Goal: Task Accomplishment & Management: Complete application form

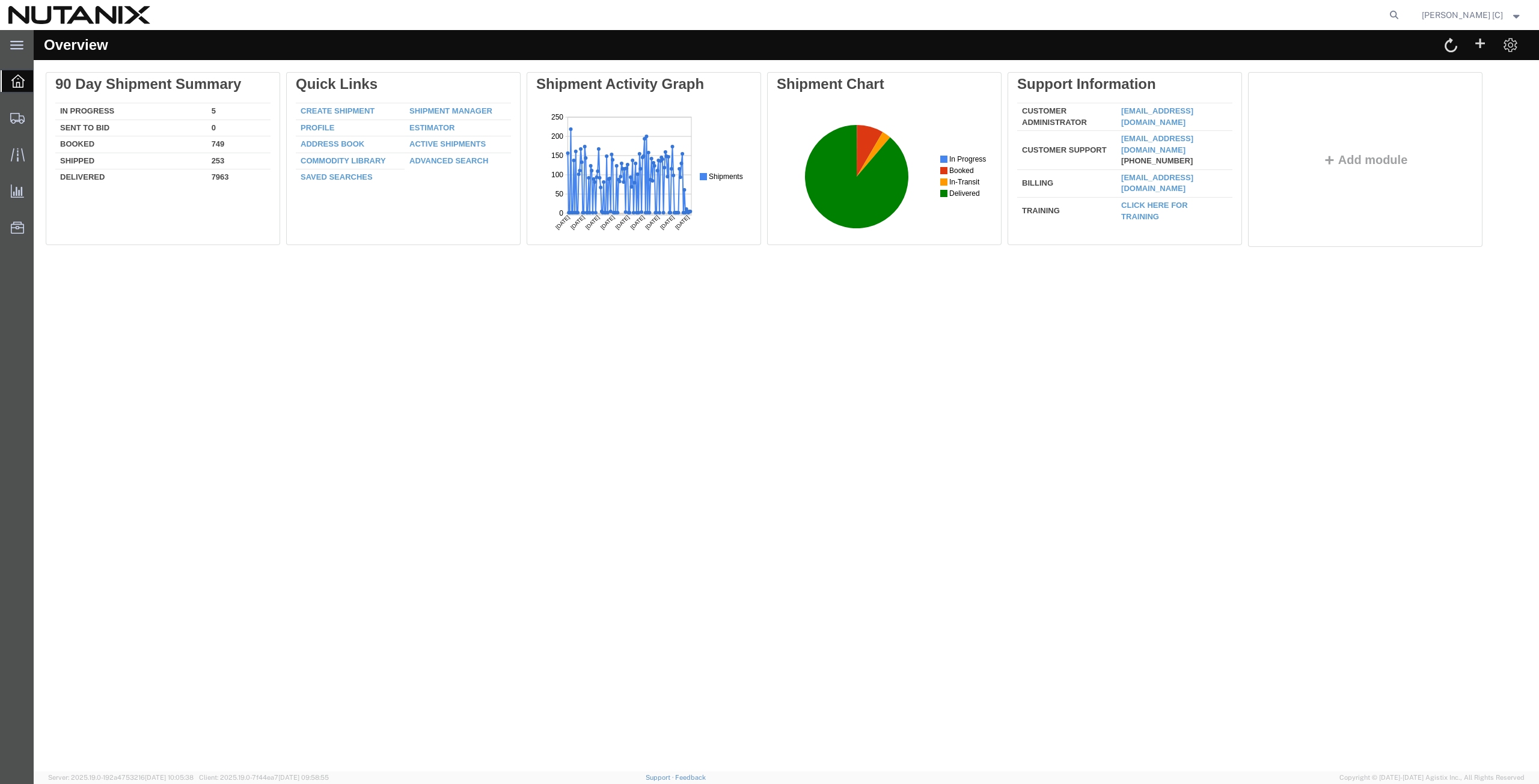
drag, startPoint x: 1399, startPoint y: 11, endPoint x: 1390, endPoint y: 14, distance: 9.5
click at [1399, 11] on icon at bounding box center [1394, 15] width 17 height 17
click at [1041, 14] on input "search" at bounding box center [1203, 15] width 366 height 29
paste input "56799792"
type input "56799792"
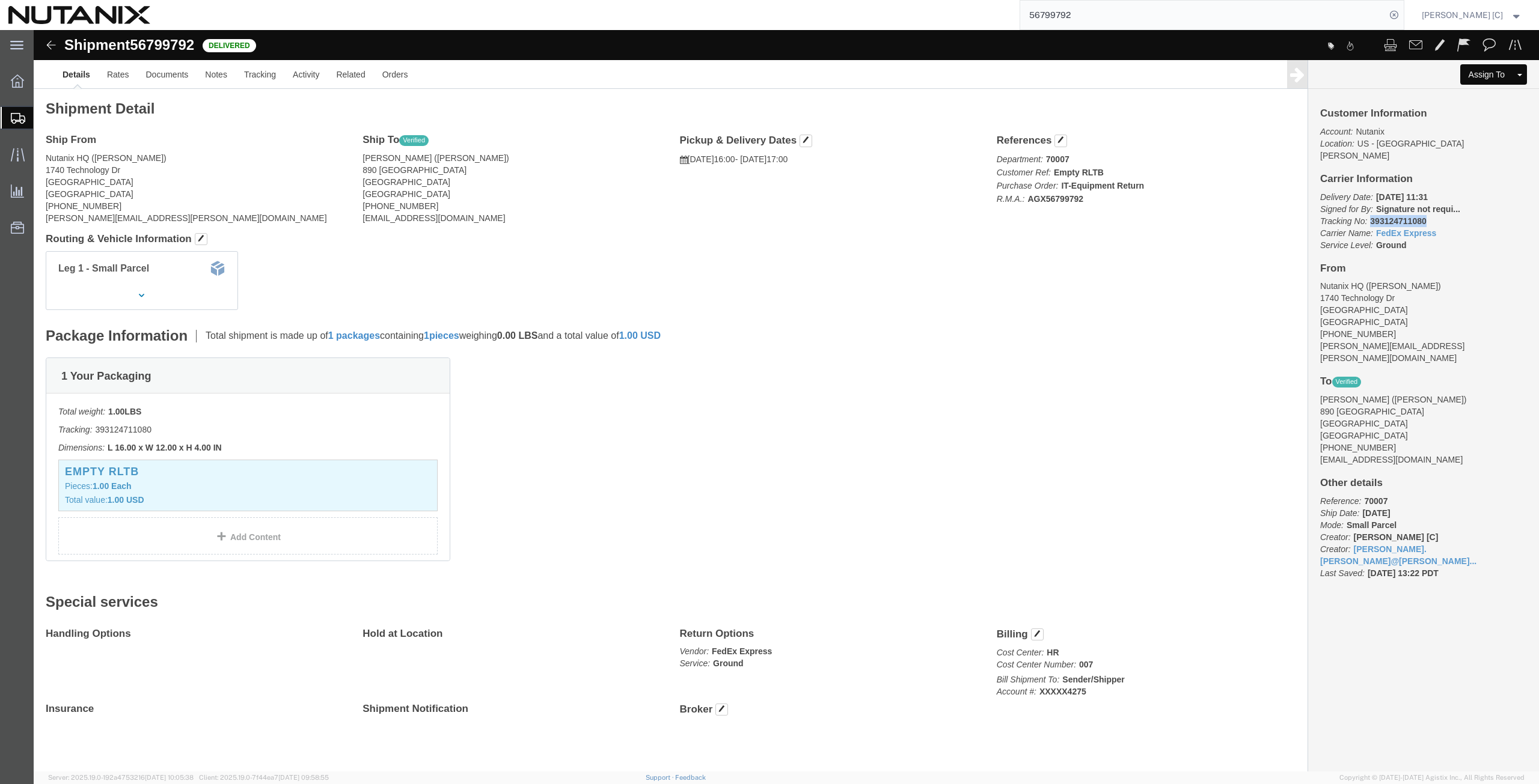
drag, startPoint x: 1388, startPoint y: 182, endPoint x: 1329, endPoint y: 179, distance: 59.1
click p "Delivery Date: [DATE] 11:31 Signed for By: Signature not requi... Tracking No: …"
copy b "393124711080"
click at [0, 0] on span "Create from Template" at bounding box center [0, 0] width 0 height 0
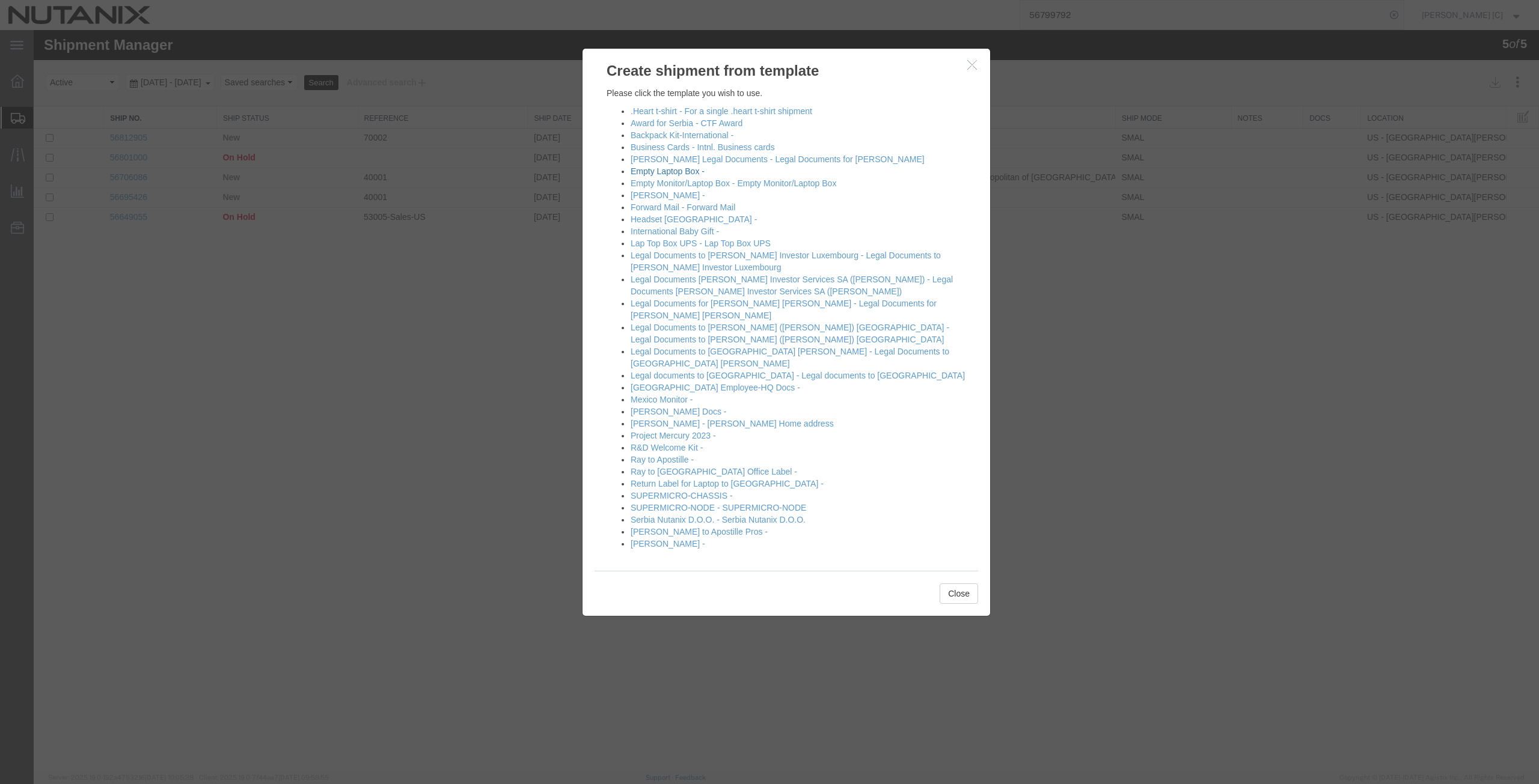
click at [686, 171] on link "Empty Laptop Box -" at bounding box center [667, 171] width 74 height 9
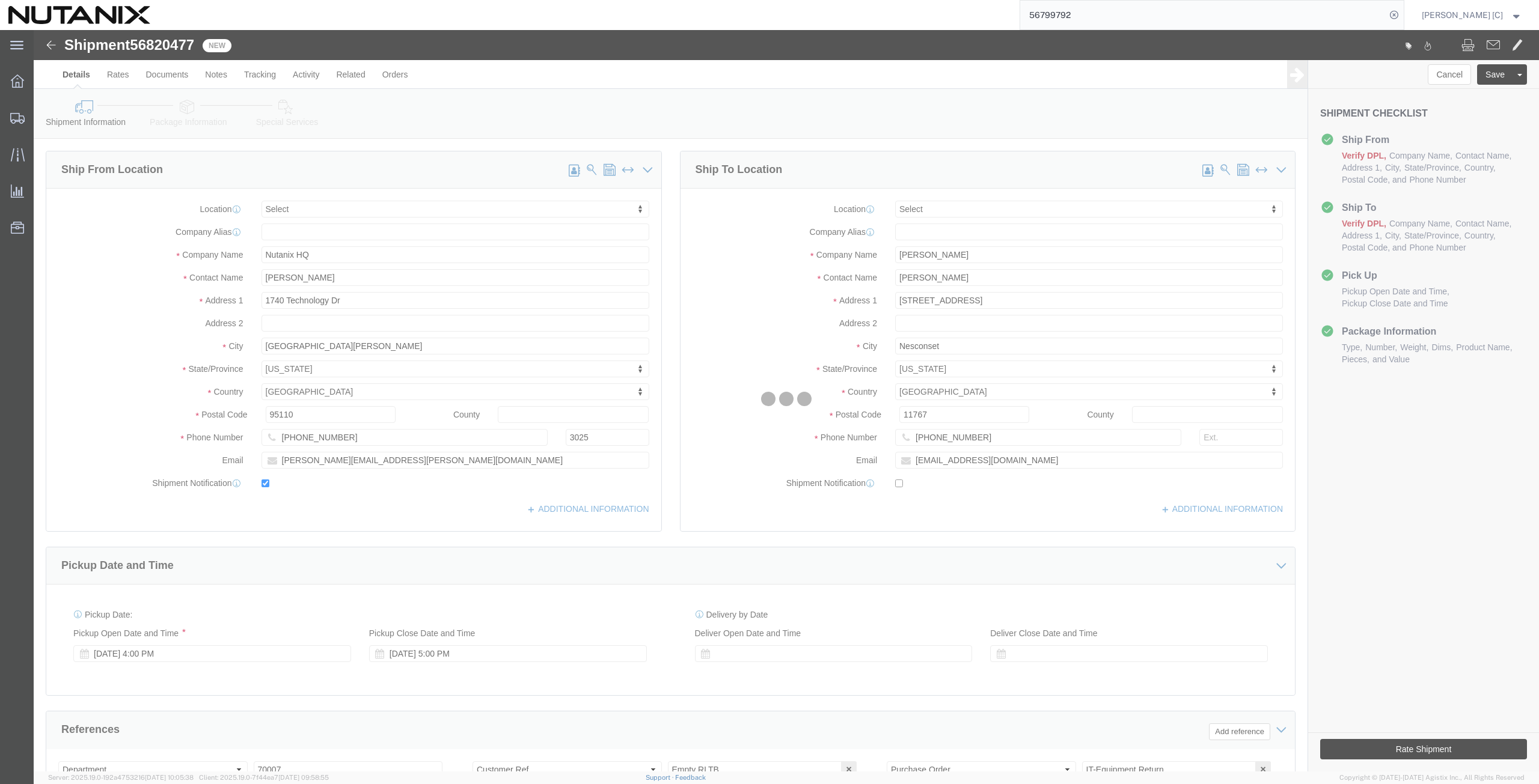
select select
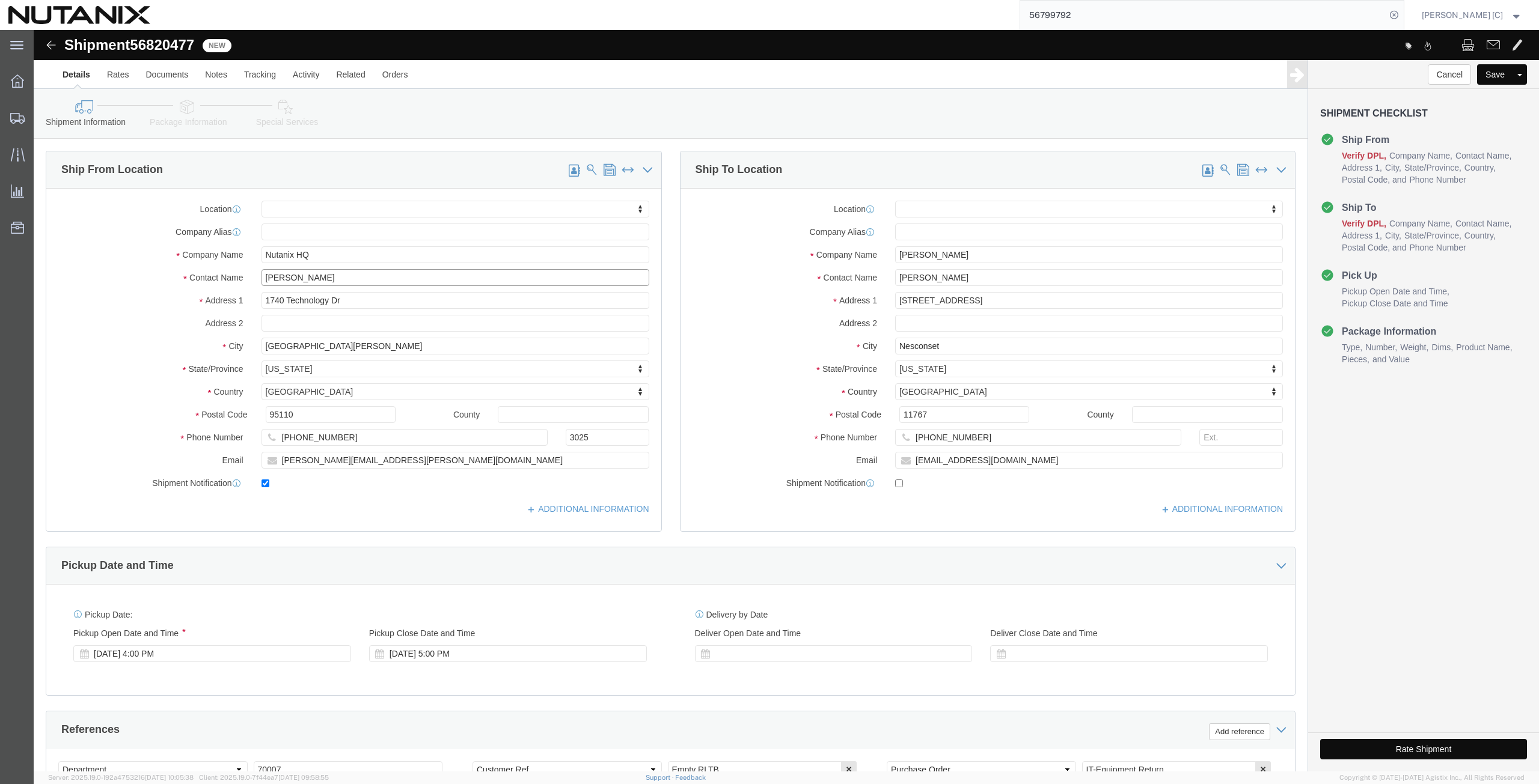
drag, startPoint x: 145, startPoint y: 258, endPoint x: 122, endPoint y: 263, distance: 23.5
click div "Location My Profile Location [GEOGRAPHIC_DATA] - [GEOGRAPHIC_DATA] [GEOGRAPHIC_…"
type input "art"
click p "- Nutanix HQ - ([PERSON_NAME]) [STREET_ADDRESS]"
select select
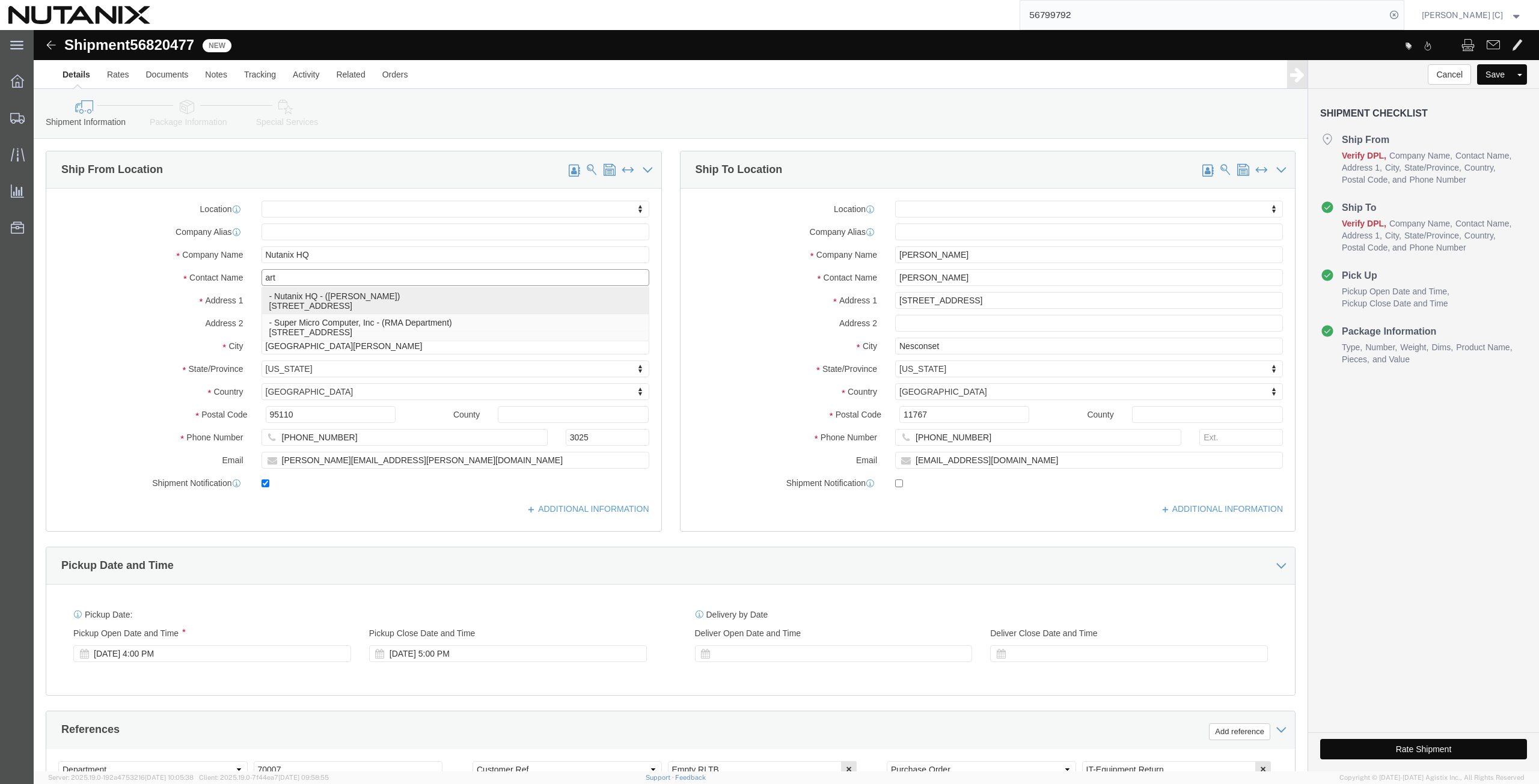
type input "[PERSON_NAME]"
type input "[PHONE_NUMBER]"
type input "[PERSON_NAME][EMAIL_ADDRESS][PERSON_NAME][DOMAIN_NAME]"
select select "CA"
type input "[PERSON_NAME]"
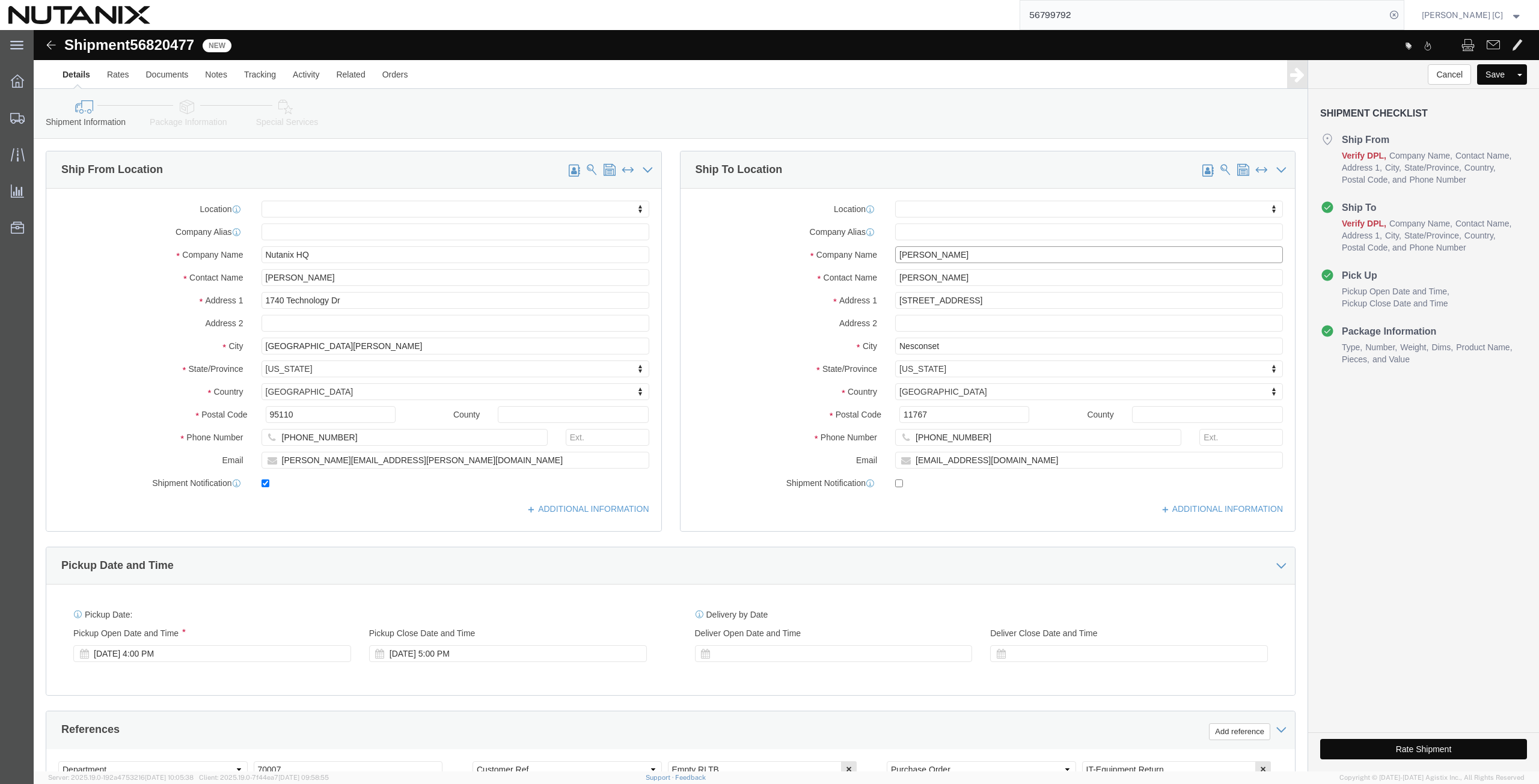
drag, startPoint x: 935, startPoint y: 222, endPoint x: 858, endPoint y: 228, distance: 77.2
click input "[PERSON_NAME]"
paste input "393124711080"
drag, startPoint x: 933, startPoint y: 219, endPoint x: 829, endPoint y: 222, distance: 104.0
click div "Company Name 393124711080"
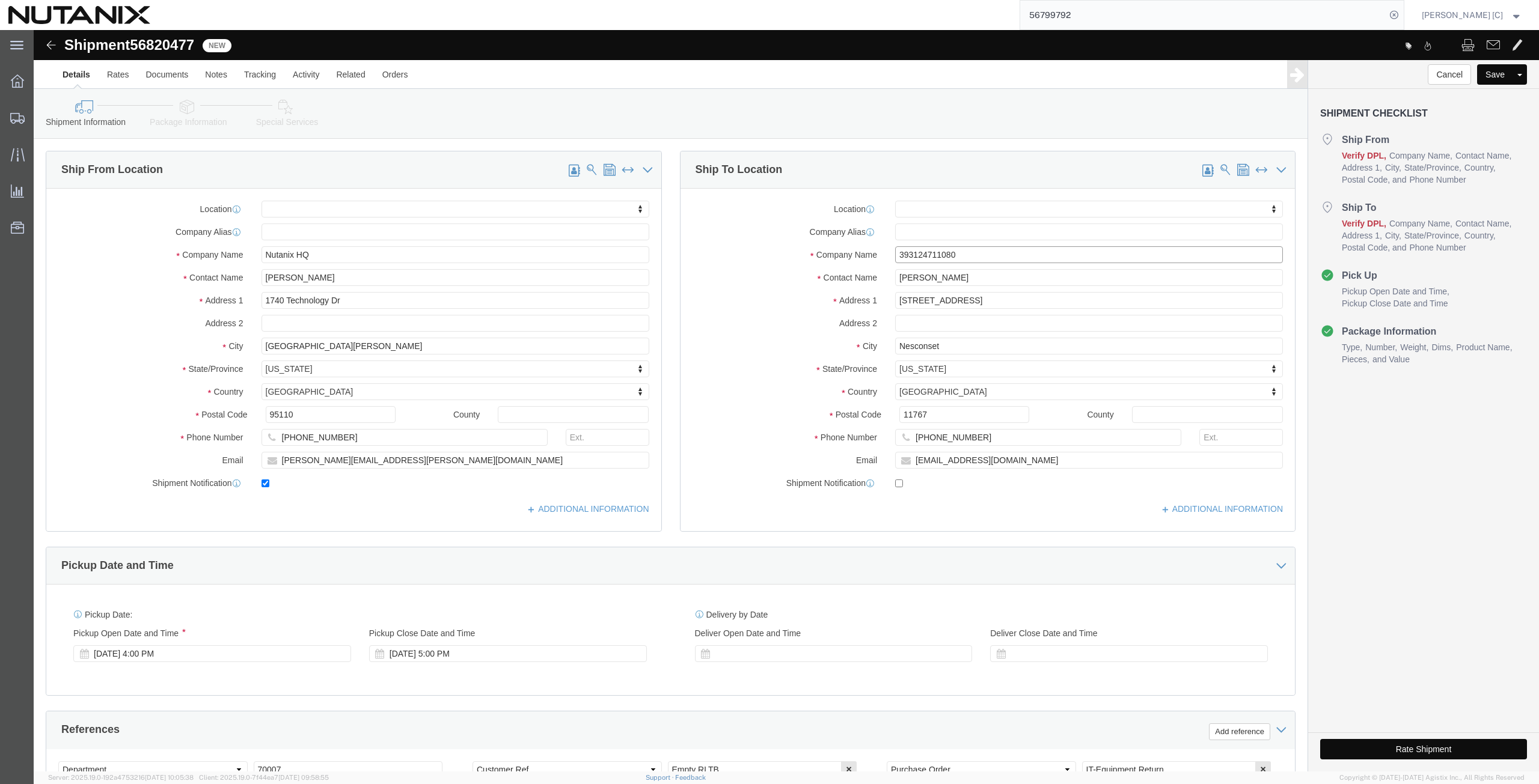
paste input "[PERSON_NAME]"
type input "[PERSON_NAME]"
drag, startPoint x: 928, startPoint y: 245, endPoint x: 843, endPoint y: 265, distance: 87.3
click div "Location My Profile Location [GEOGRAPHIC_DATA] - [GEOGRAPHIC_DATA] [GEOGRAPHIC_…"
paste input "[PERSON_NAME]"
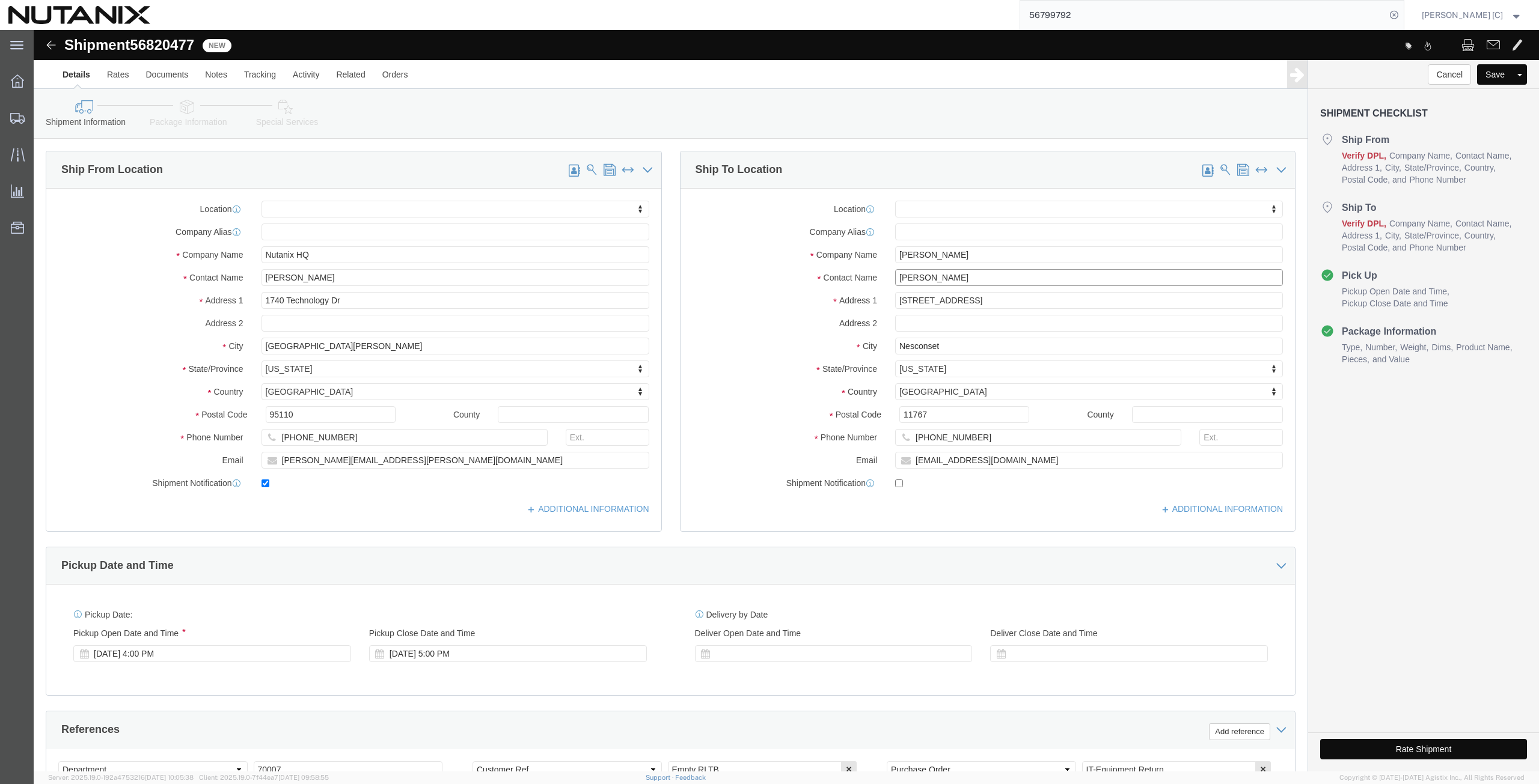
type input "[PERSON_NAME]"
drag, startPoint x: 948, startPoint y: 267, endPoint x: 821, endPoint y: 274, distance: 127.2
click div "Address [STREET_ADDRESS]"
paste input "890 [GEOGRAPHIC_DATA]"
type input "890 [GEOGRAPHIC_DATA]"
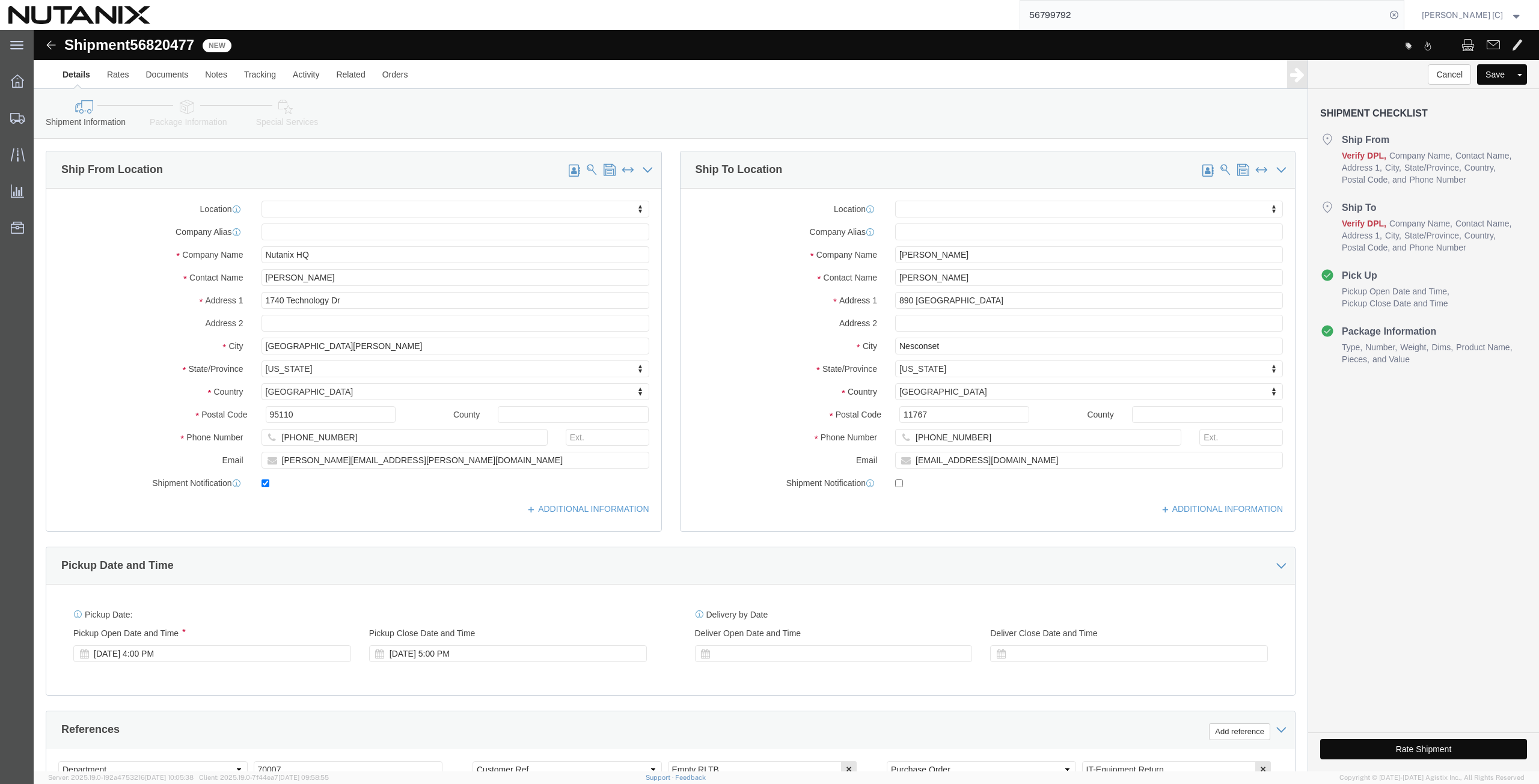
select select
drag, startPoint x: 993, startPoint y: 271, endPoint x: 811, endPoint y: 250, distance: 183.2
click div "Location My Profile Location [GEOGRAPHIC_DATA] - [GEOGRAPHIC_DATA] [GEOGRAPHIC_…"
paste input "[STREET_ADDRESS]"
drag, startPoint x: 985, startPoint y: 273, endPoint x: 968, endPoint y: 273, distance: 17.0
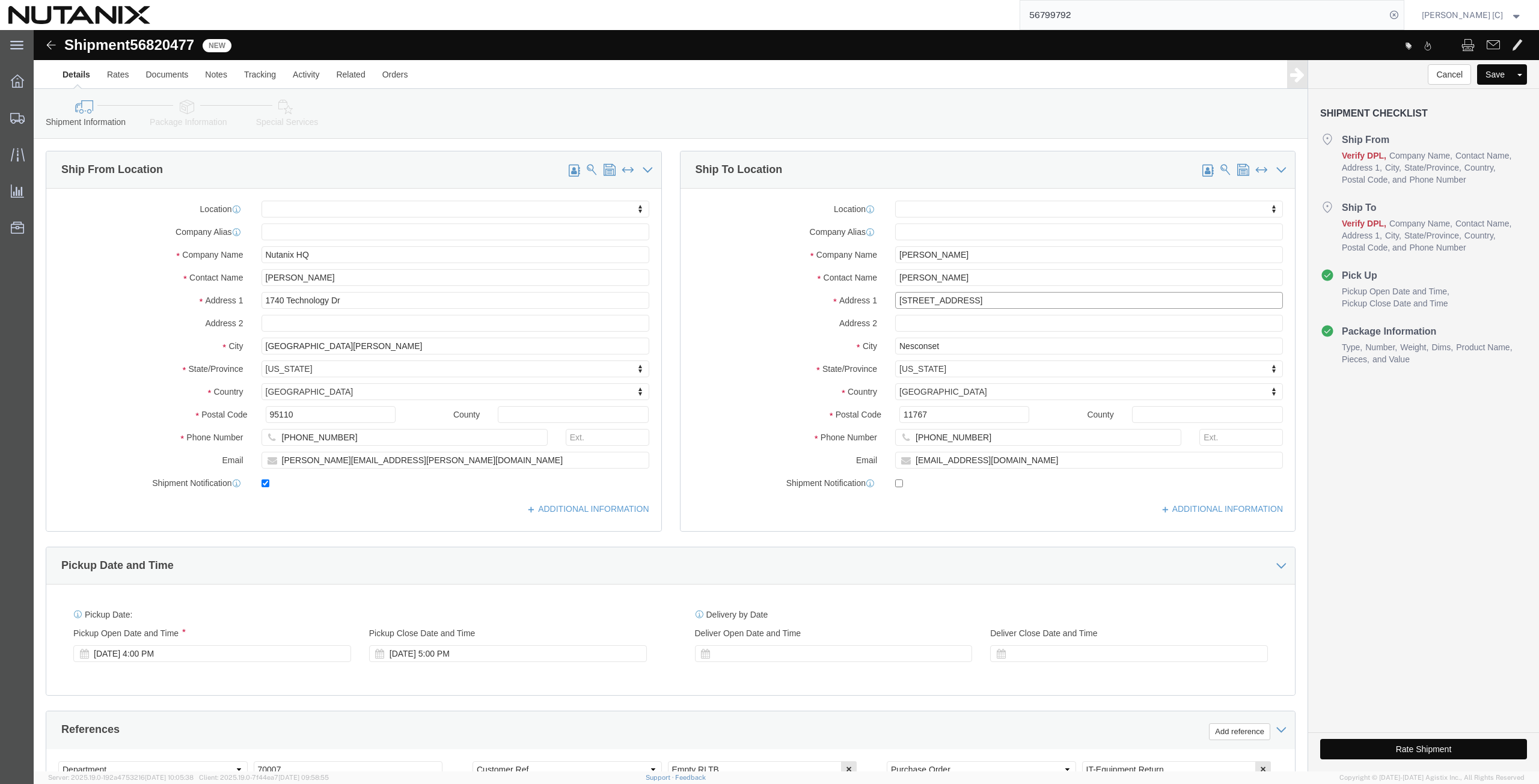
click input "[STREET_ADDRESS]"
type input "[STREET_ADDRESS]"
select select
click input "text"
paste input "#24"
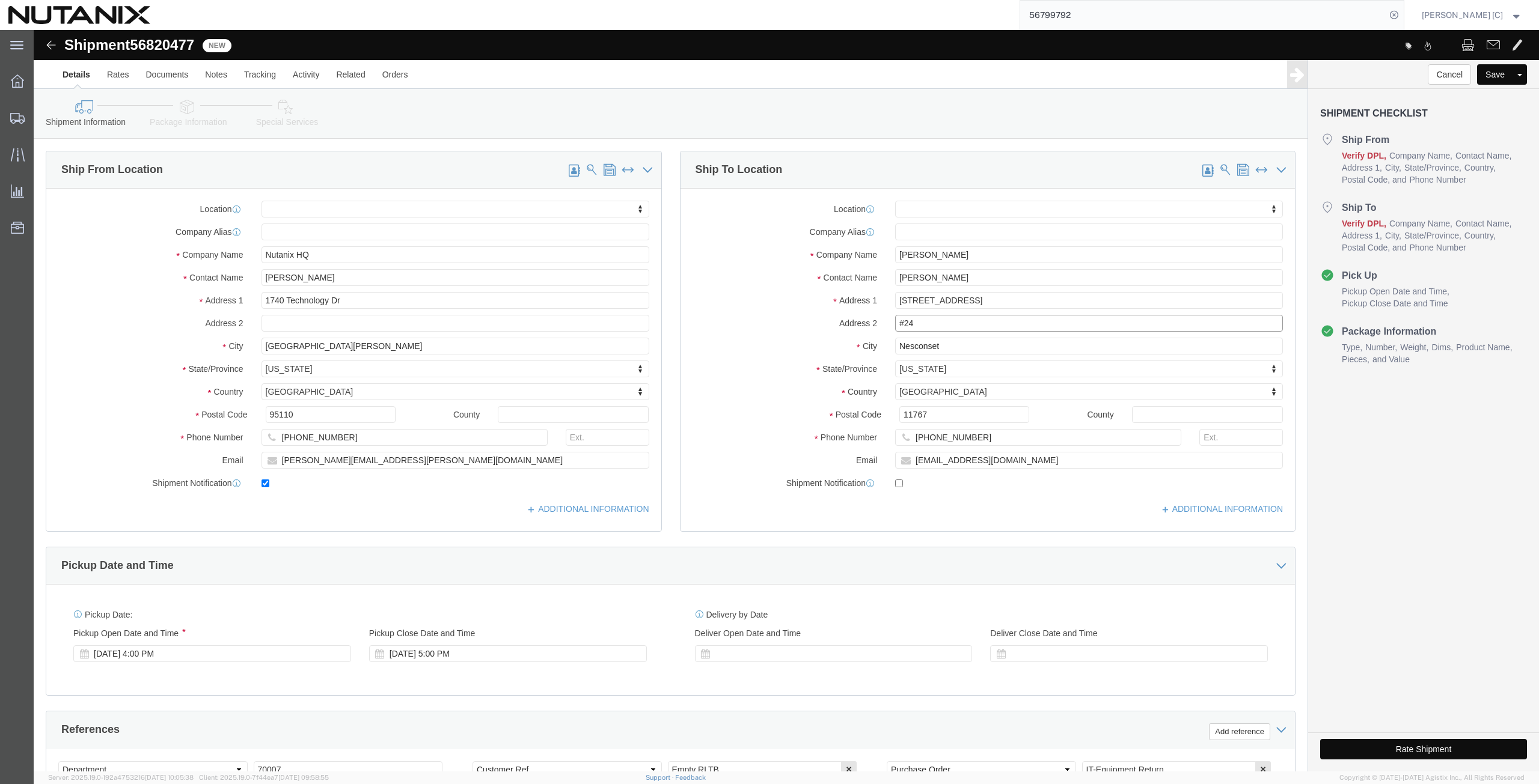
type input "#24"
drag, startPoint x: 972, startPoint y: 275, endPoint x: 862, endPoint y: 269, distance: 110.2
click input "[STREET_ADDRESS]"
click input "Nesconset"
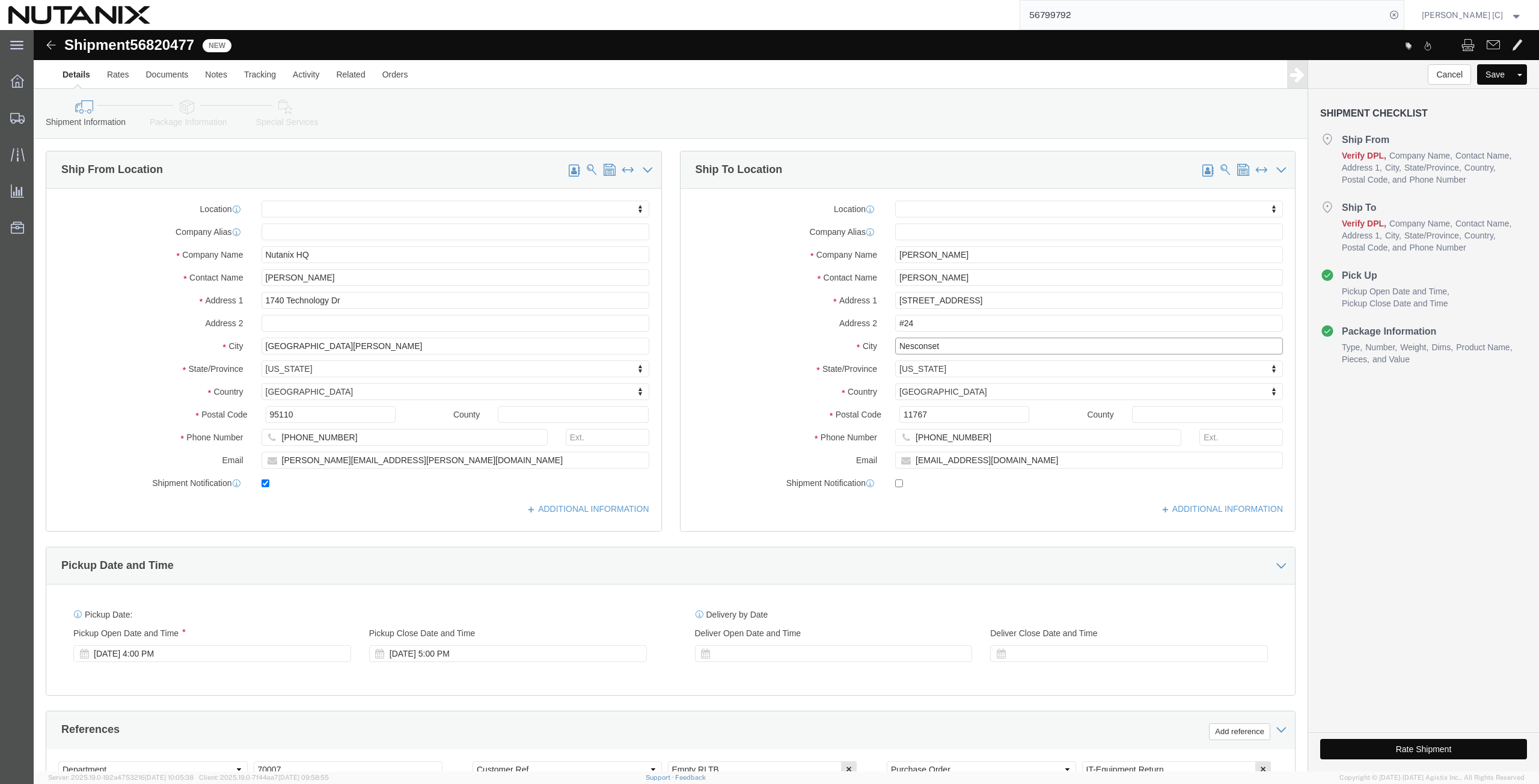
paste input "[GEOGRAPHIC_DATA]"
type input "[GEOGRAPHIC_DATA]"
select select
click div
type input "cal"
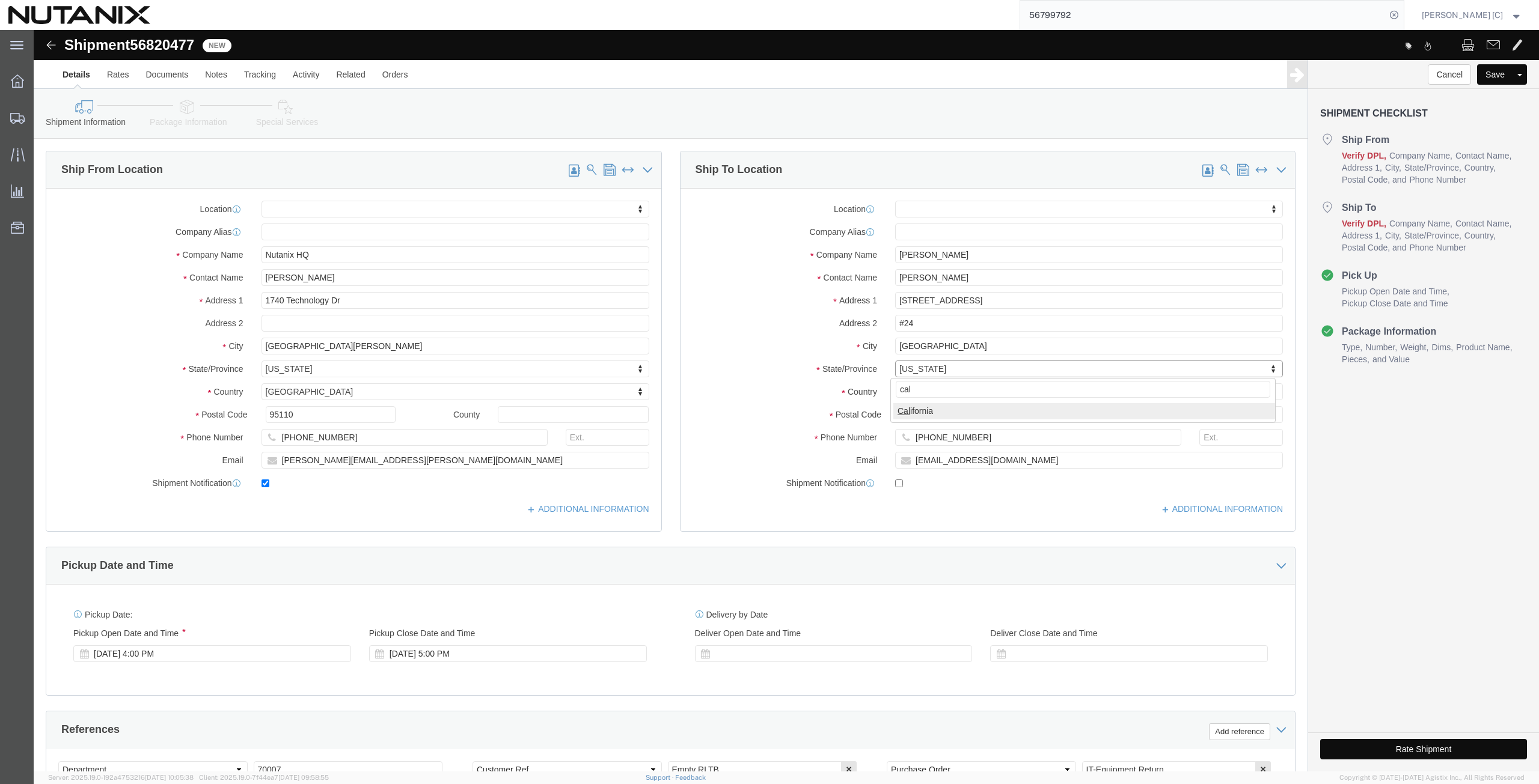
select select
select select "CA"
drag, startPoint x: 895, startPoint y: 387, endPoint x: 771, endPoint y: 377, distance: 124.4
click div "Postal Code 11767"
paste input "92131"
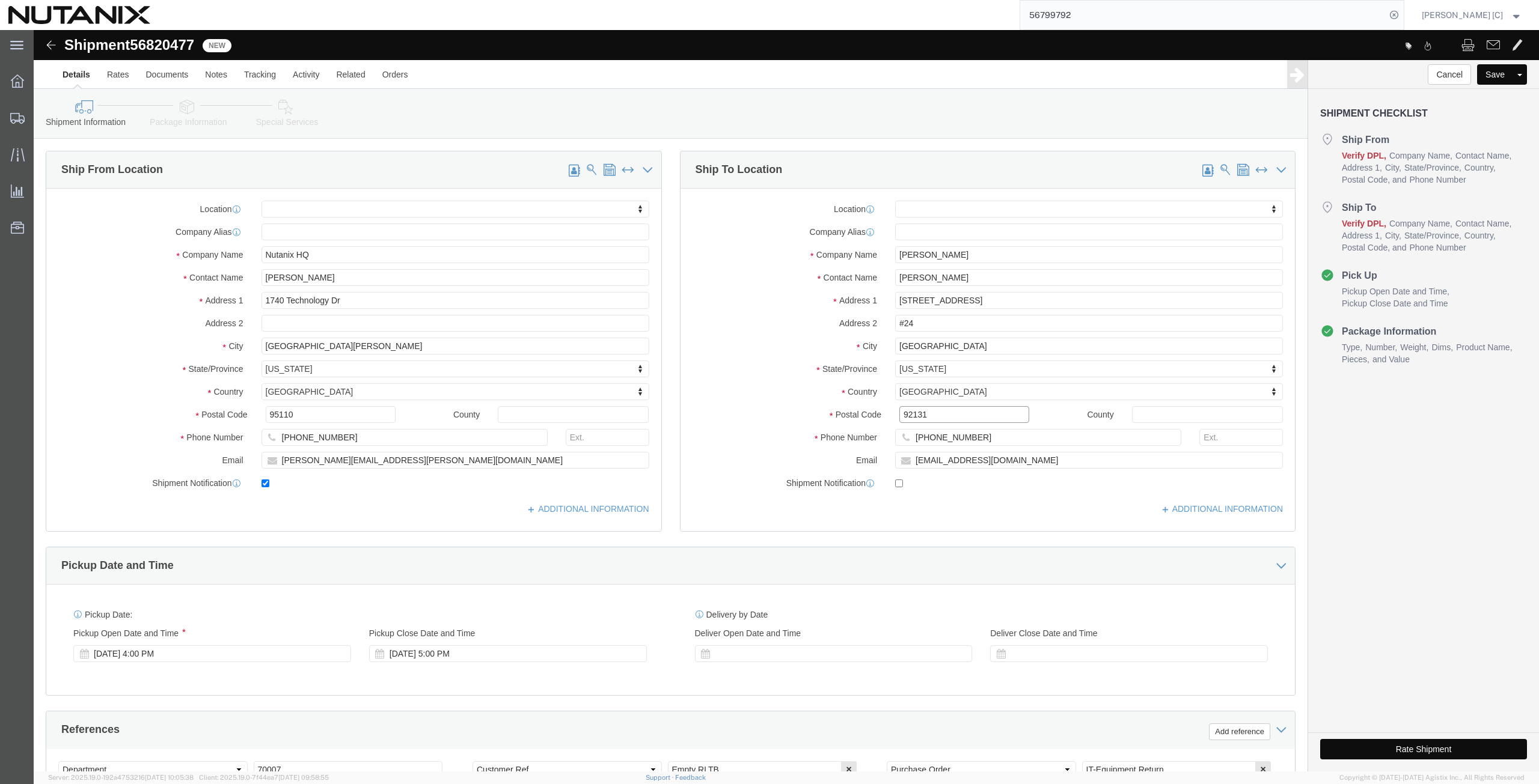
type input "92131"
select select
drag, startPoint x: 977, startPoint y: 429, endPoint x: 740, endPoint y: 419, distance: 237.2
click div "Email [EMAIL_ADDRESS][DOMAIN_NAME]"
paste input "[PHONE_NUMBER]"
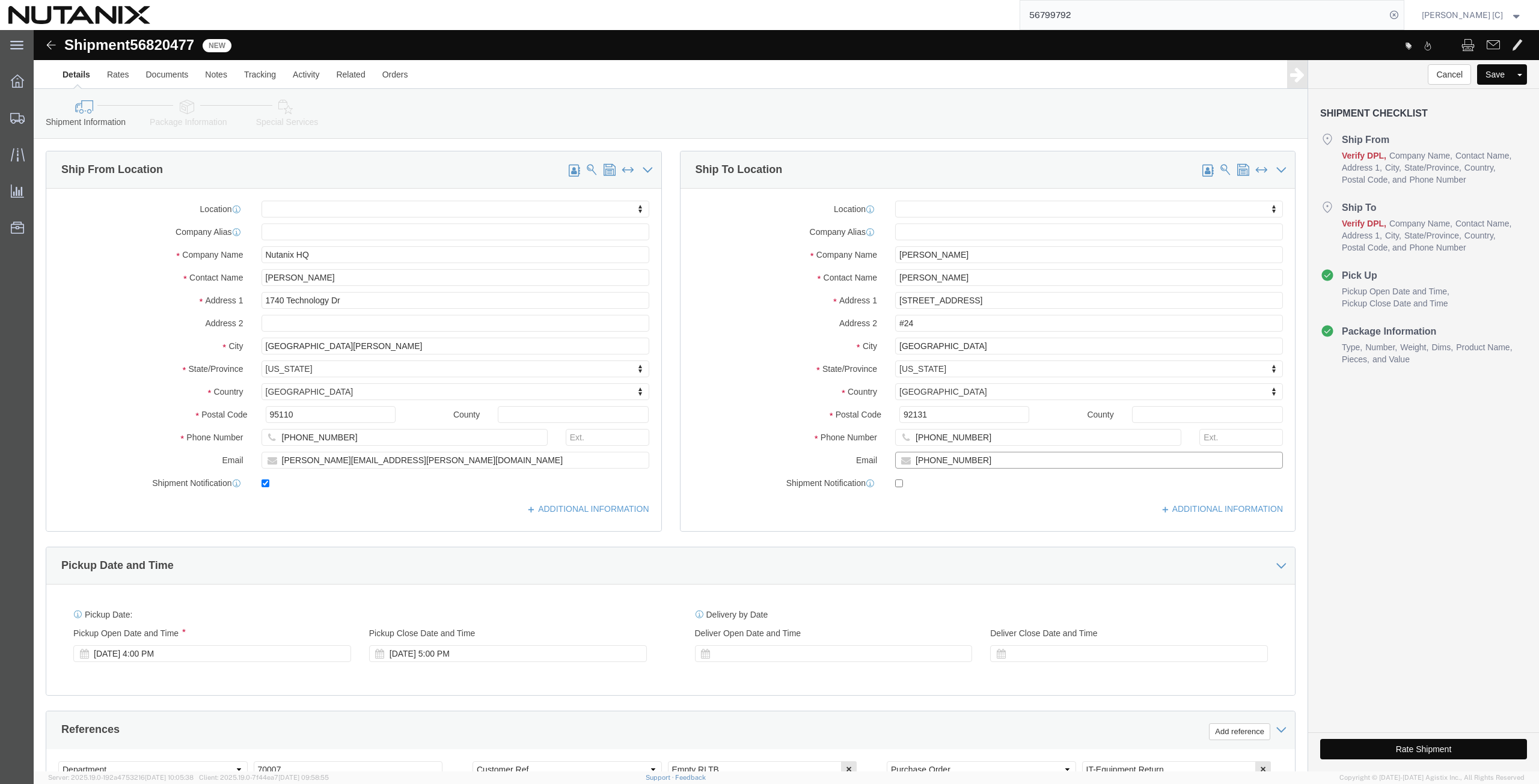
type input "[PHONE_NUMBER]"
checkbox input "true"
click div "Location My Profile Location [GEOGRAPHIC_DATA] - [GEOGRAPHIC_DATA] [GEOGRAPHIC_…"
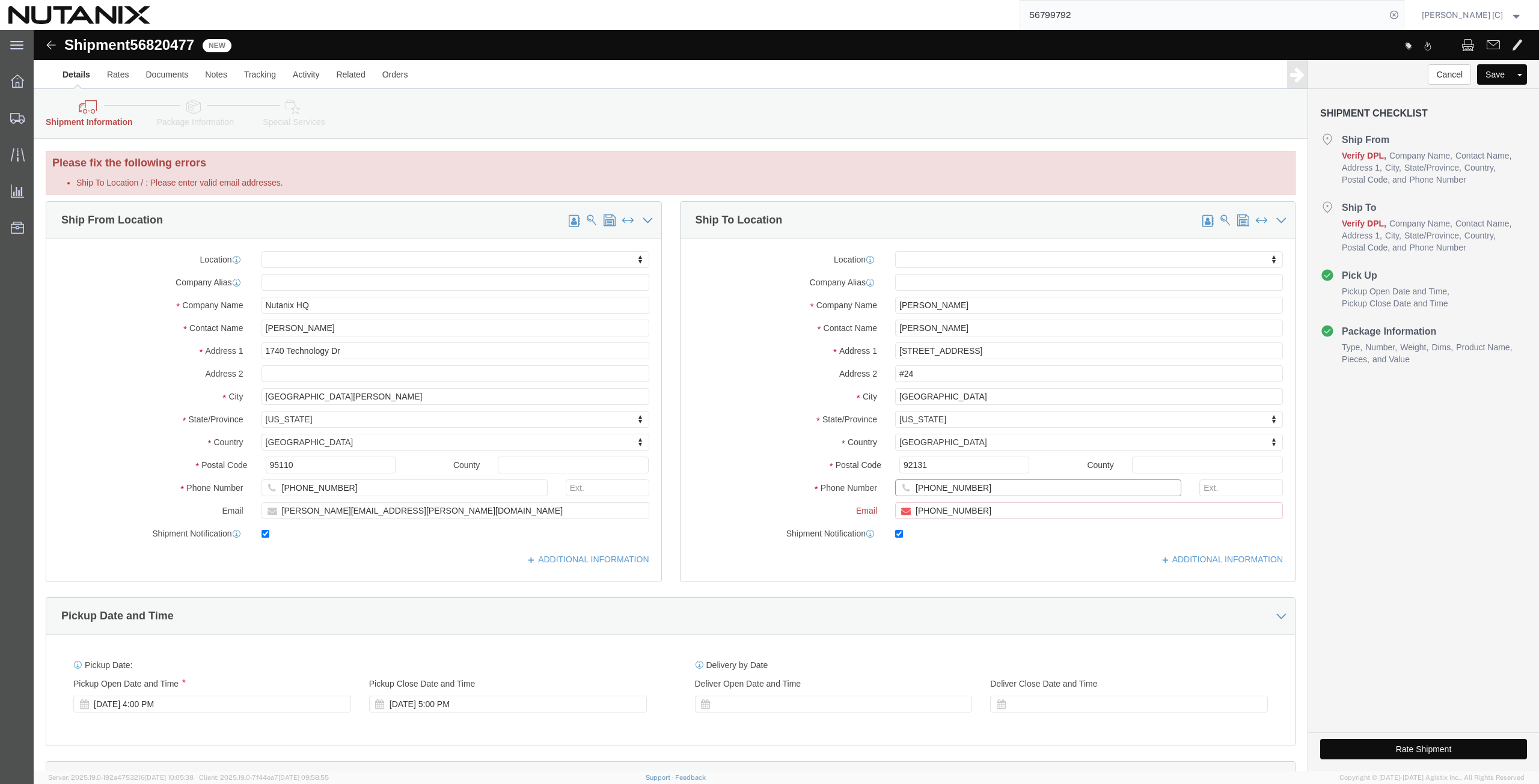
click input "[PHONE_NUMBER]"
click label "Country"
drag, startPoint x: 953, startPoint y: 477, endPoint x: 822, endPoint y: 481, distance: 131.1
click div "Email [PHONE_NUMBER]"
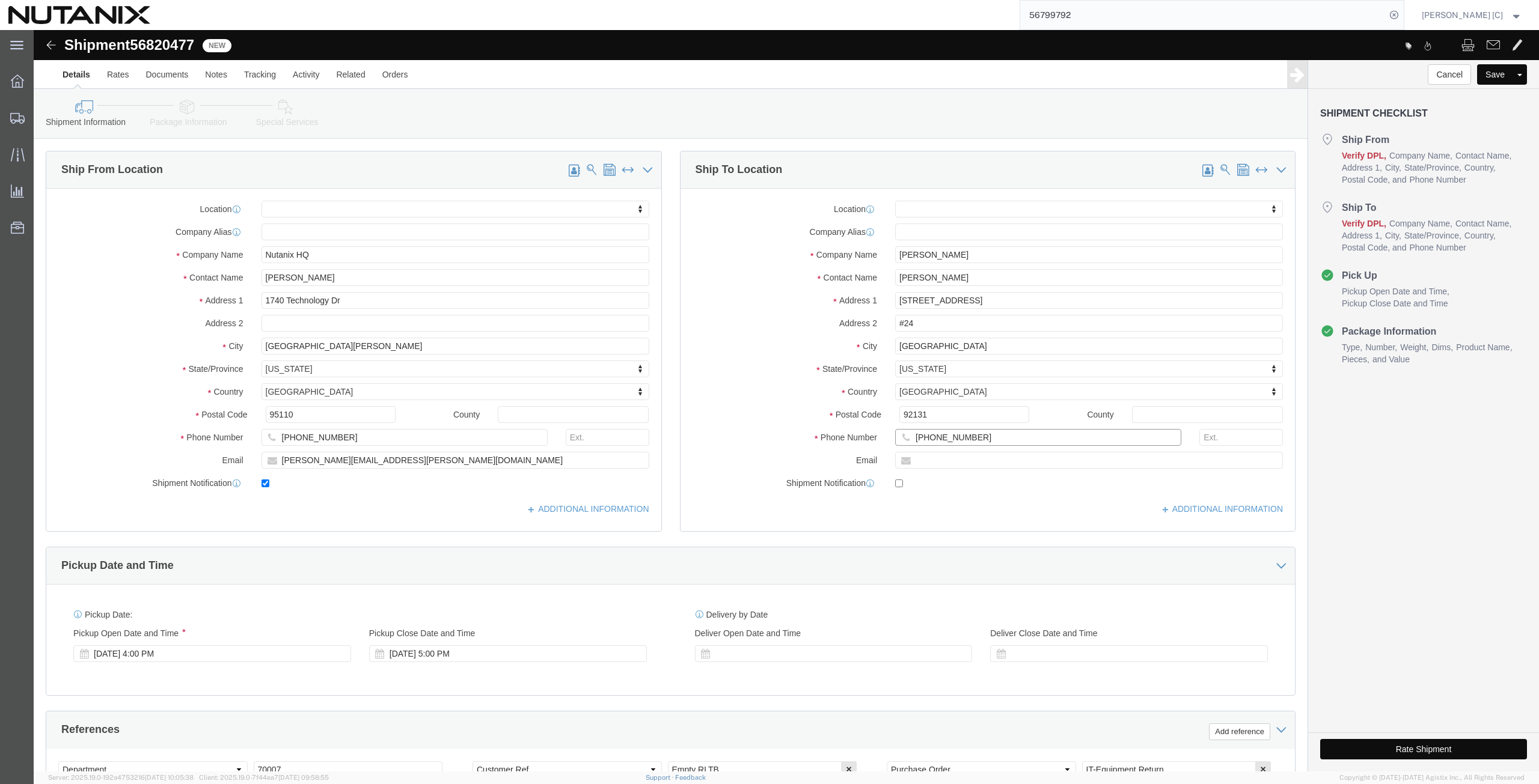
checkbox input "false"
drag, startPoint x: 948, startPoint y: 407, endPoint x: 779, endPoint y: 426, distance: 170.1
click div "Location My Profile Location [GEOGRAPHIC_DATA] - [GEOGRAPHIC_DATA] [GEOGRAPHIC_…"
paste input "408) 5858181"
type input "[PHONE_NUMBER]"
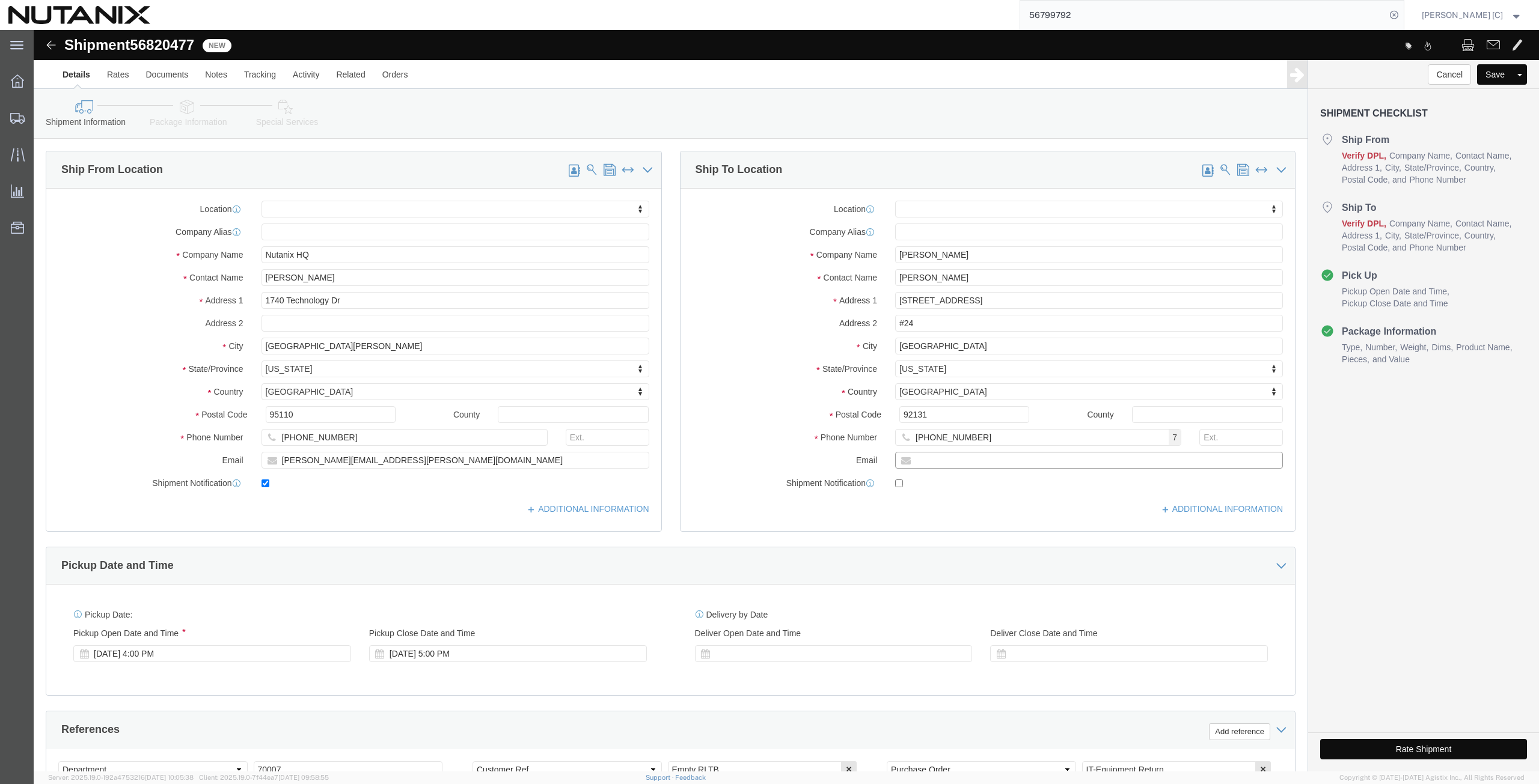
click input "Ship To Location / : Please enter valid email addresses."
paste input "[EMAIL_ADDRESS][DOMAIN_NAME]"
type input "[EMAIL_ADDRESS][DOMAIN_NAME]"
click input "checkbox"
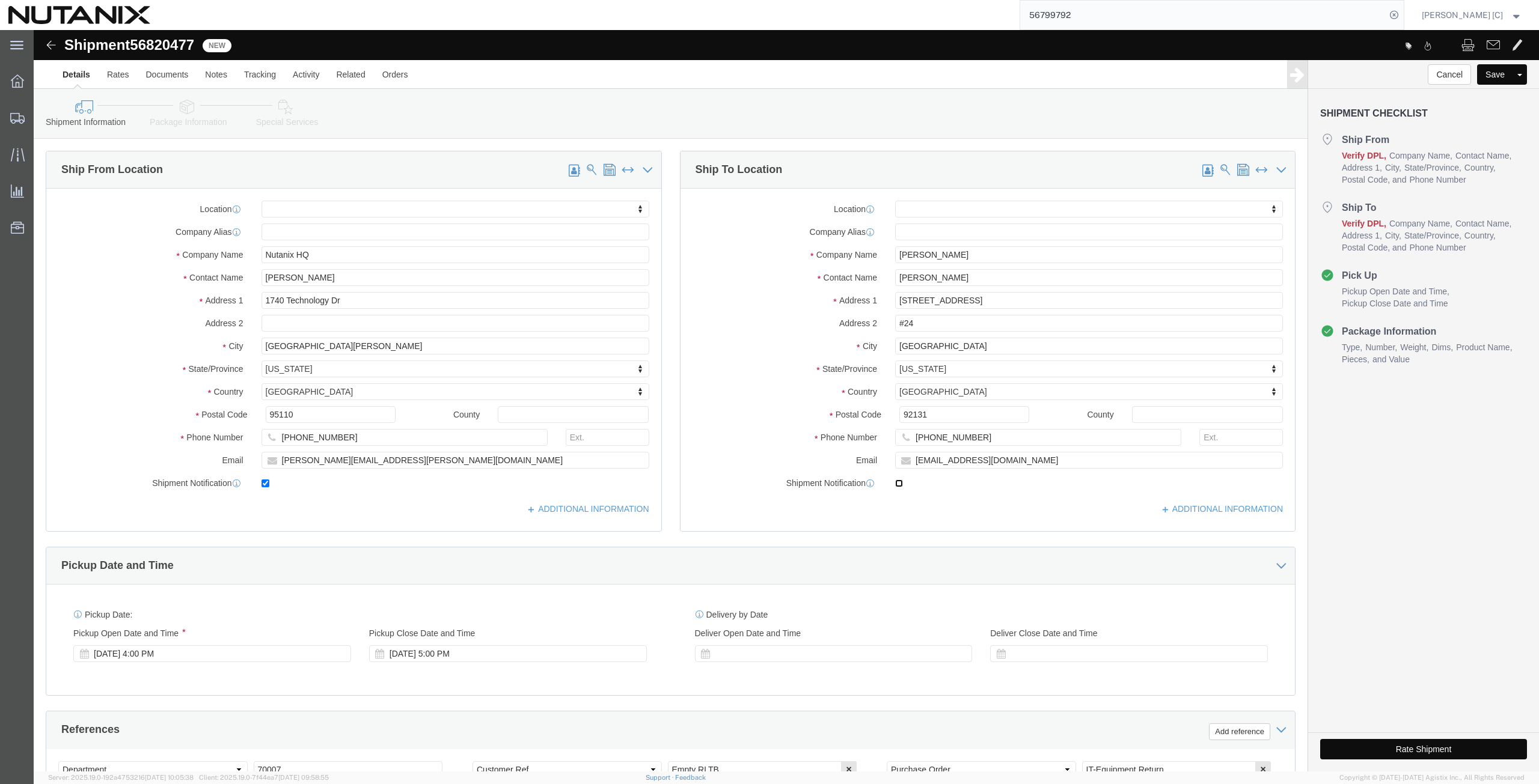
checkbox input "true"
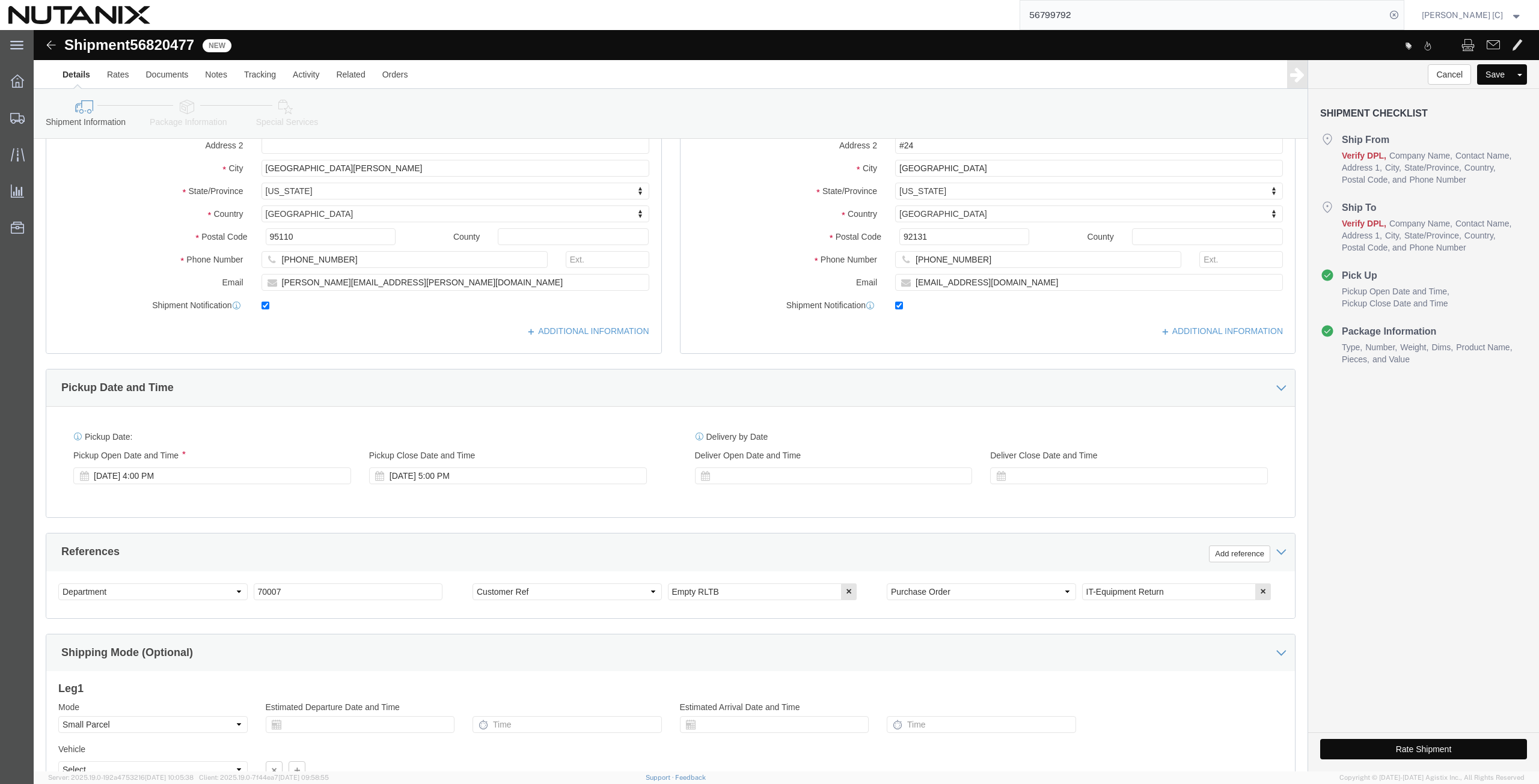
scroll to position [290, 0]
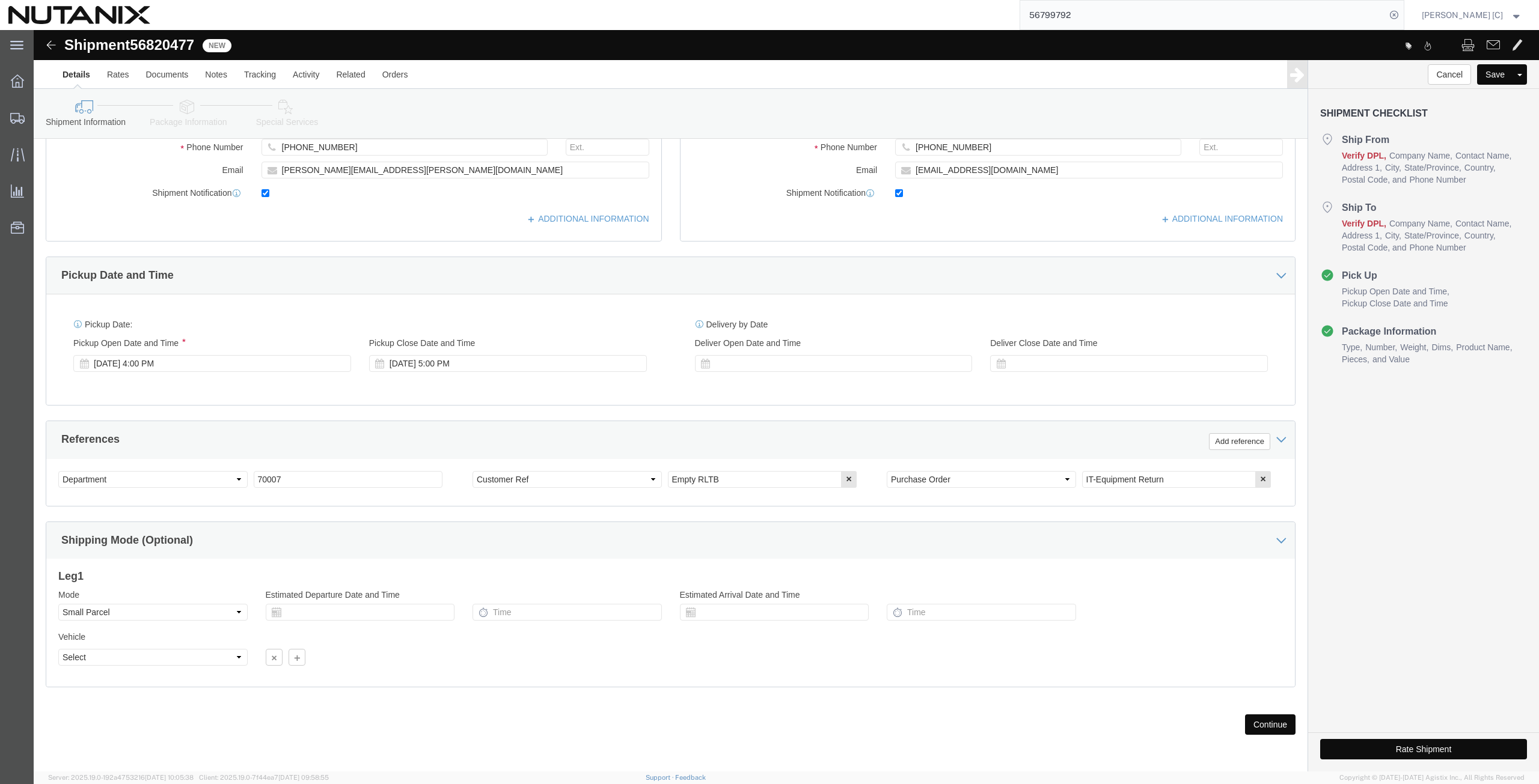
click button "Continue"
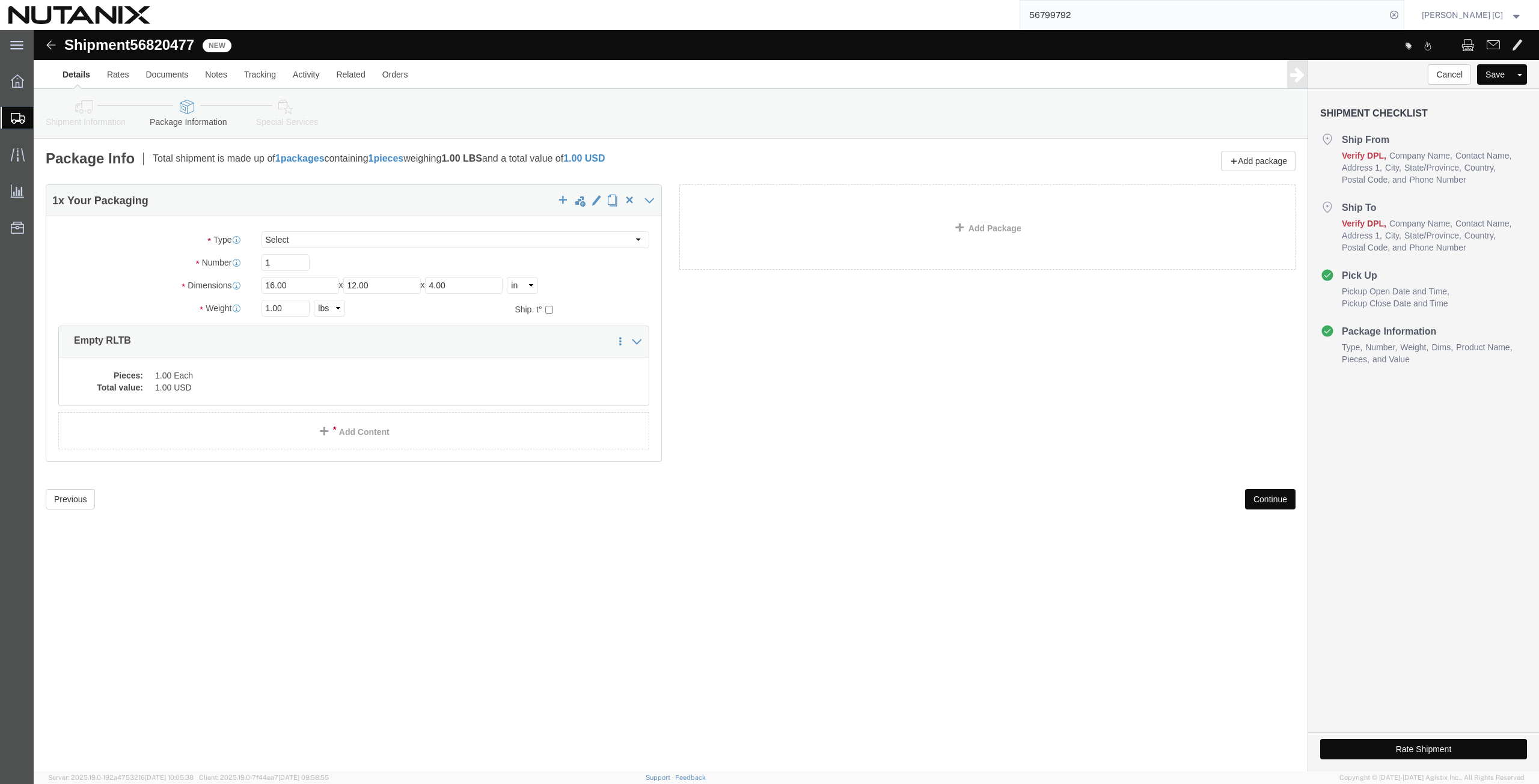
click button "Continue"
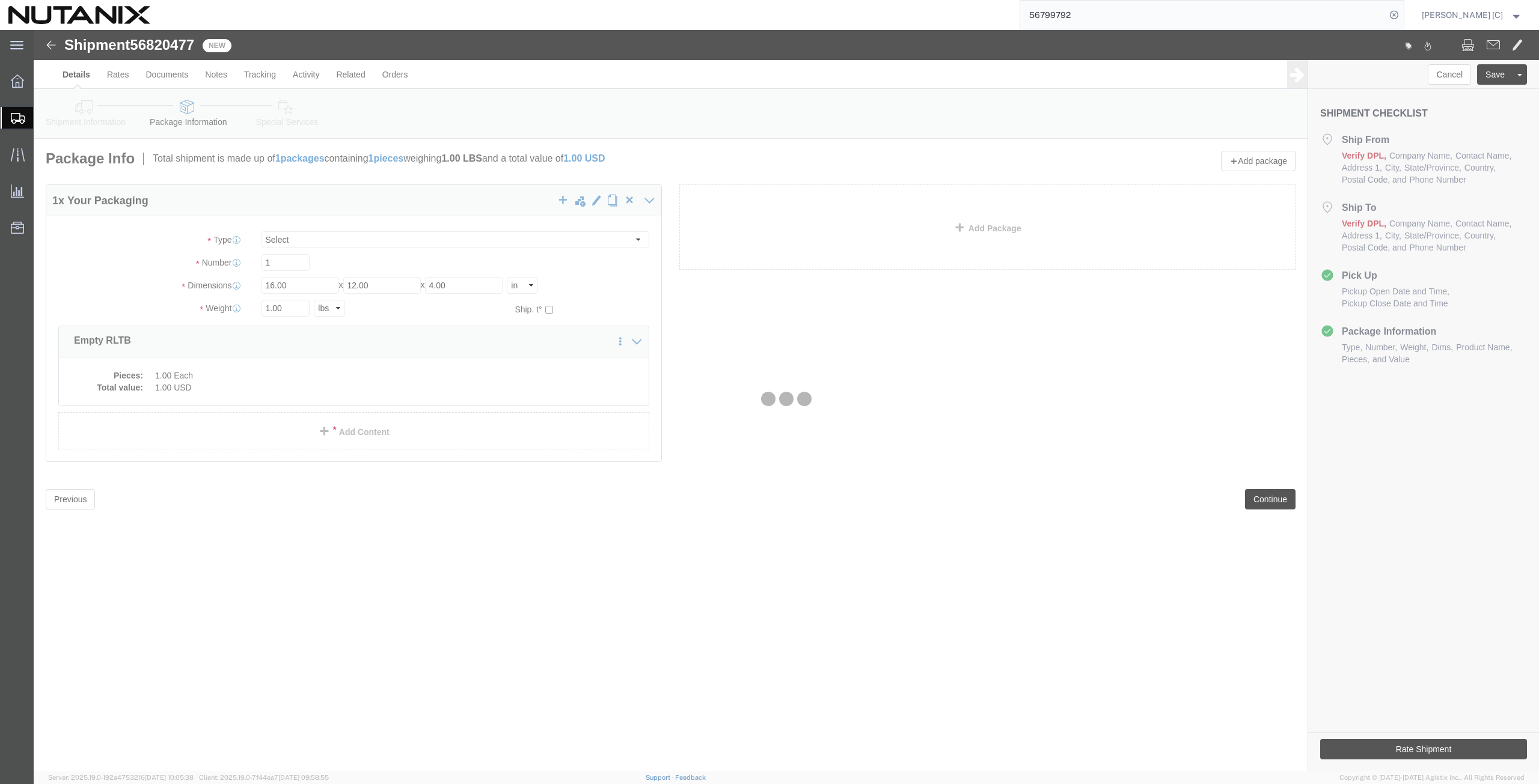
select select
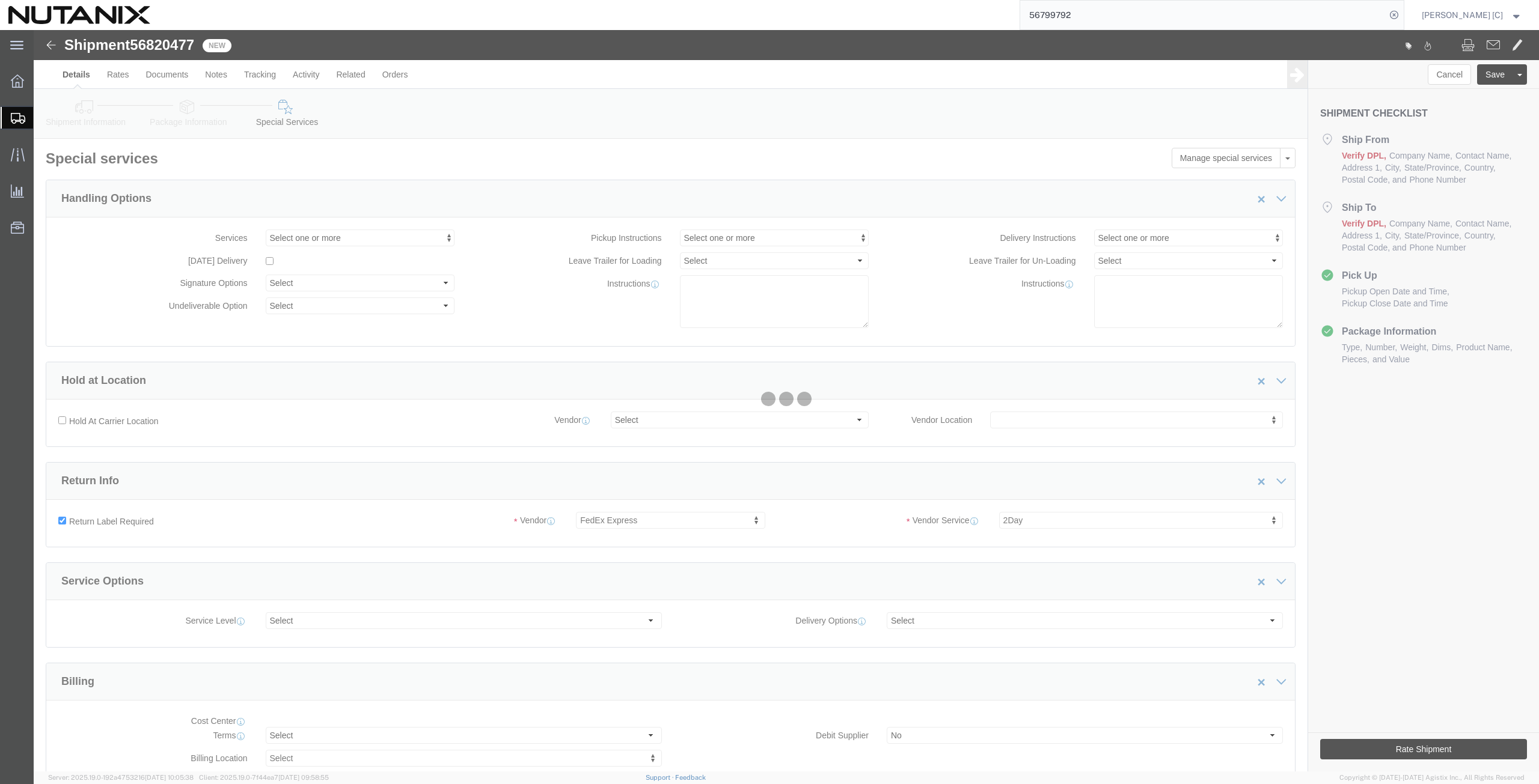
select select "COSTCENTER"
select select "59656"
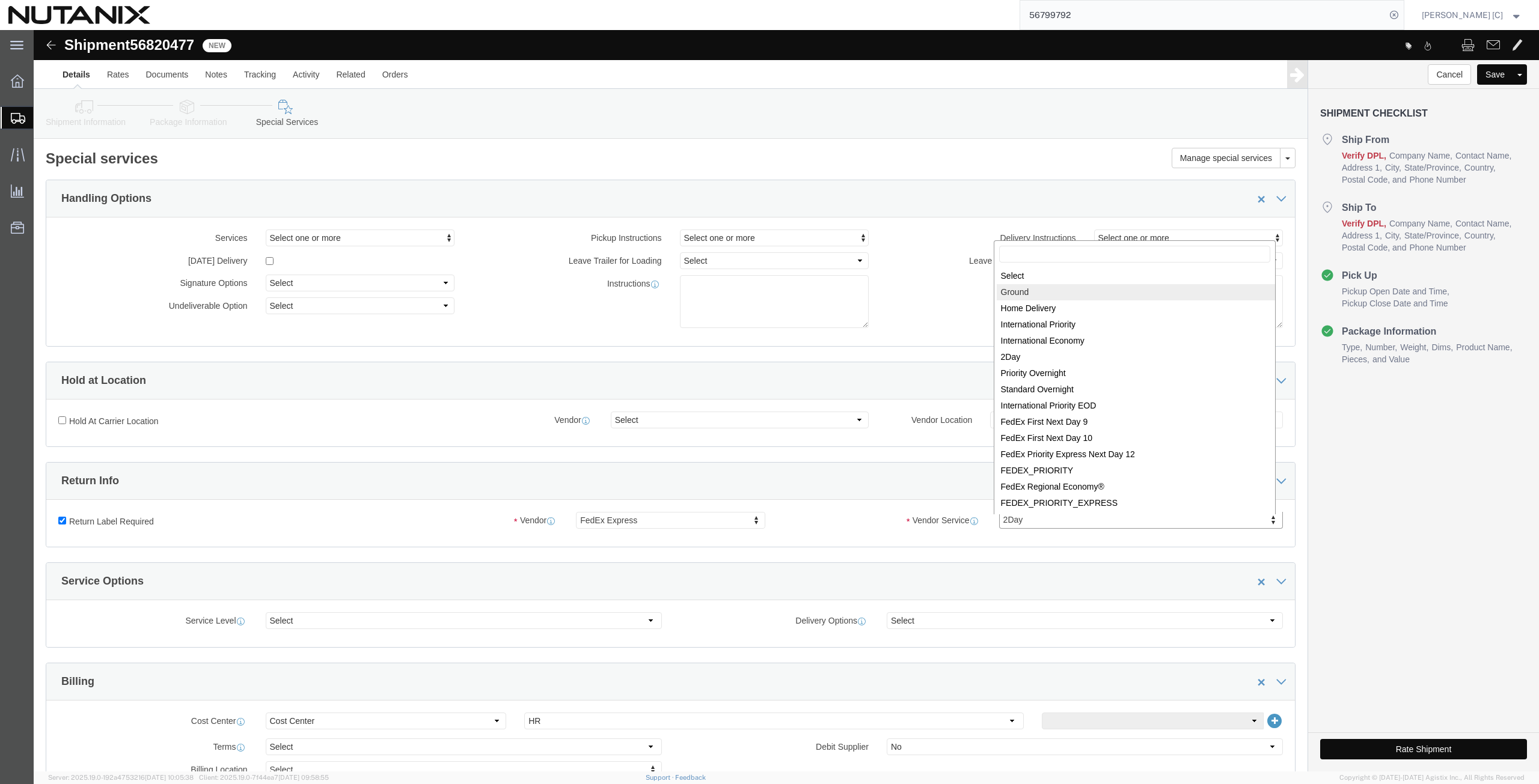
select select "12"
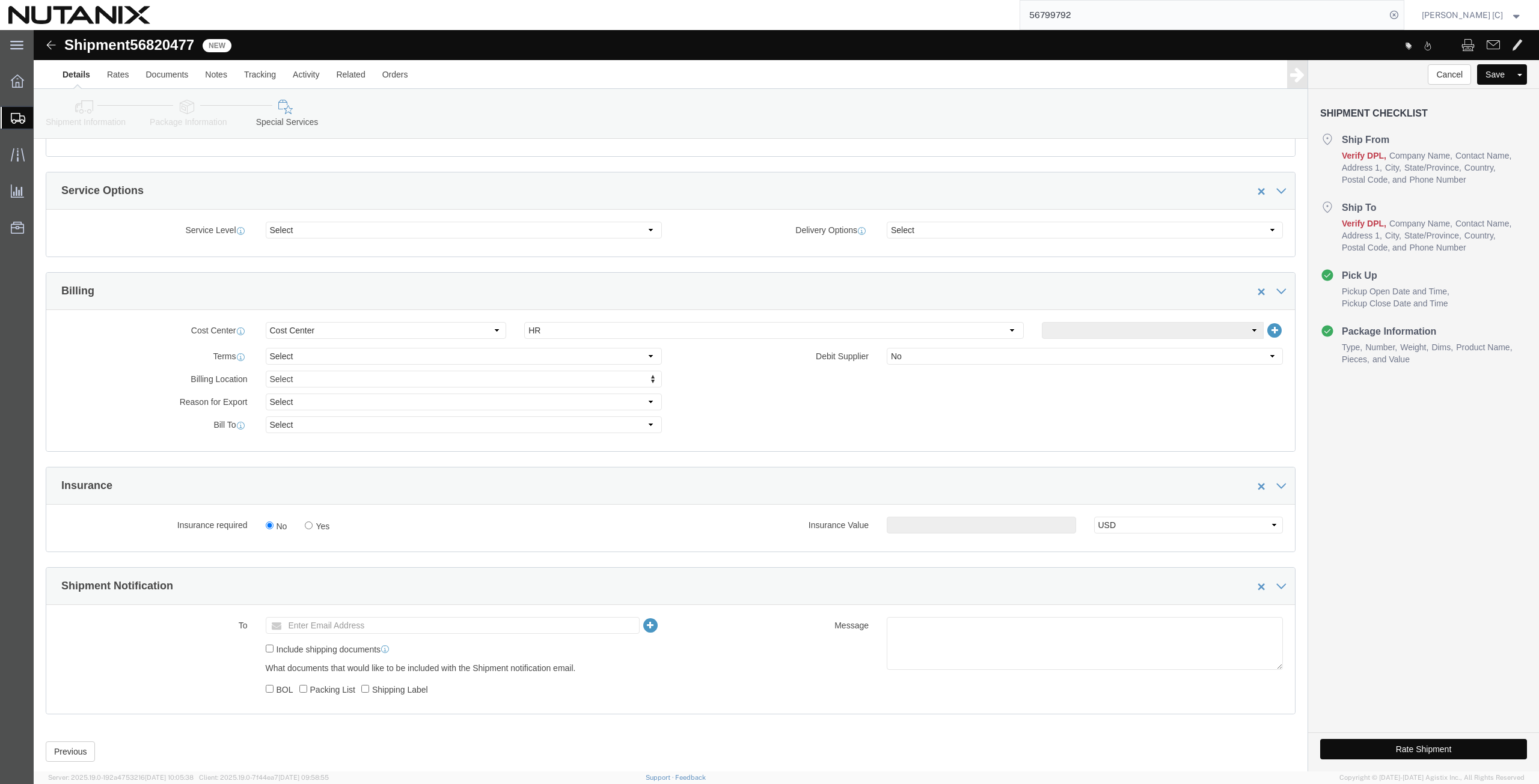
scroll to position [418, 0]
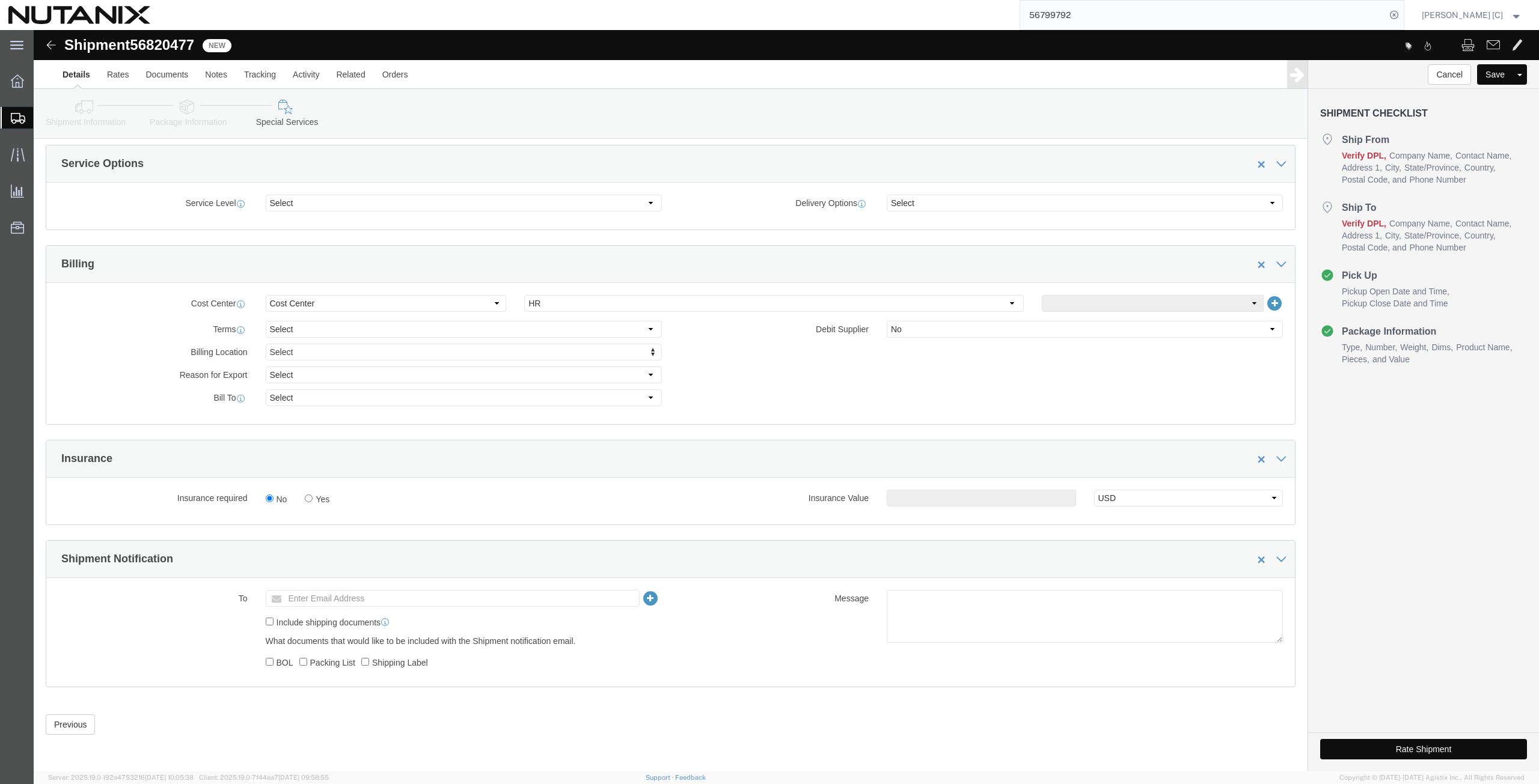
click button "Rate Shipment"
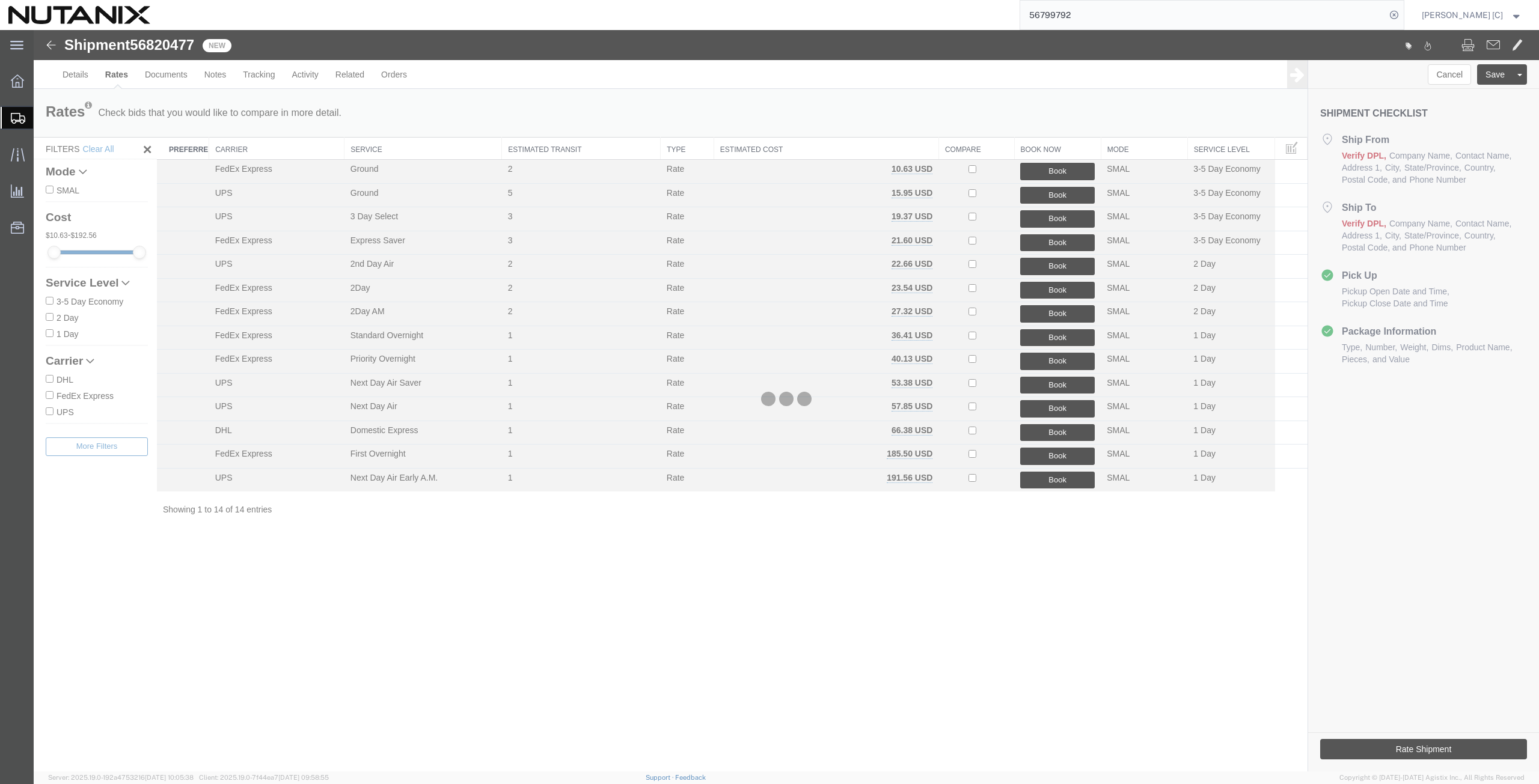
scroll to position [0, 0]
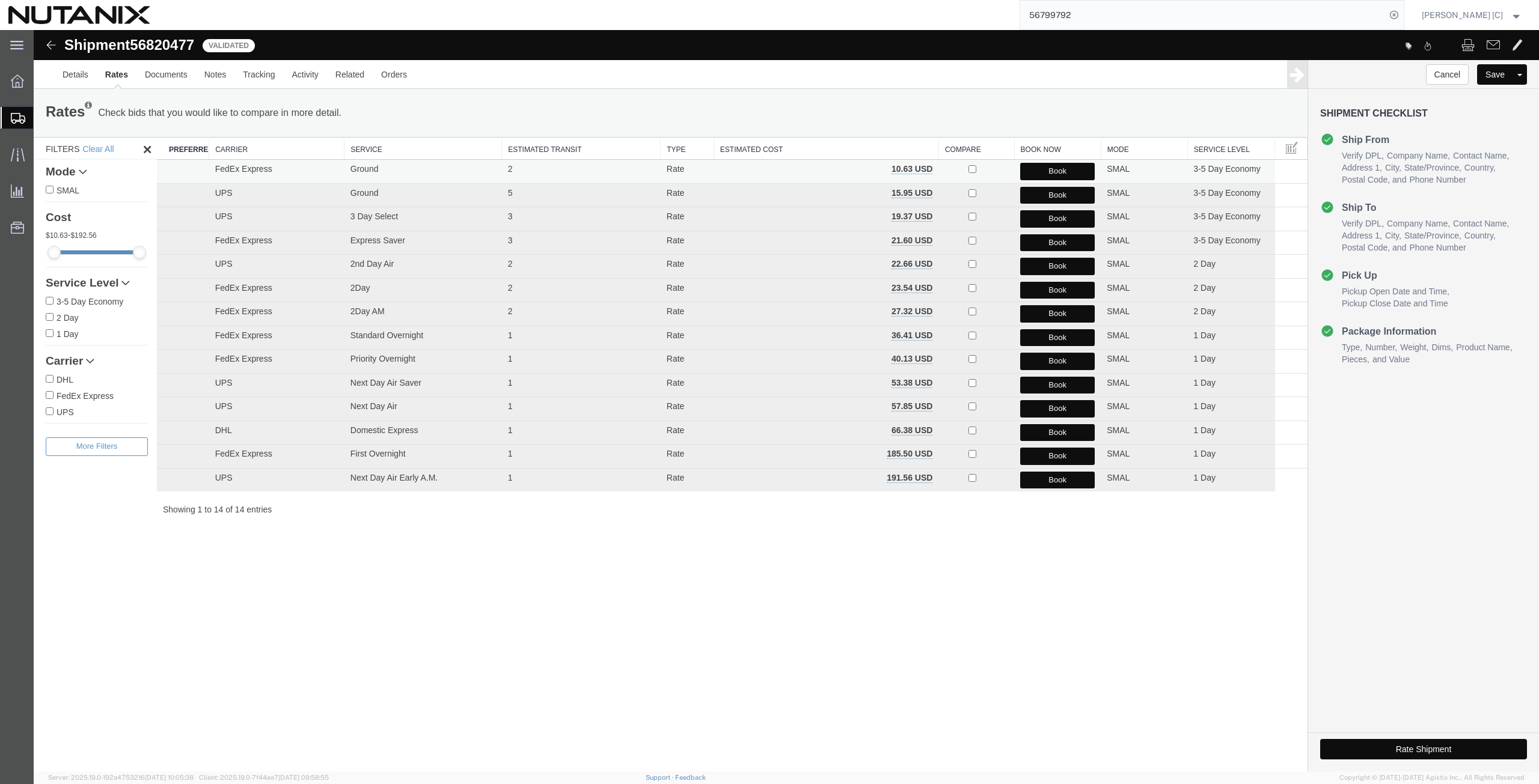
click at [1039, 169] on button "Book" at bounding box center [1057, 171] width 75 height 17
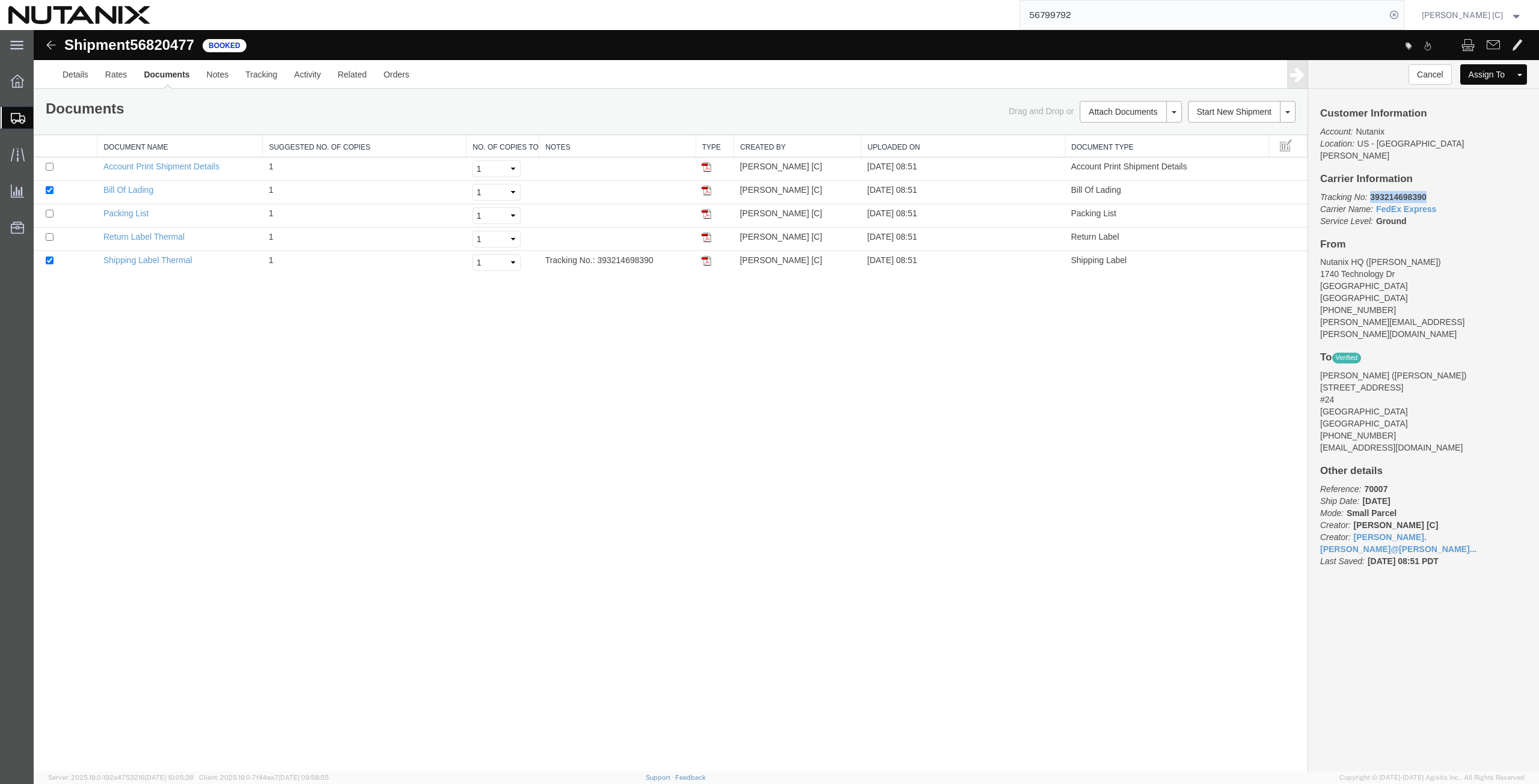
drag, startPoint x: 1430, startPoint y: 181, endPoint x: 1371, endPoint y: 184, distance: 59.1
click at [1371, 191] on p "Tracking No: 393214698390 Carrier Name: FedEx Express FedEx Express Service Lev…" at bounding box center [1424, 209] width 207 height 36
copy b "393214698390"
click at [710, 239] on img at bounding box center [706, 237] width 9 height 9
click at [194, 40] on span "56820477" at bounding box center [161, 45] width 64 height 16
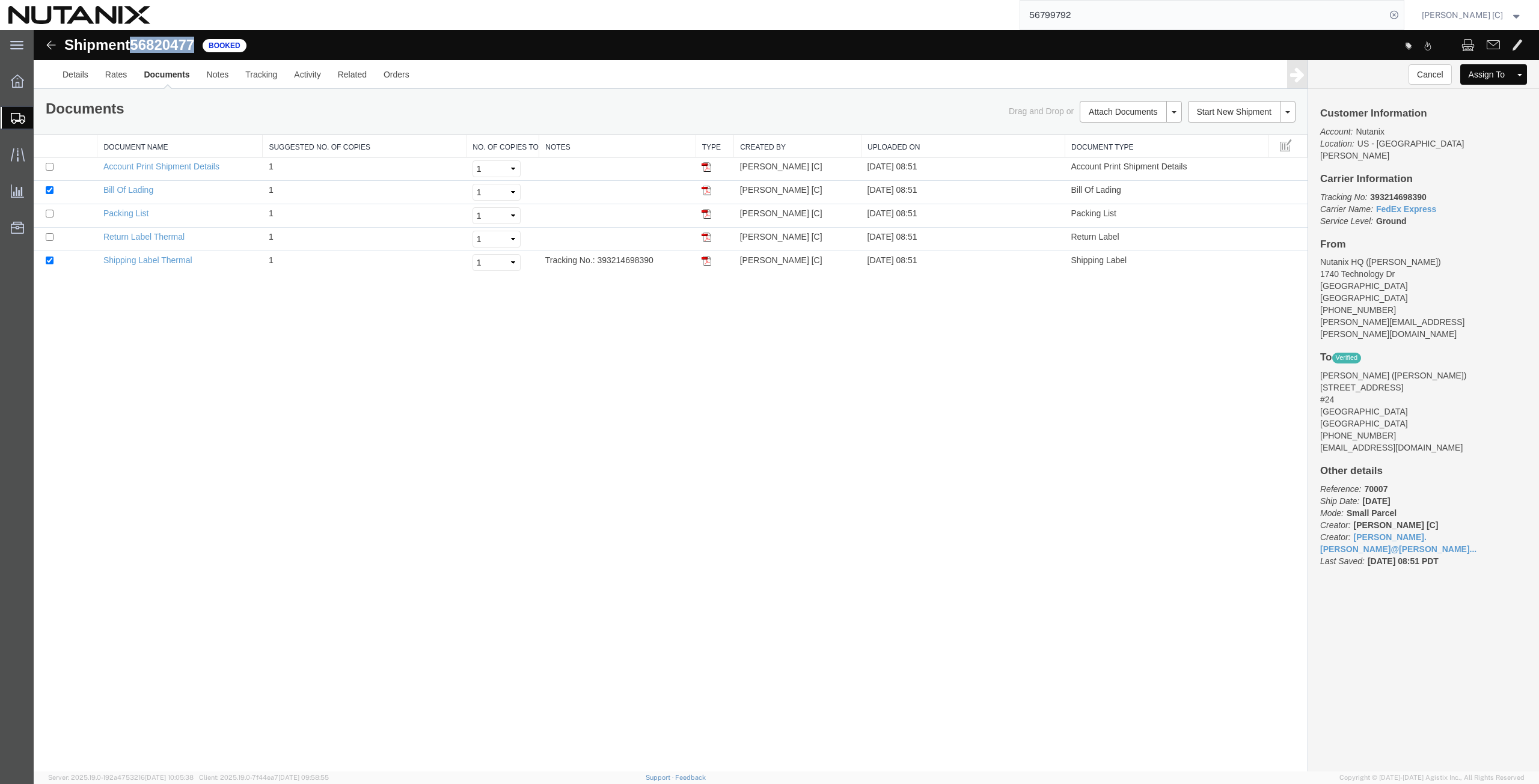
click at [194, 40] on span "56820477" at bounding box center [161, 45] width 64 height 16
copy span "56820477"
click at [0, 0] on span "Create from Template" at bounding box center [0, 0] width 0 height 0
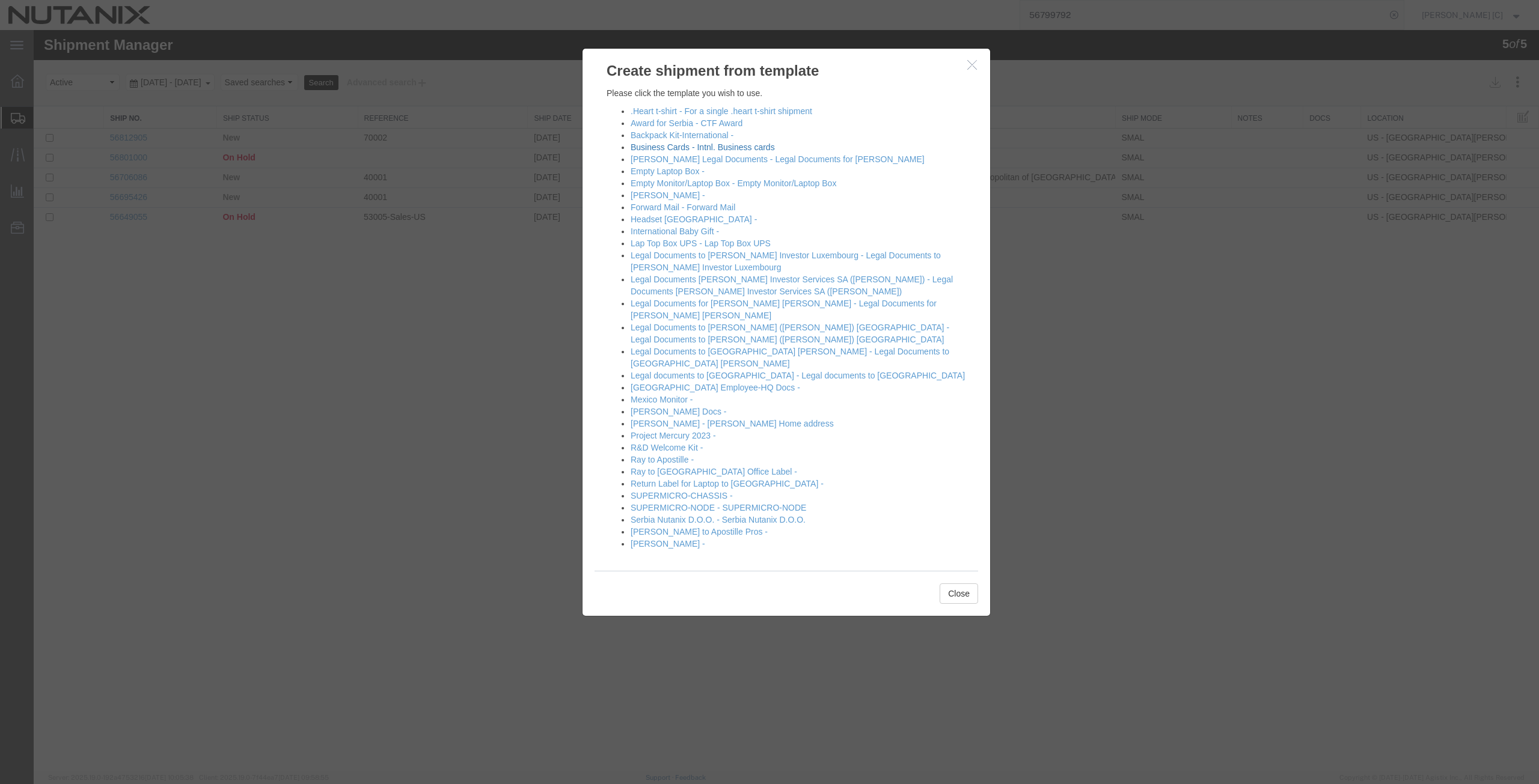
click at [640, 149] on link "Business Cards - Intnl. Business cards" at bounding box center [703, 147] width 145 height 9
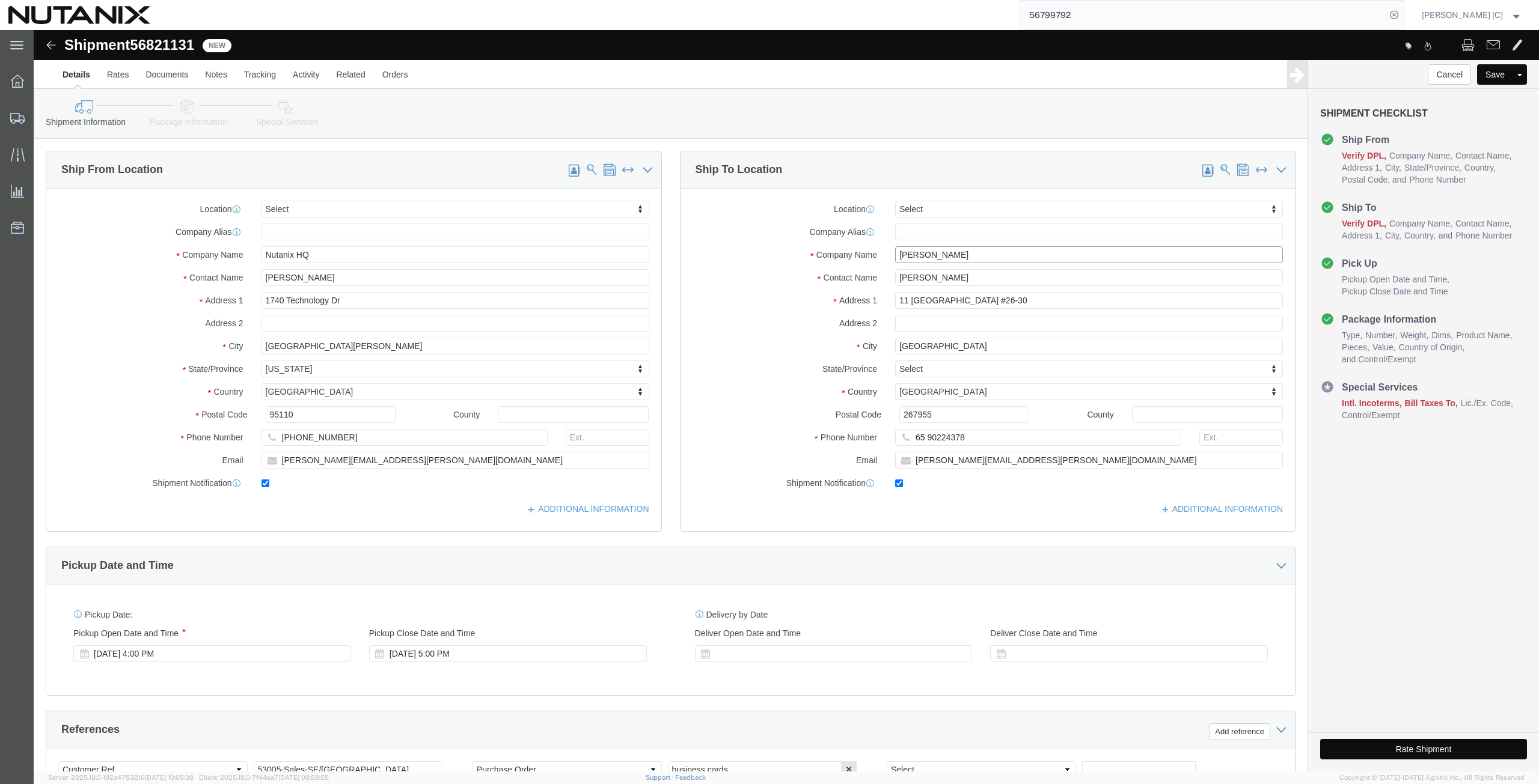
drag, startPoint x: 915, startPoint y: 222, endPoint x: 812, endPoint y: 231, distance: 103.4
click div "Company Name [PERSON_NAME]"
paste input "[PERSON_NAME]"
type input "[PERSON_NAME]"
drag, startPoint x: 924, startPoint y: 249, endPoint x: 772, endPoint y: 253, distance: 152.1
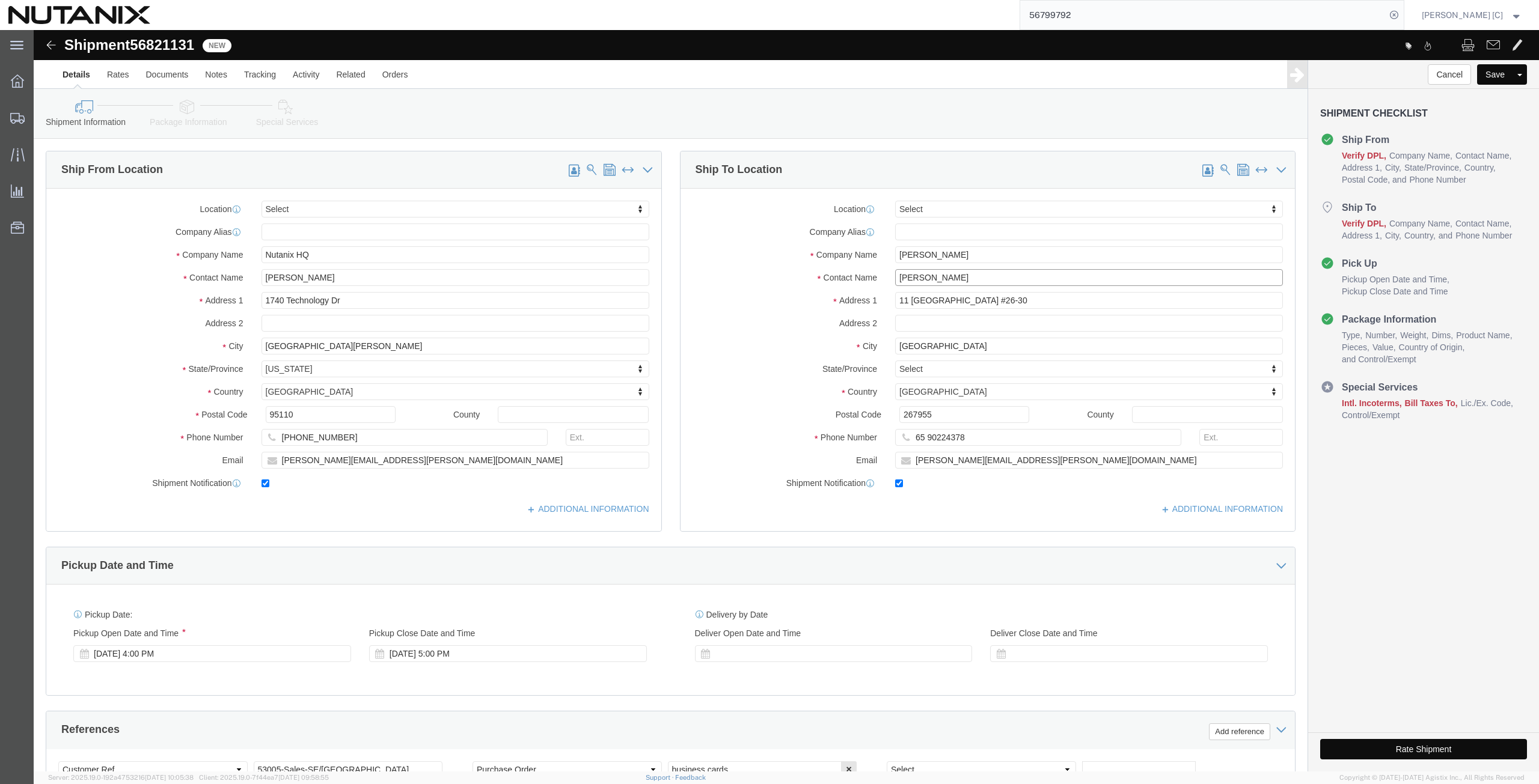
click div "Contact Name [PERSON_NAME]"
paste input "[PERSON_NAME]"
type input "[PERSON_NAME]"
drag, startPoint x: 962, startPoint y: 271, endPoint x: 822, endPoint y: 252, distance: 141.3
click div "Location Select Select My Profile Location [GEOGRAPHIC_DATA] - [GEOGRAPHIC_DATA…"
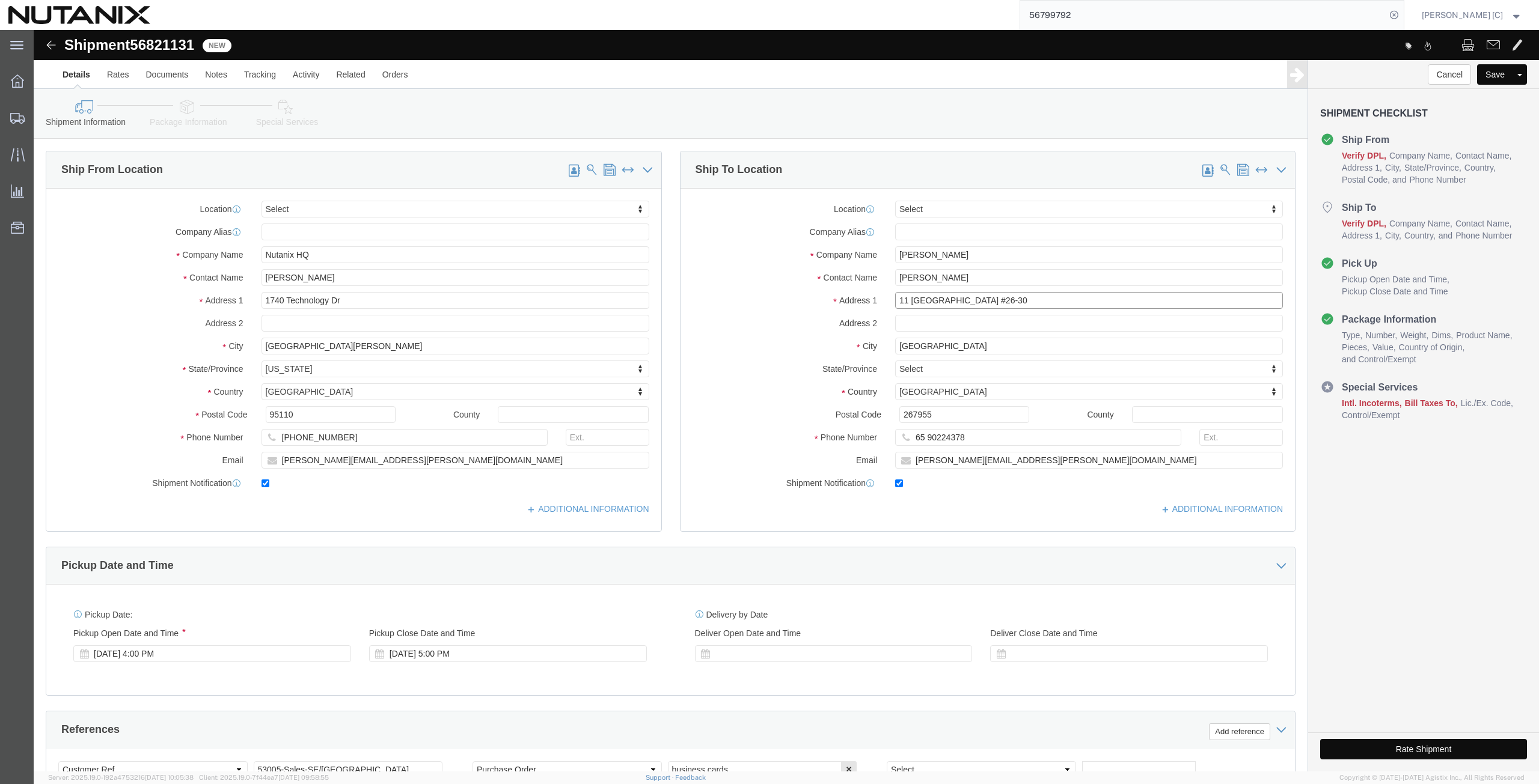
paste input "[STREET_ADDRESS]"
type input "[STREET_ADDRESS]"
drag, startPoint x: 903, startPoint y: 317, endPoint x: 832, endPoint y: 316, distance: 71.0
click div "City [GEOGRAPHIC_DATA]"
paste input "Pallejà"
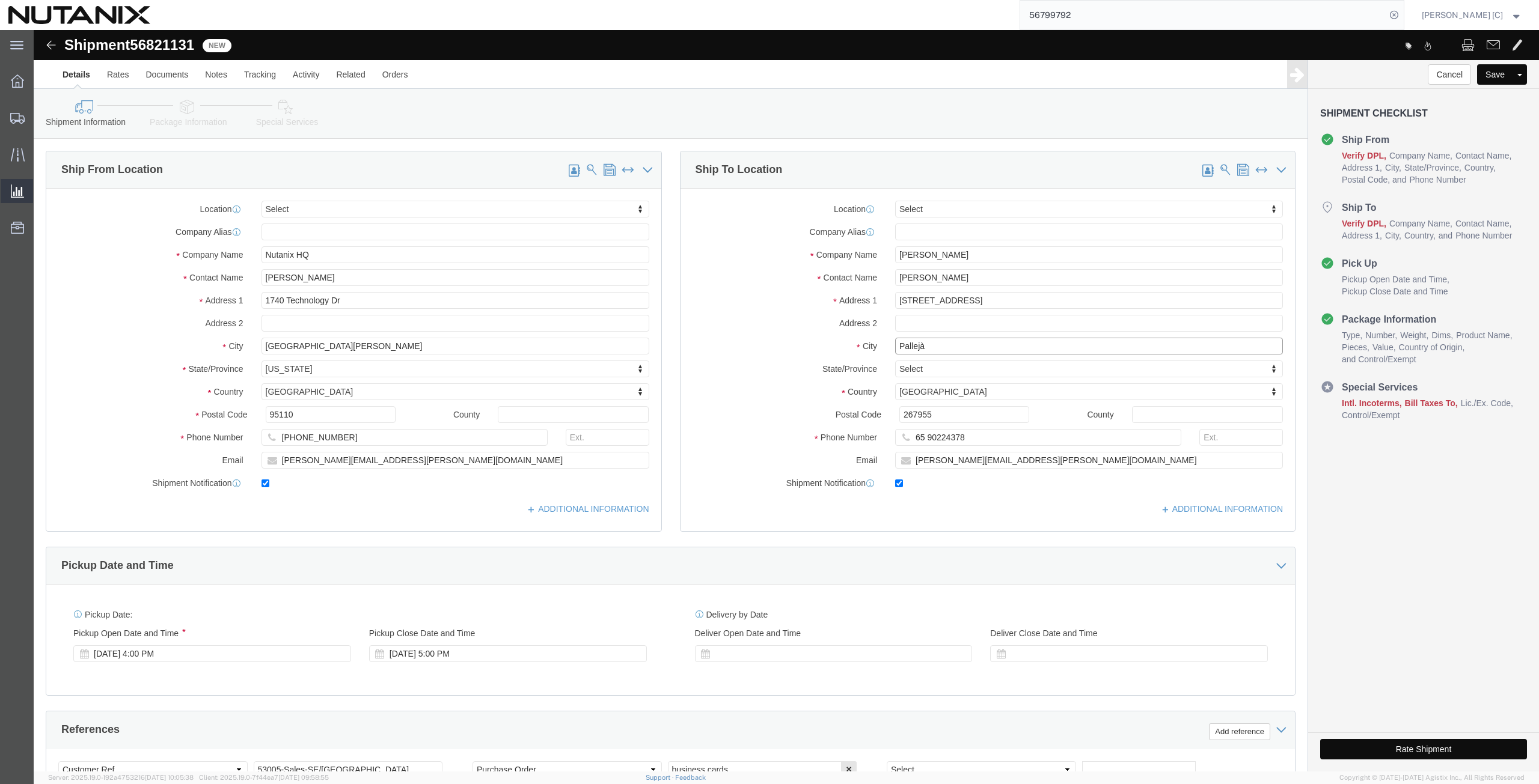
type input "Pallejà"
type input "[GEOGRAPHIC_DATA]"
select select "ES"
drag, startPoint x: 893, startPoint y: 316, endPoint x: 844, endPoint y: 308, distance: 49.6
click div "City Pallejà"
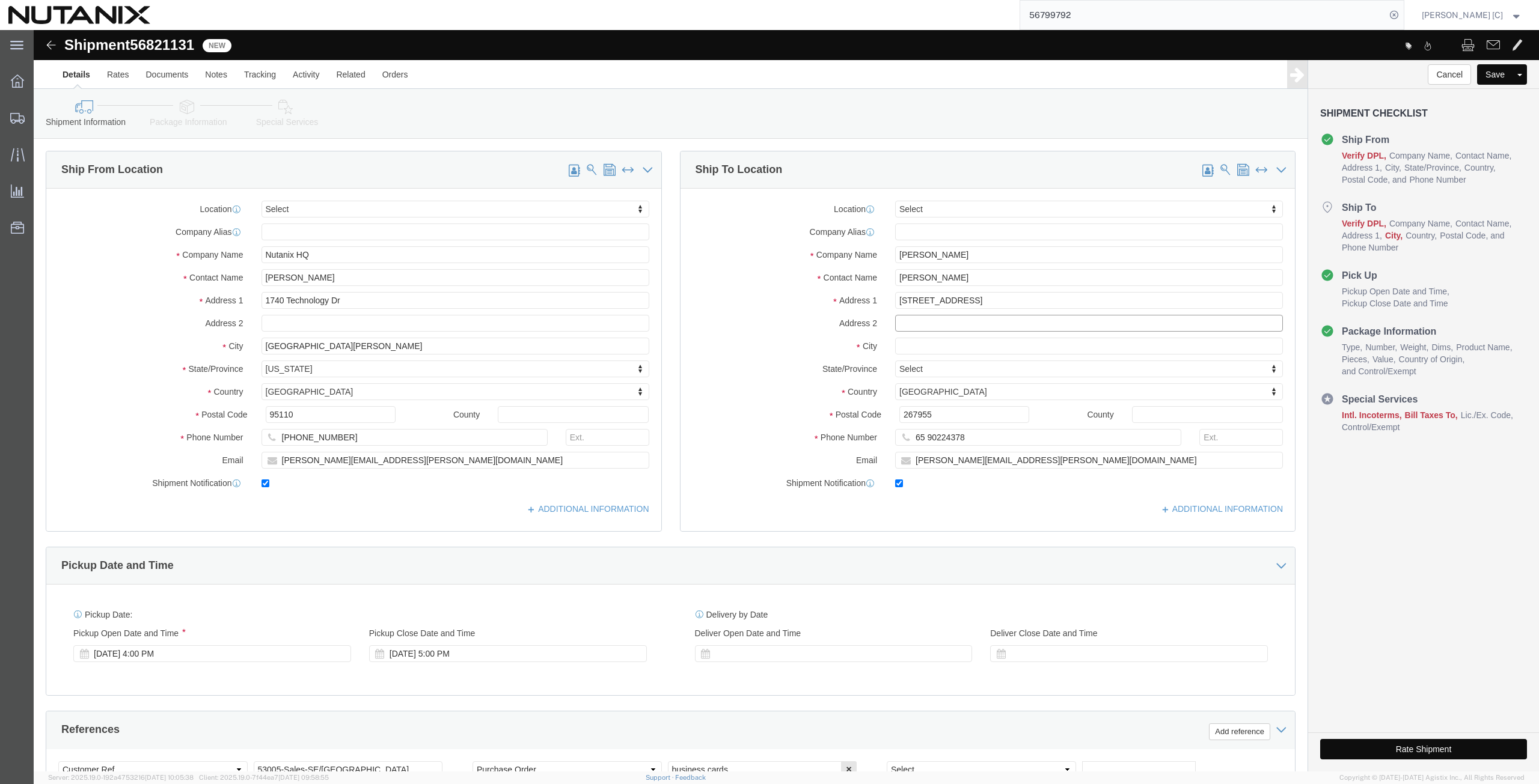
click input "text"
paste input "Pallejà"
type input "Pallejà"
click input "text"
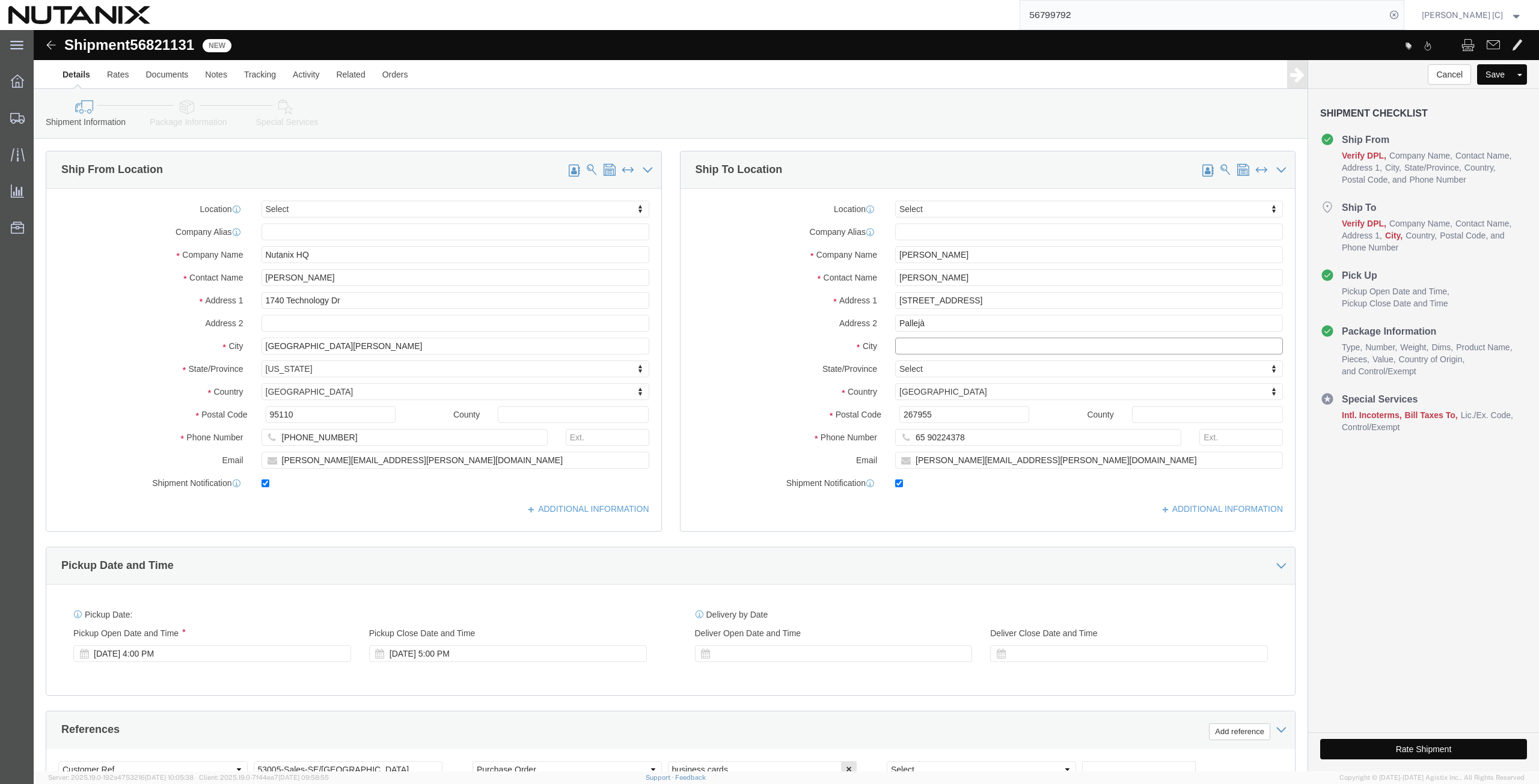
paste input "[GEOGRAPHIC_DATA]"
type input "[GEOGRAPHIC_DATA]"
drag, startPoint x: 895, startPoint y: 384, endPoint x: 832, endPoint y: 390, distance: 63.3
click div "Postal Code 267955"
paste input "08780"
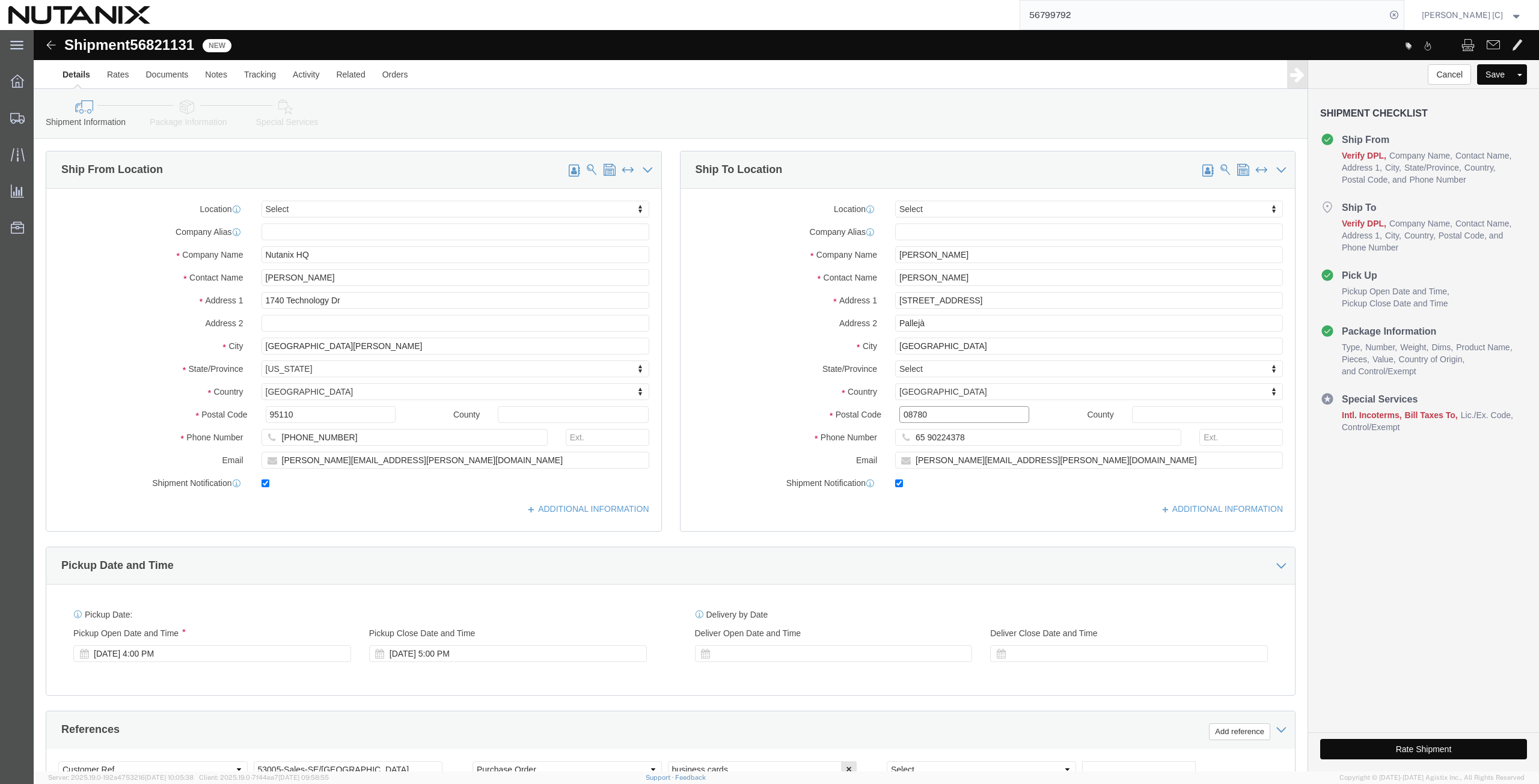
type input "08780"
drag, startPoint x: 932, startPoint y: 404, endPoint x: 840, endPoint y: 420, distance: 93.4
click div "Phone Number [PHONE_NUMBER]"
paste input "34 620 734 007"
type input "34 620 734 007"
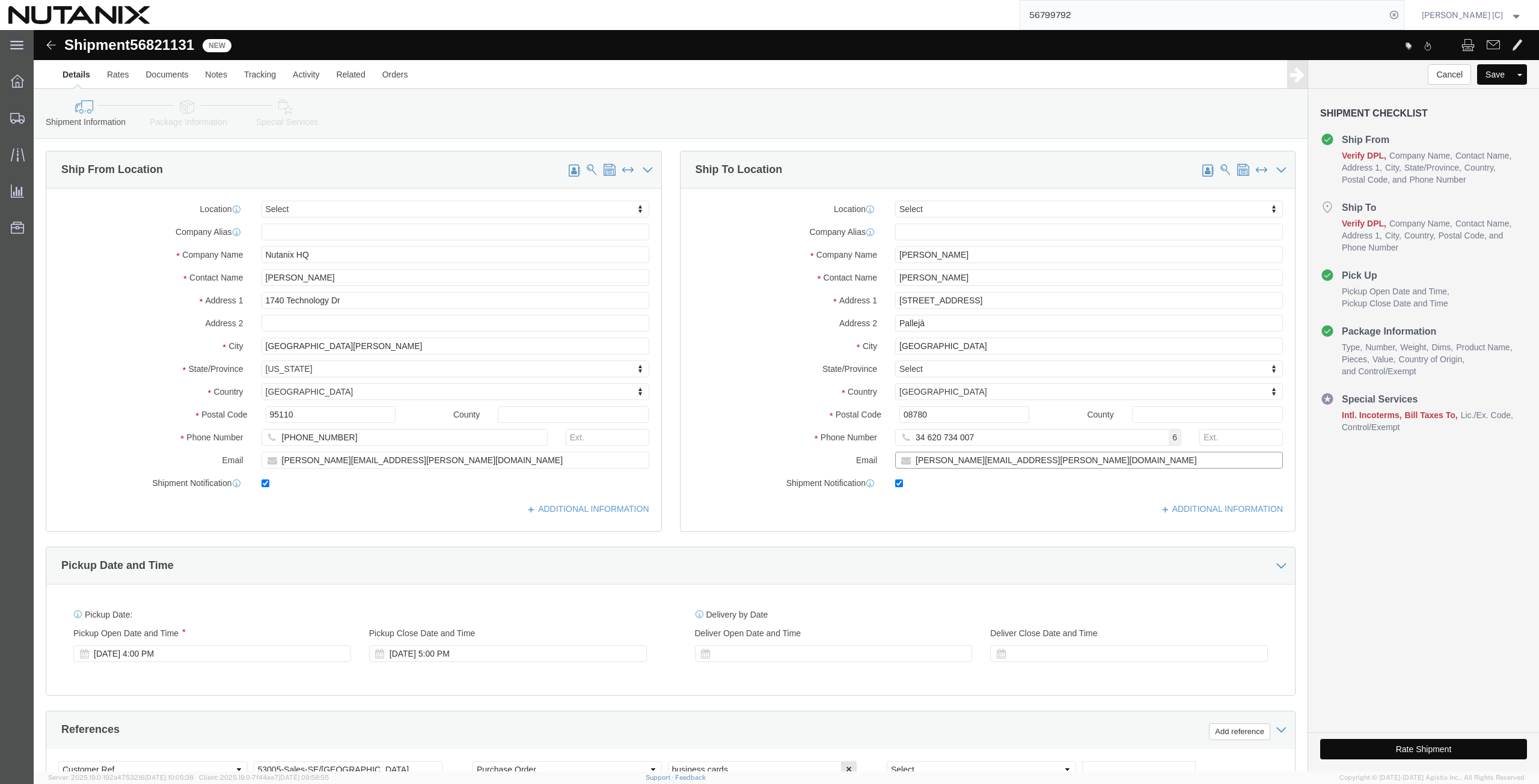
drag, startPoint x: 988, startPoint y: 428, endPoint x: 801, endPoint y: 432, distance: 187.0
click div "Email [PERSON_NAME][EMAIL_ADDRESS][PERSON_NAME][DOMAIN_NAME]"
paste input "[PERSON_NAME].[PERSON_NAME]"
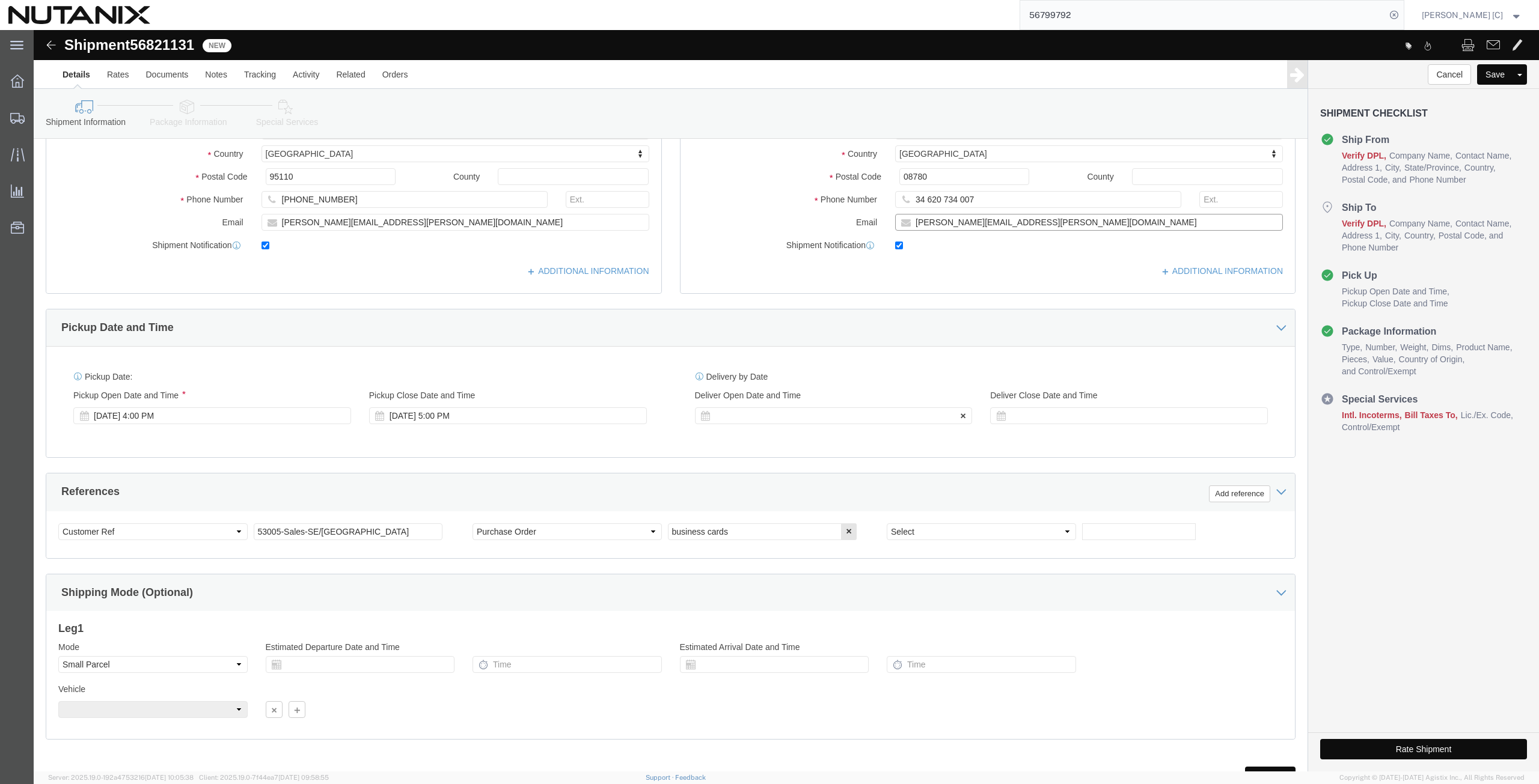
scroll to position [281, 0]
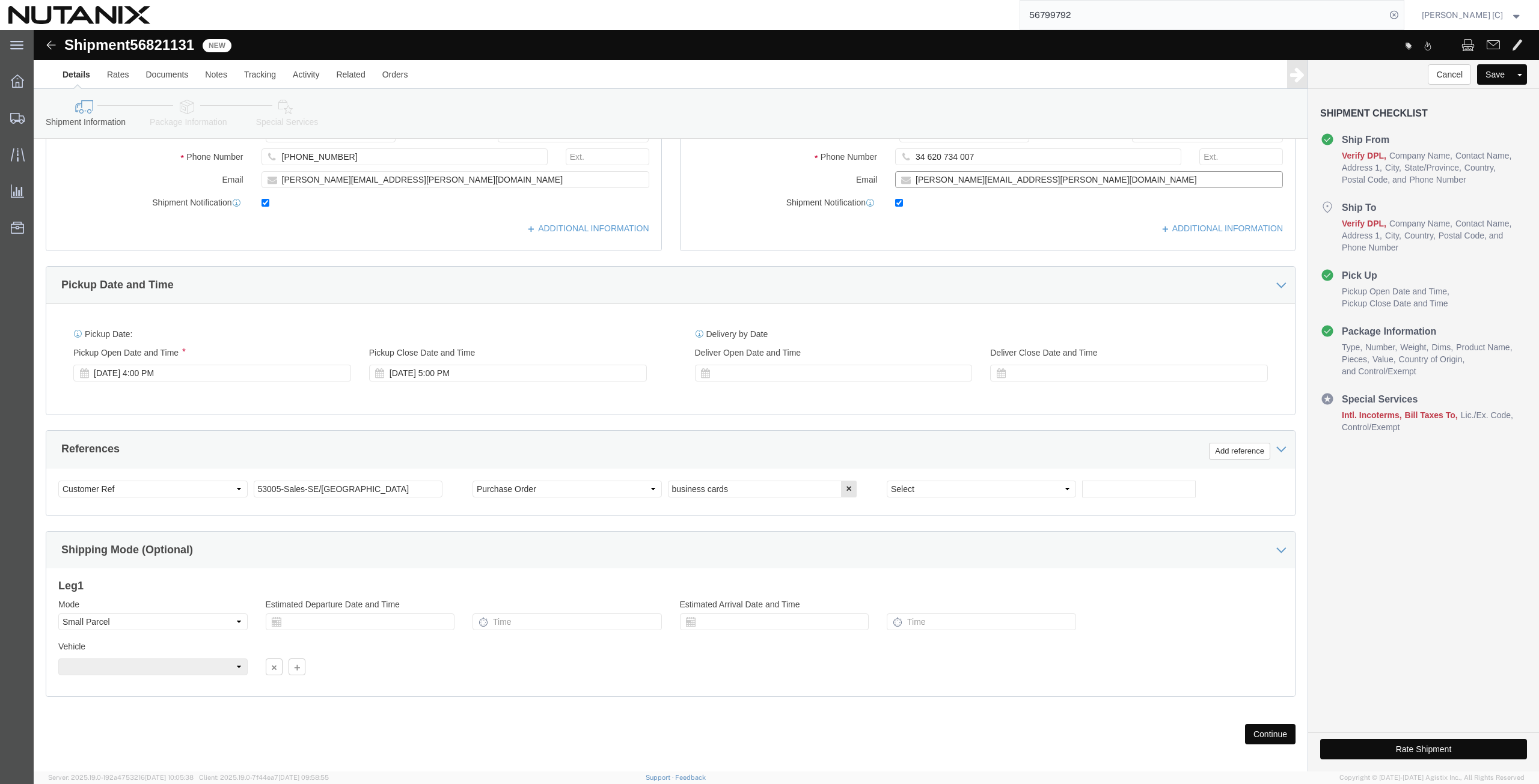
type input "[PERSON_NAME][EMAIL_ADDRESS][PERSON_NAME][DOMAIN_NAME]"
drag, startPoint x: 328, startPoint y: 457, endPoint x: 292, endPoint y: 460, distance: 36.1
click input "53005-Sales-SE/[GEOGRAPHIC_DATA]"
type input "53005-Sales-[GEOGRAPHIC_DATA]/[GEOGRAPHIC_DATA]"
click div "Select Account Type Activity ID Airline Appointment Number ASN Batch Request # …"
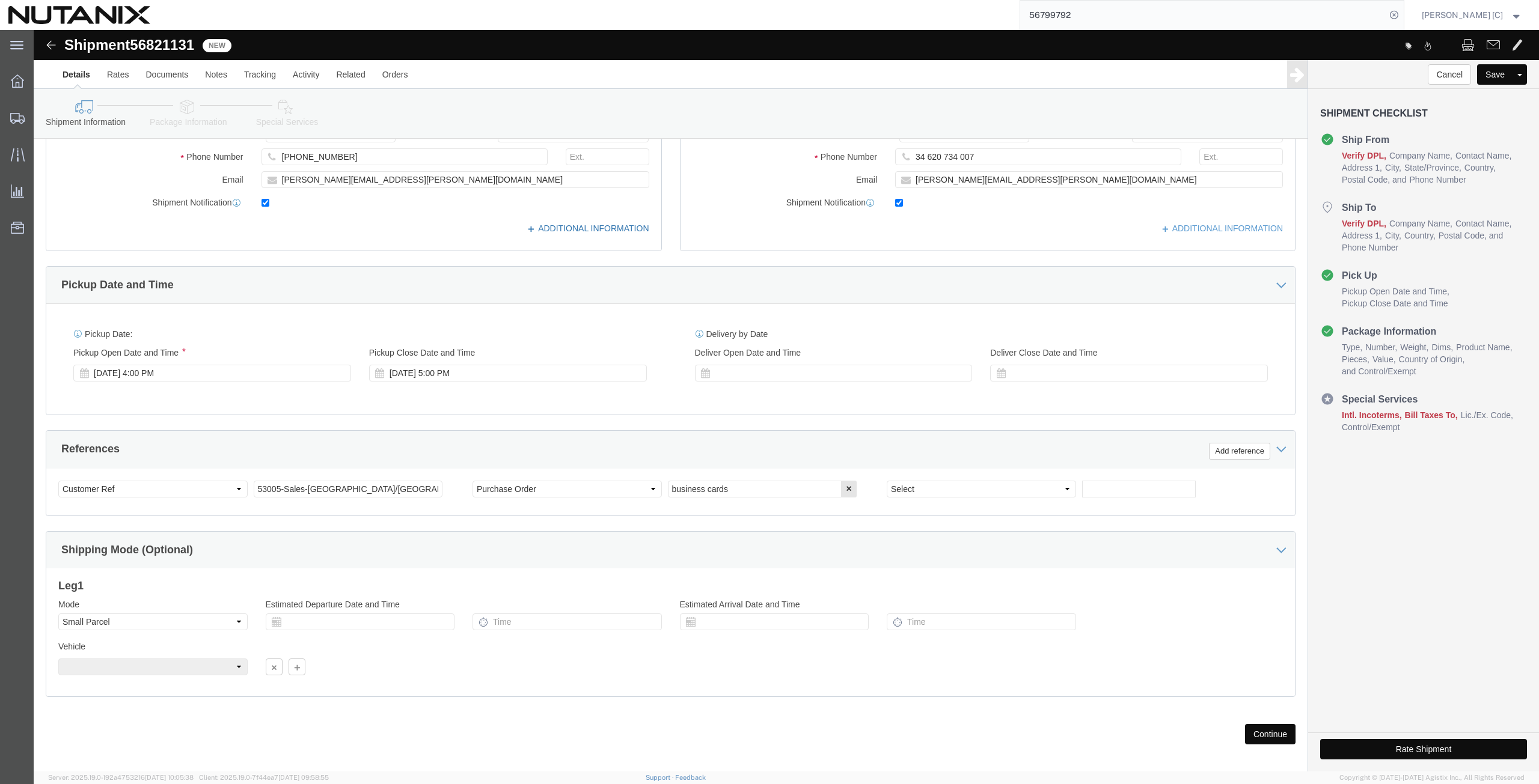
click icon
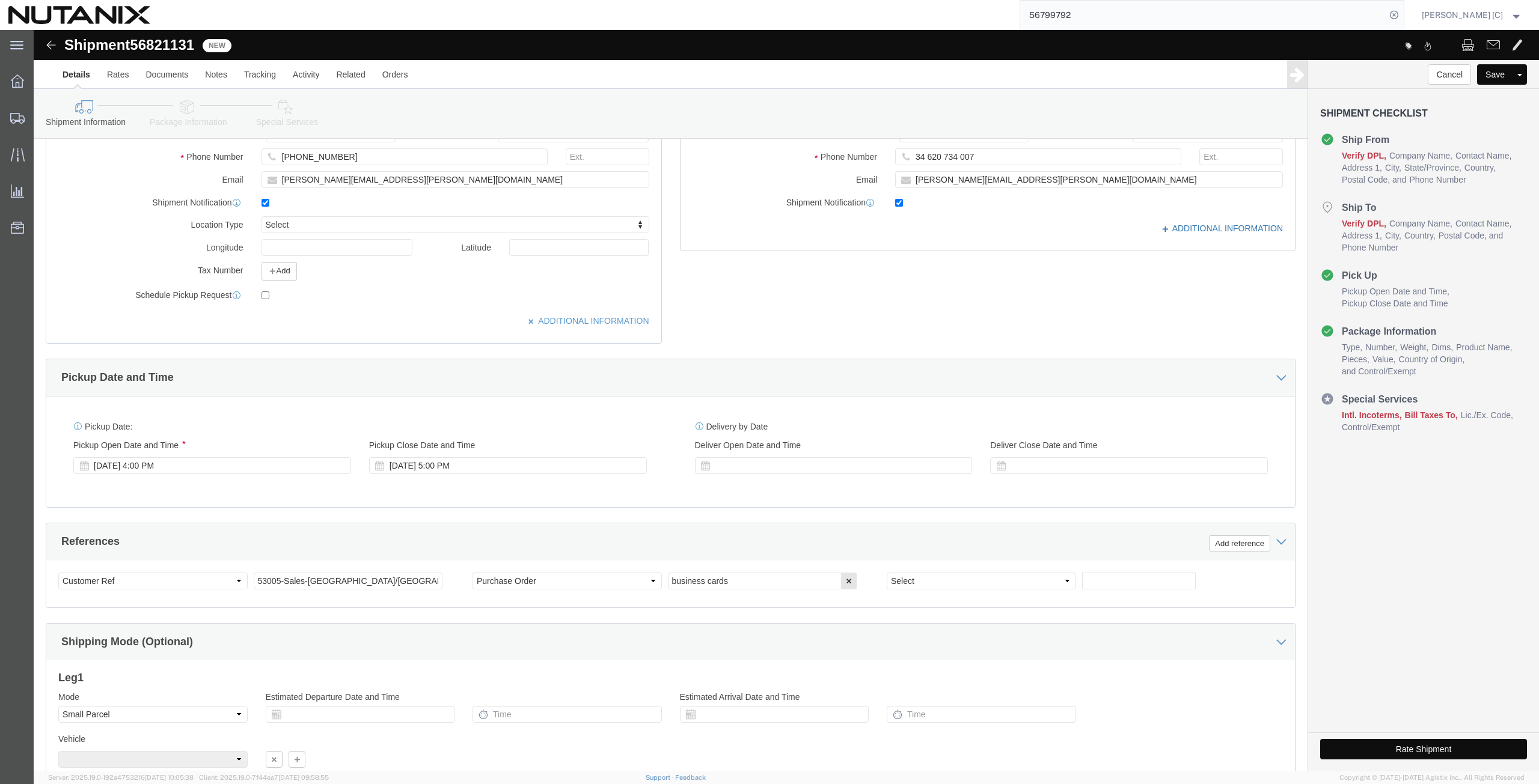
click icon
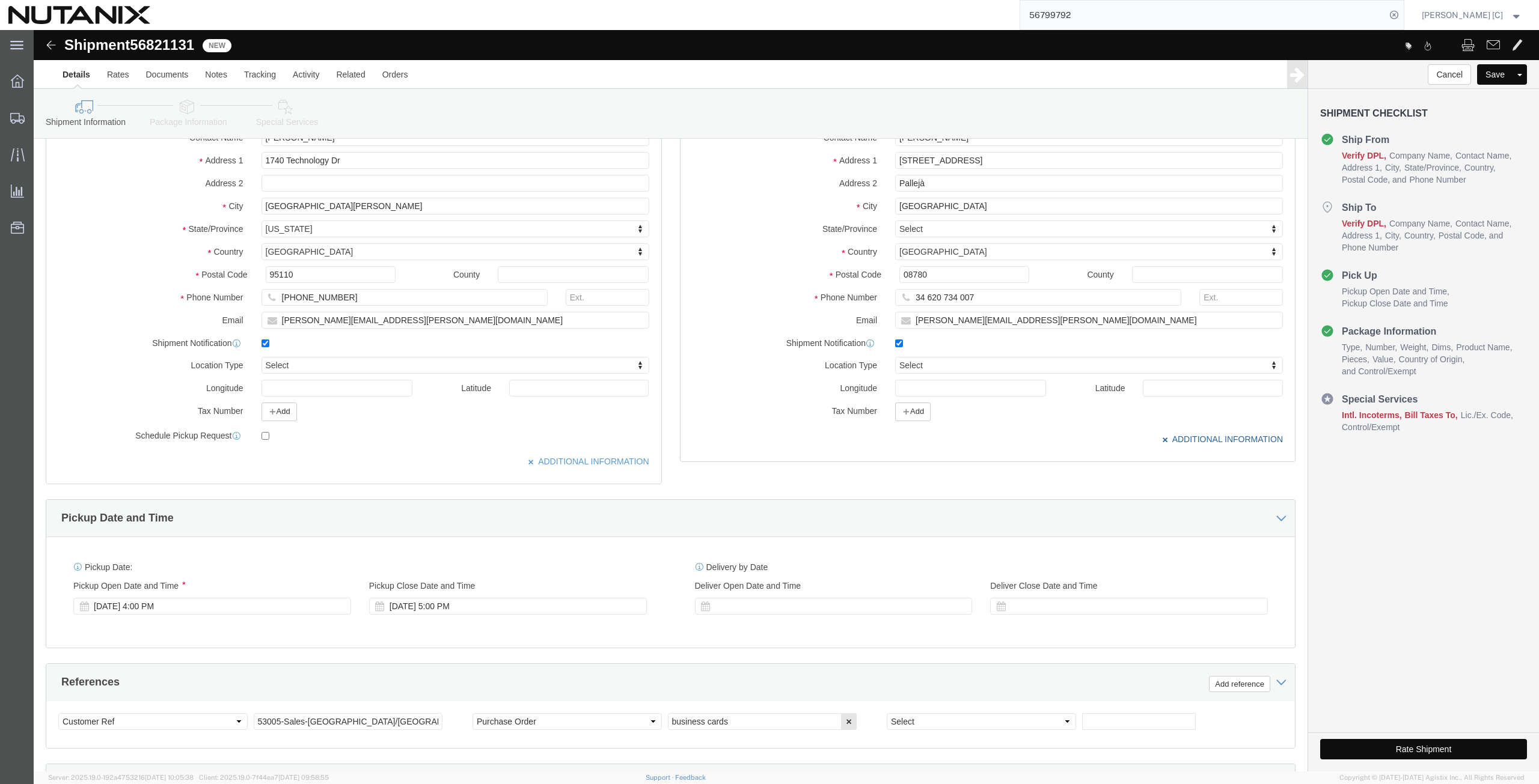
scroll to position [383, 0]
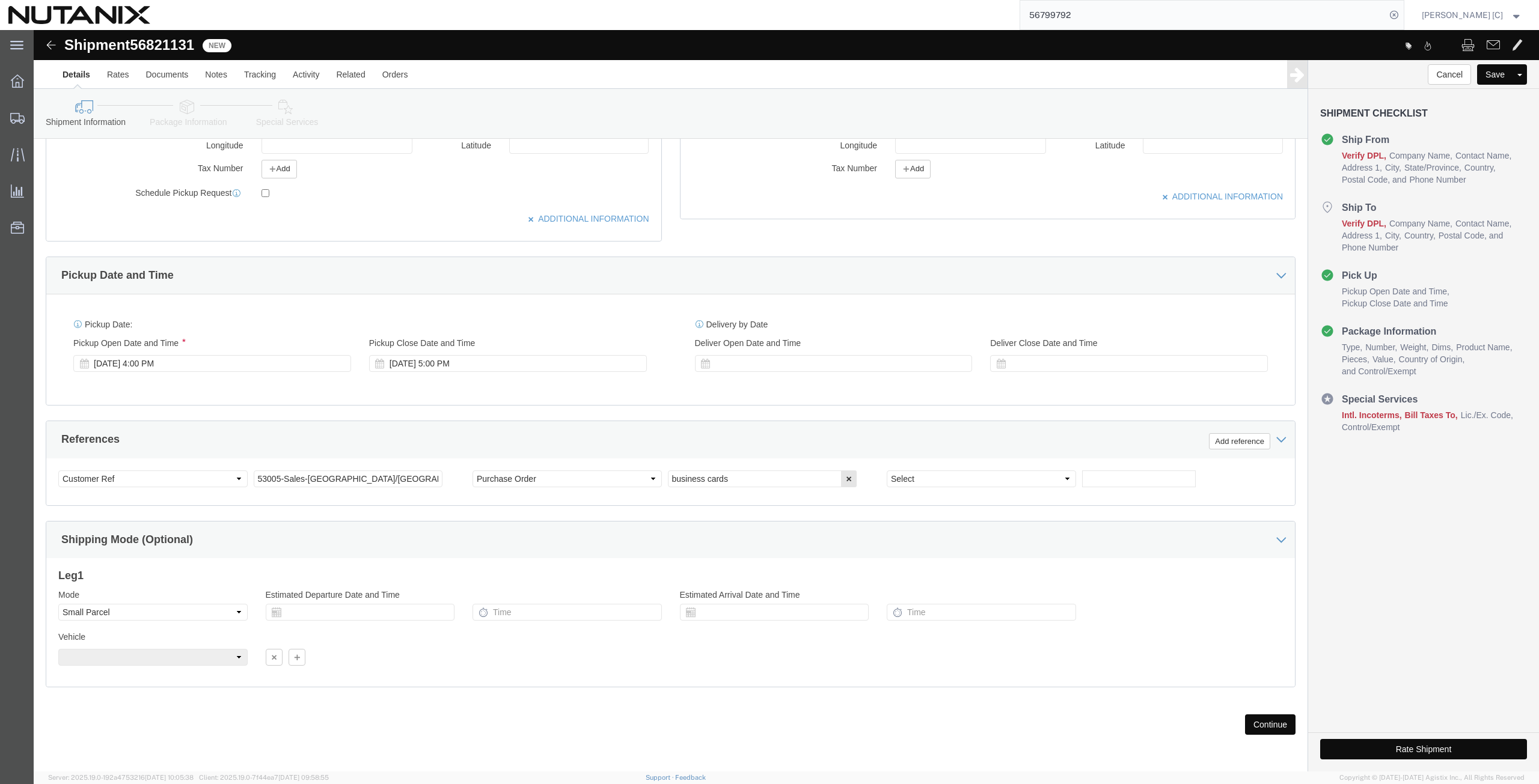
click button "Continue"
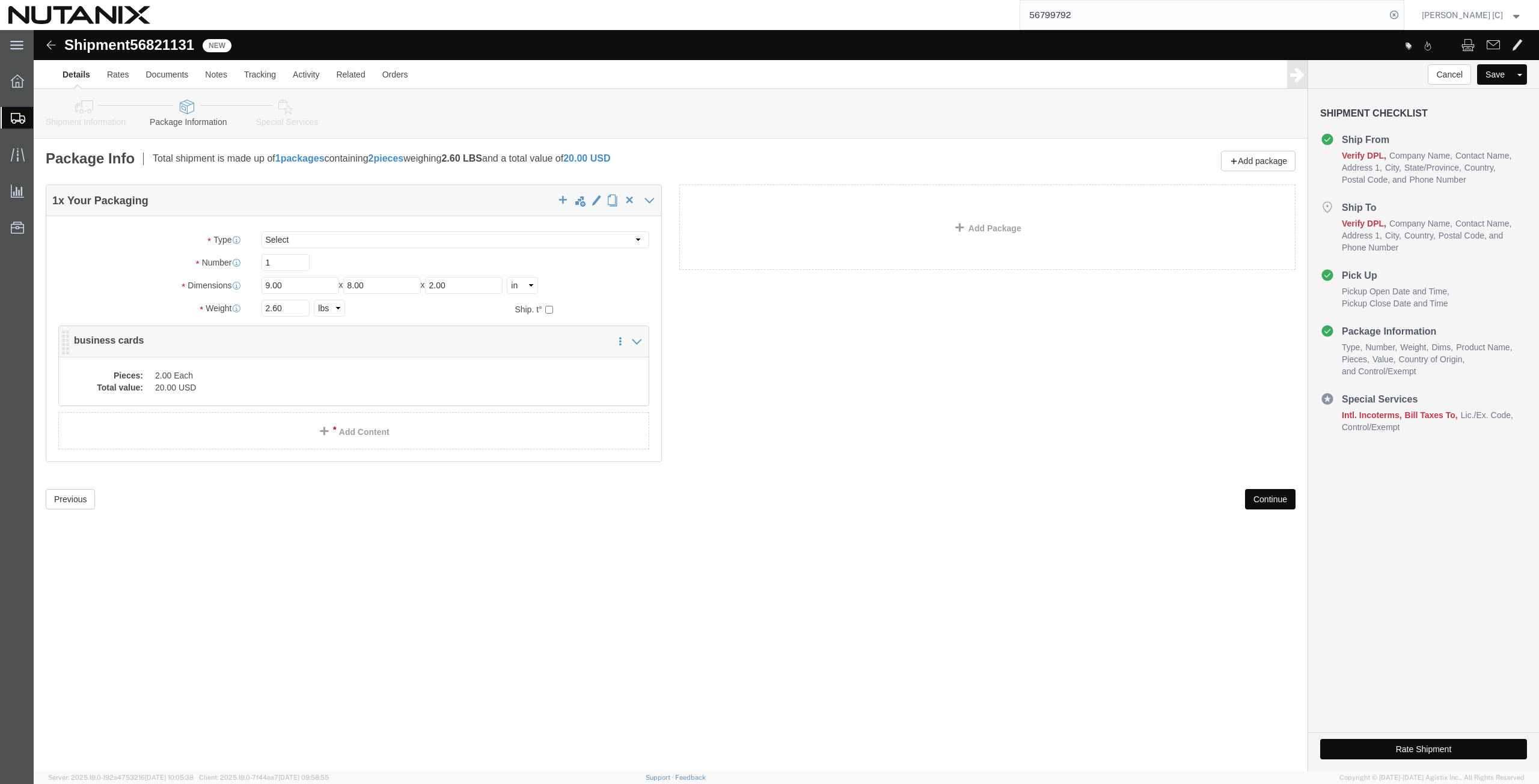
click dd "20.00 USD"
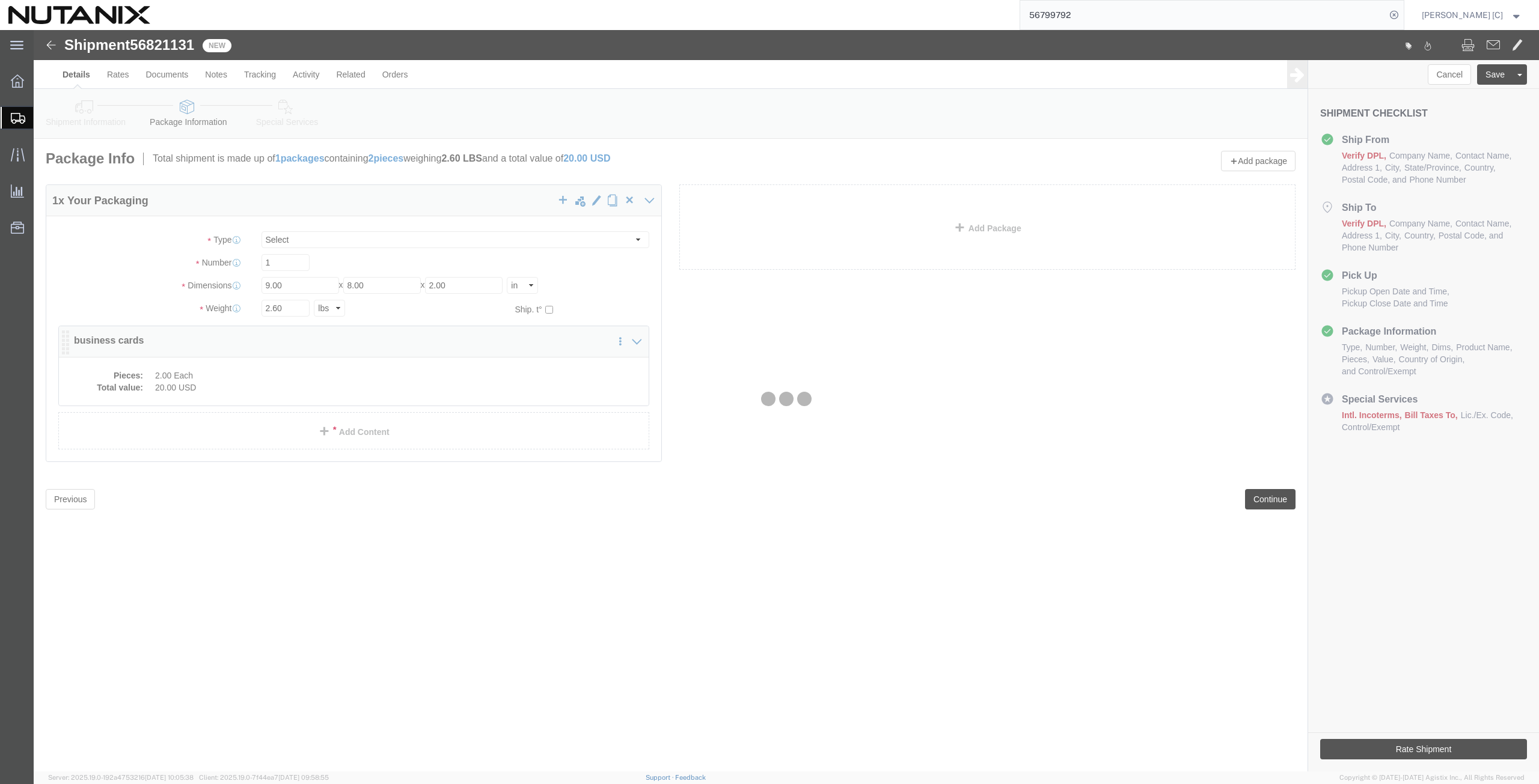
click at [288, 392] on div at bounding box center [786, 400] width 1505 height 742
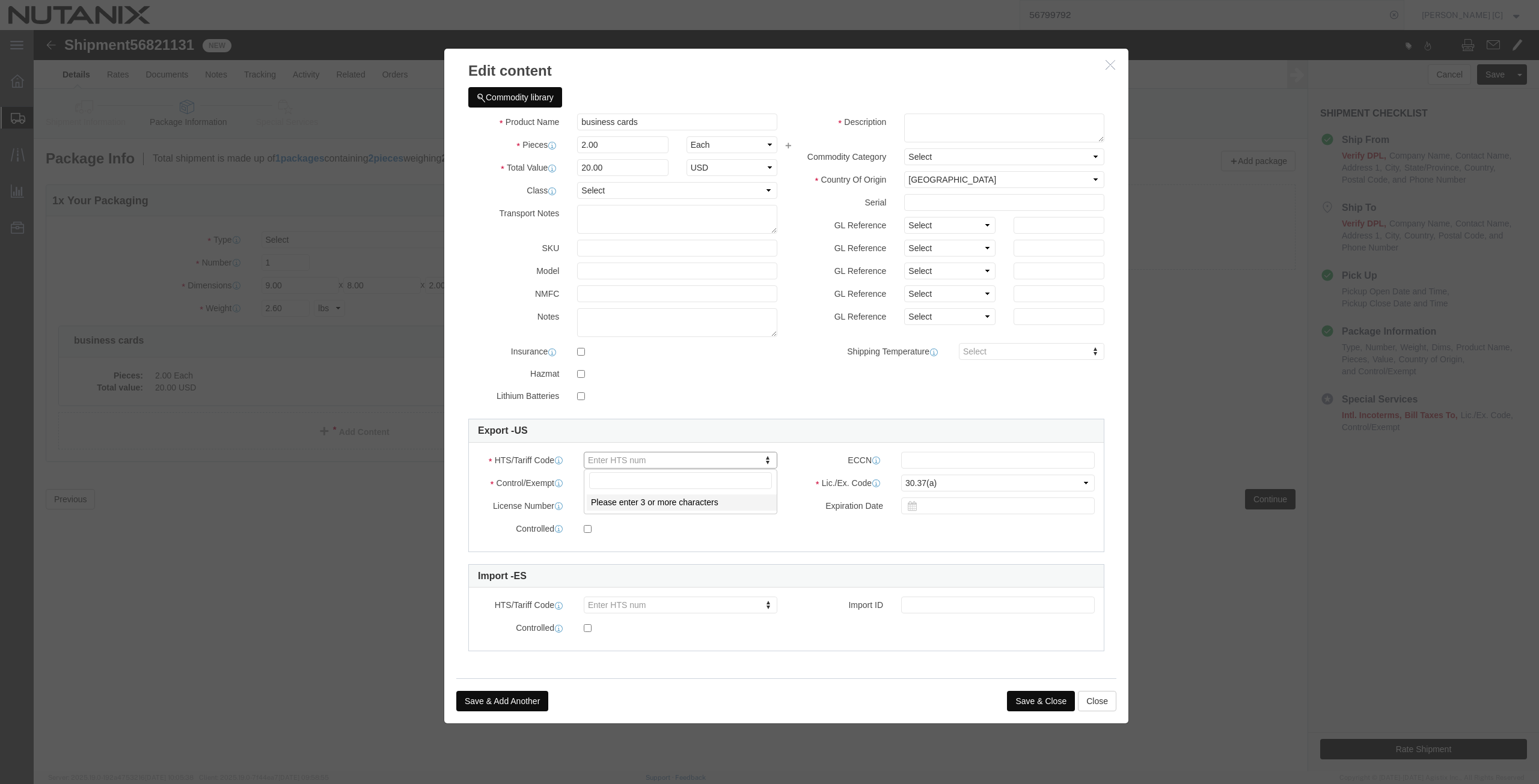
paste input "4911990000"
type input "4911990000"
select select "KGS"
type input "4911990000"
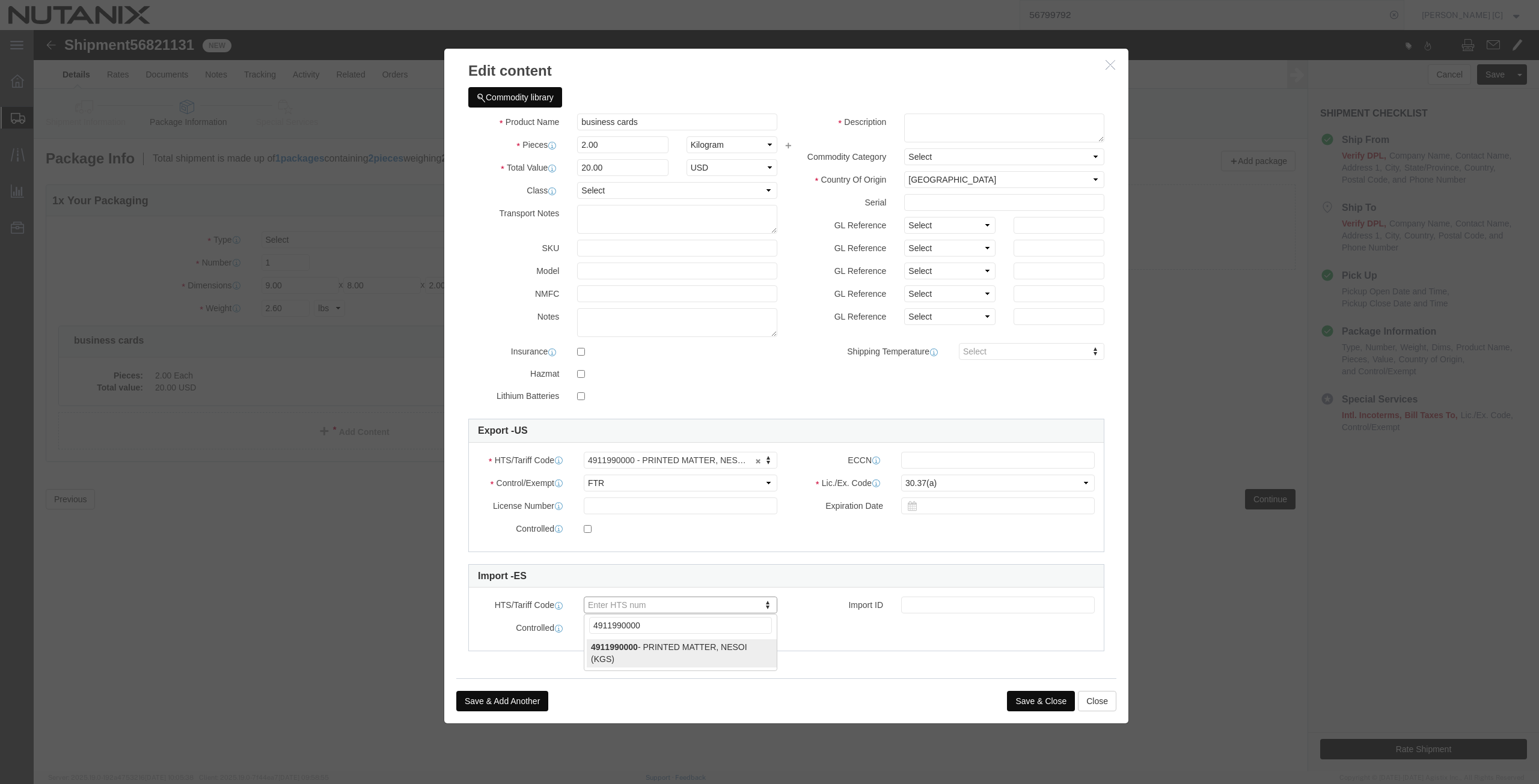
type input "4911990000"
click button "Save & Close"
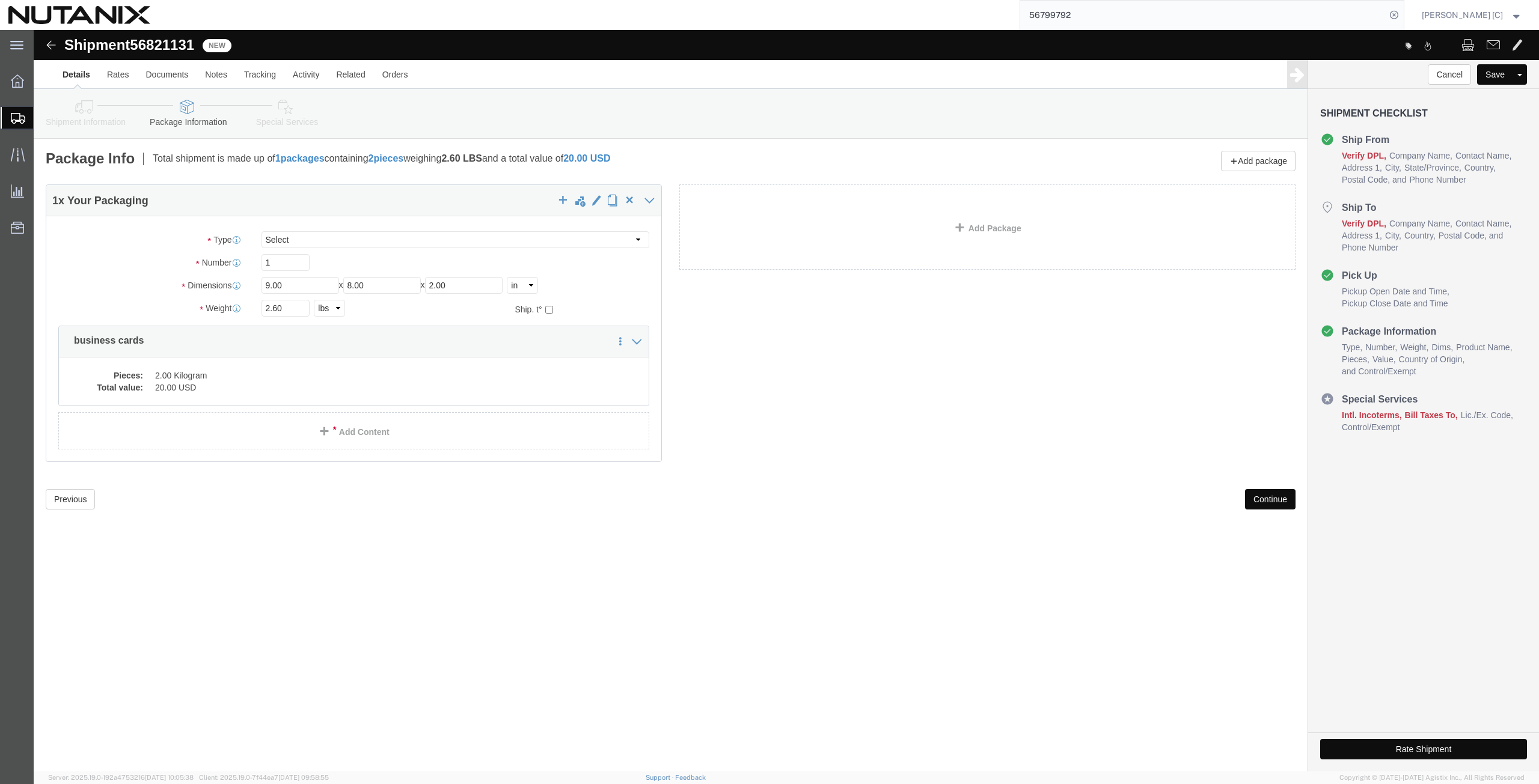
click button "Continue"
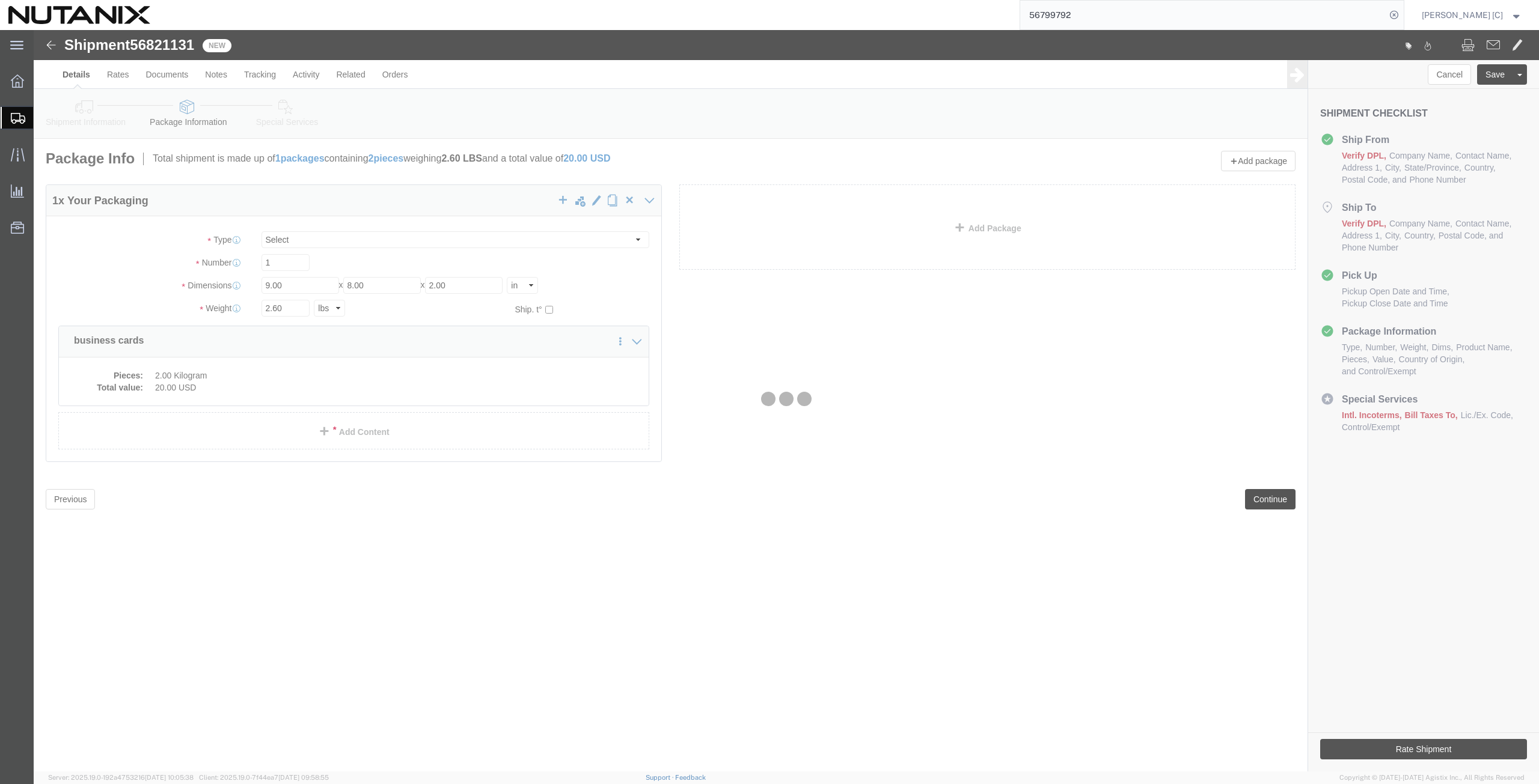
select select
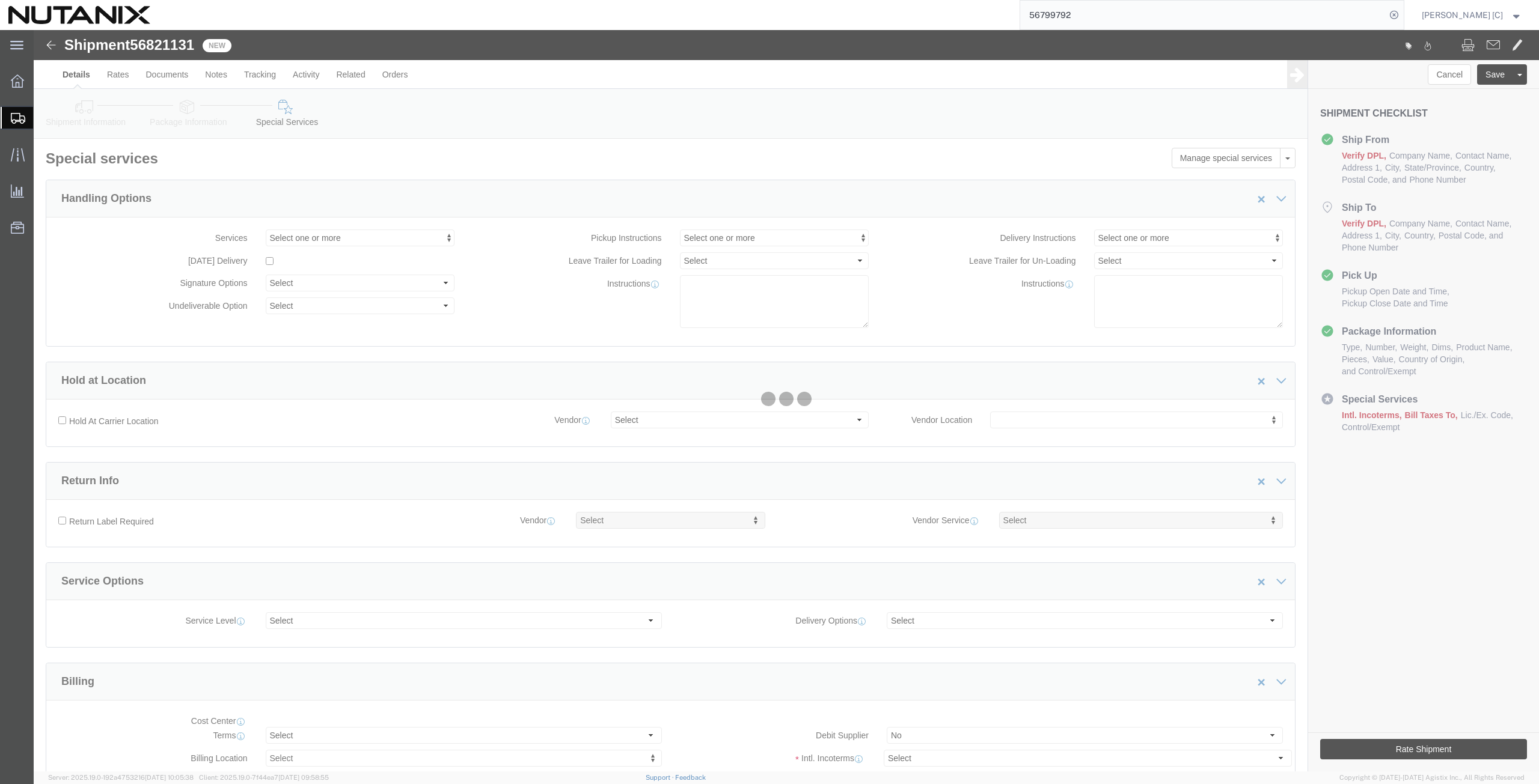
select select "COSTCENTER"
select select "48694"
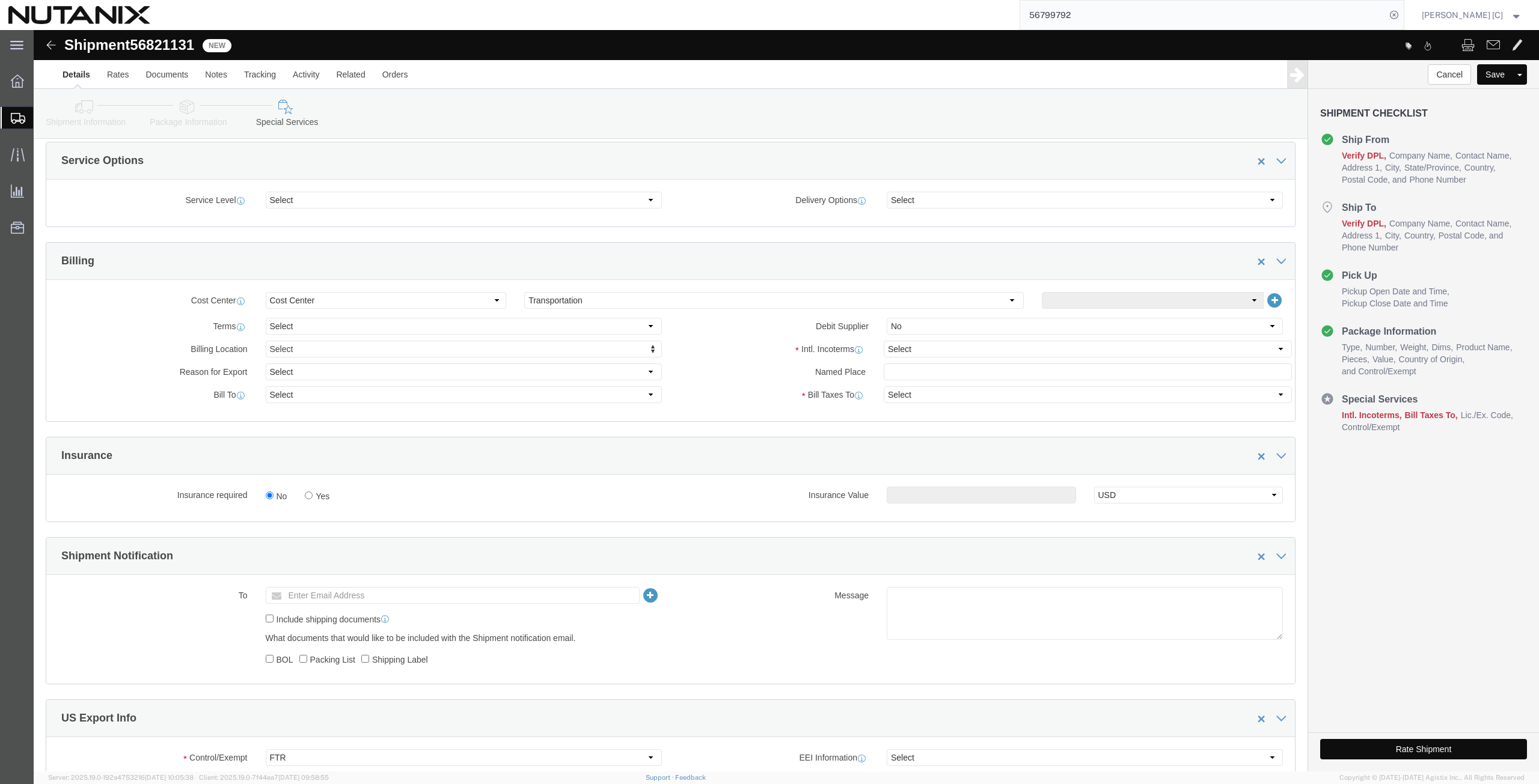
scroll to position [587, 0]
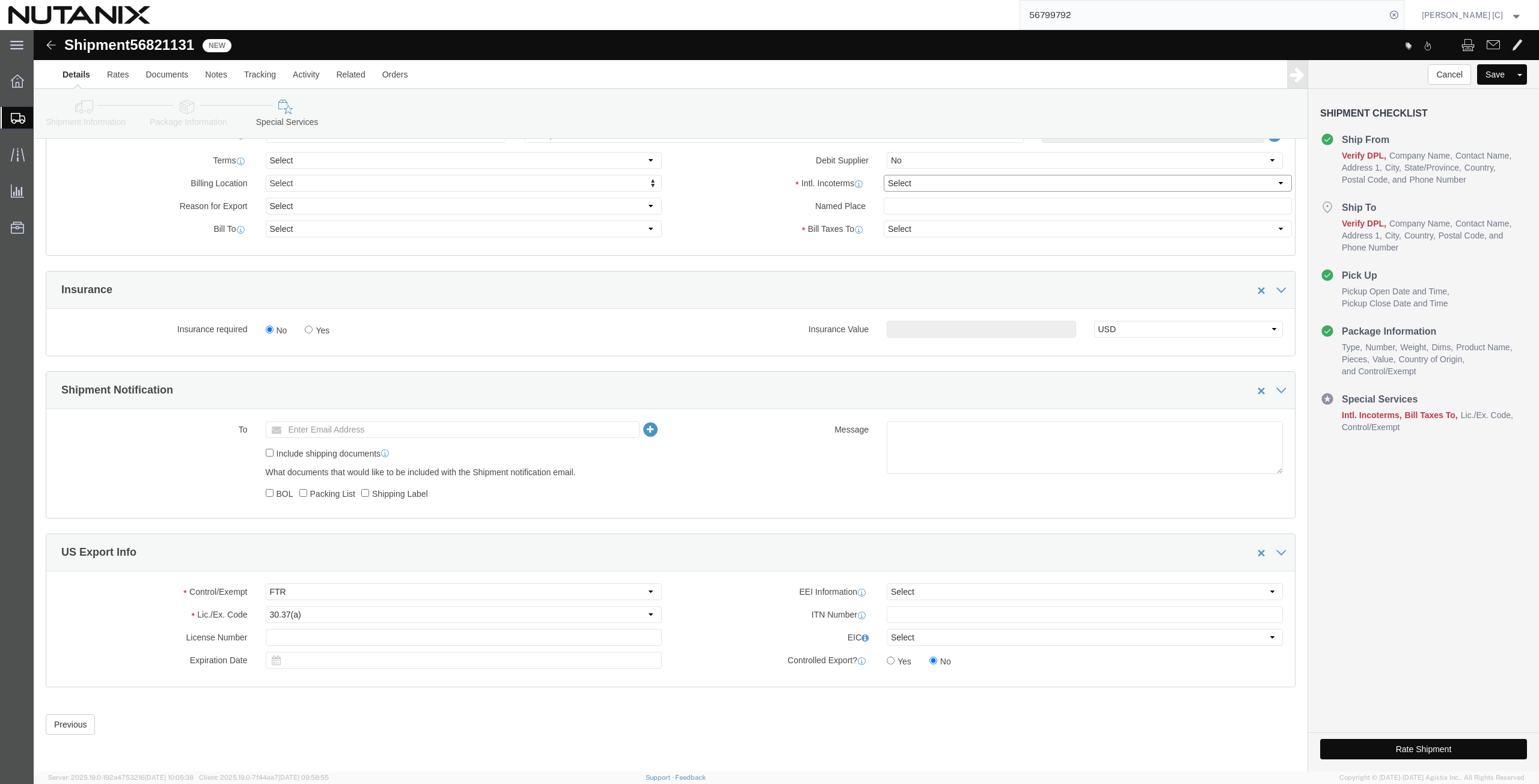
click select "Select Carriage Insurance Paid Carriage Paid To Cost and Freight Cost Insurance…"
select select "DDP"
click select "Select Carriage Insurance Paid Carriage Paid To Cost and Freight Cost Insurance…"
select select "SHIP"
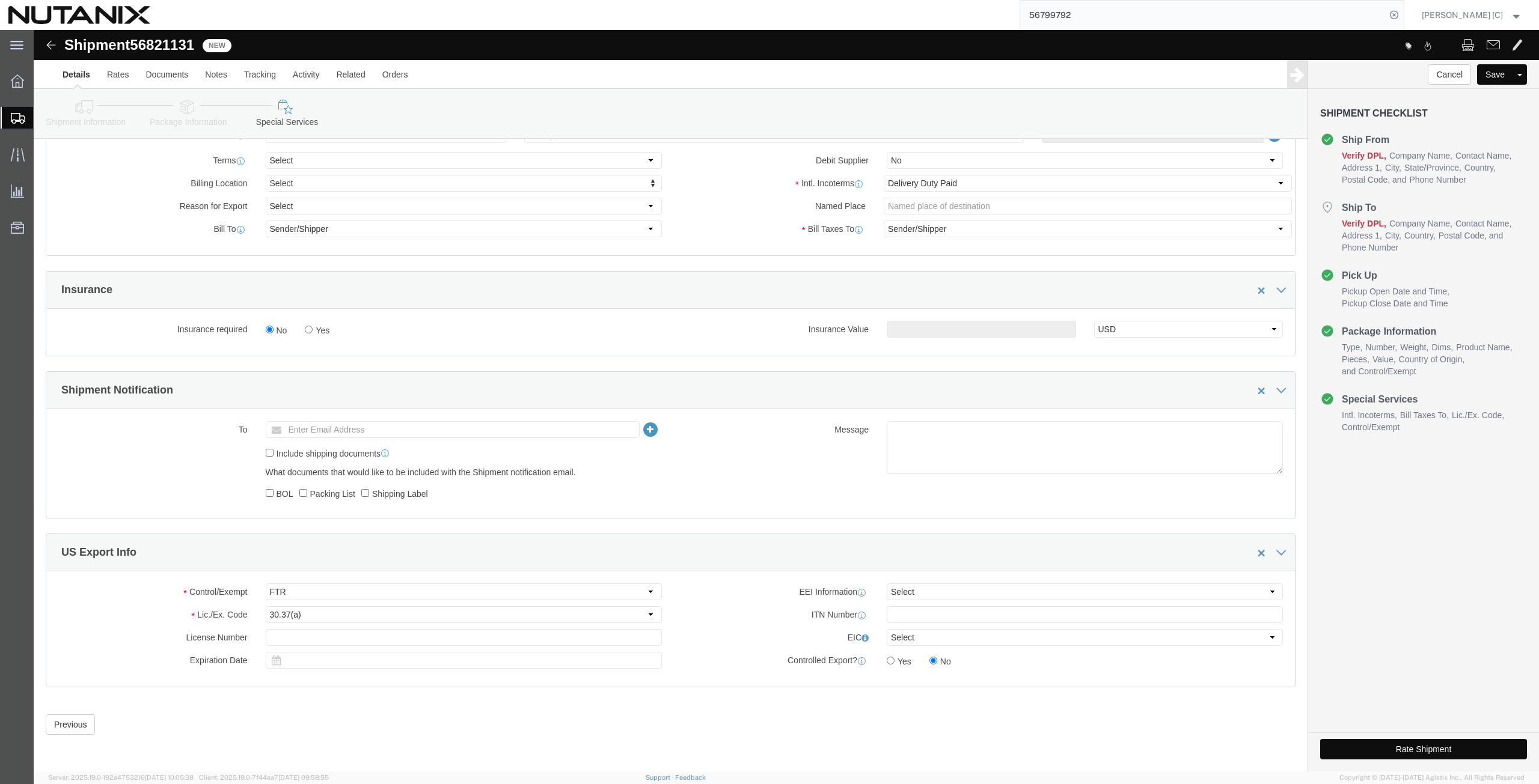
click button "Rate Shipment"
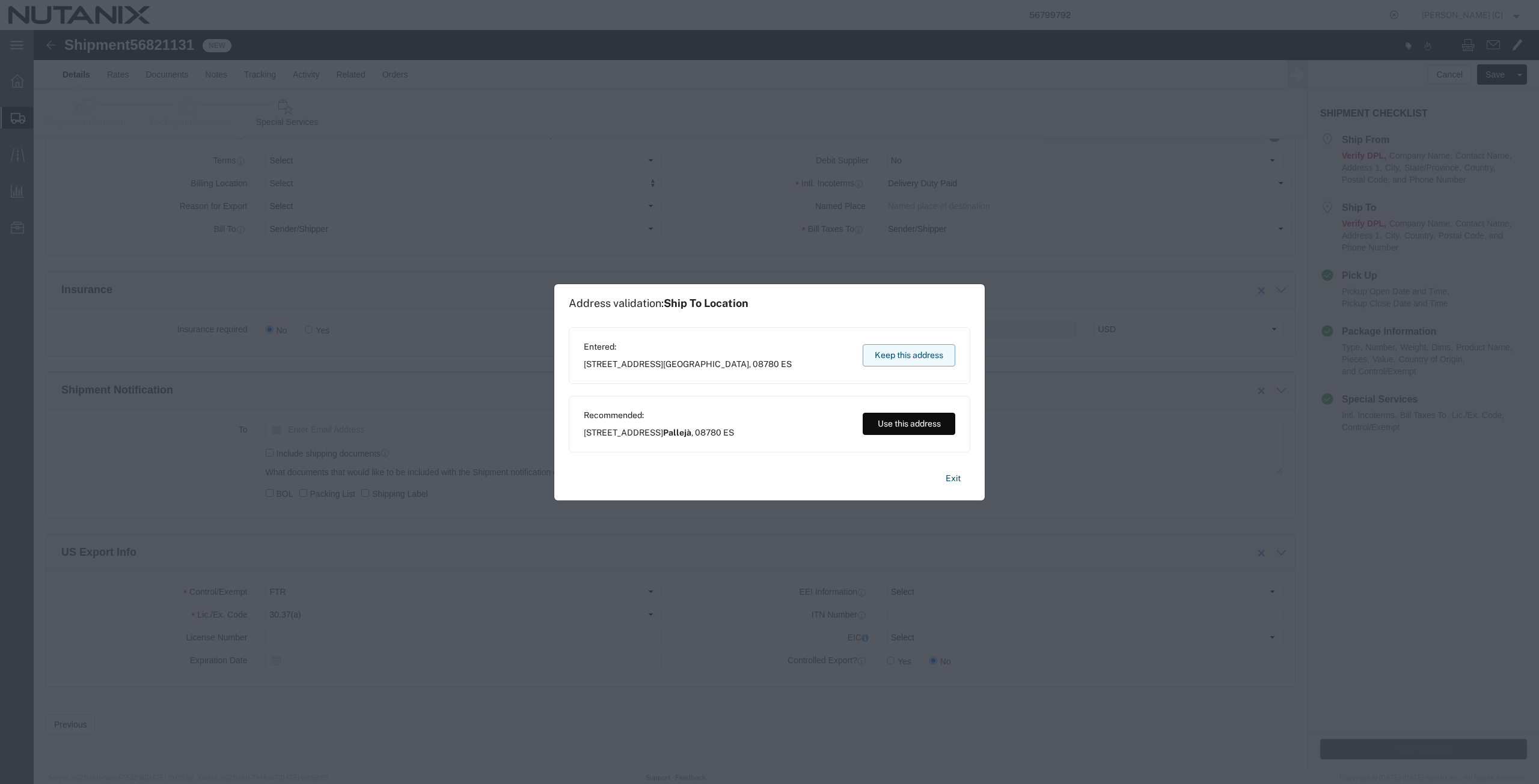
click at [887, 354] on button "Keep this address" at bounding box center [908, 356] width 93 height 22
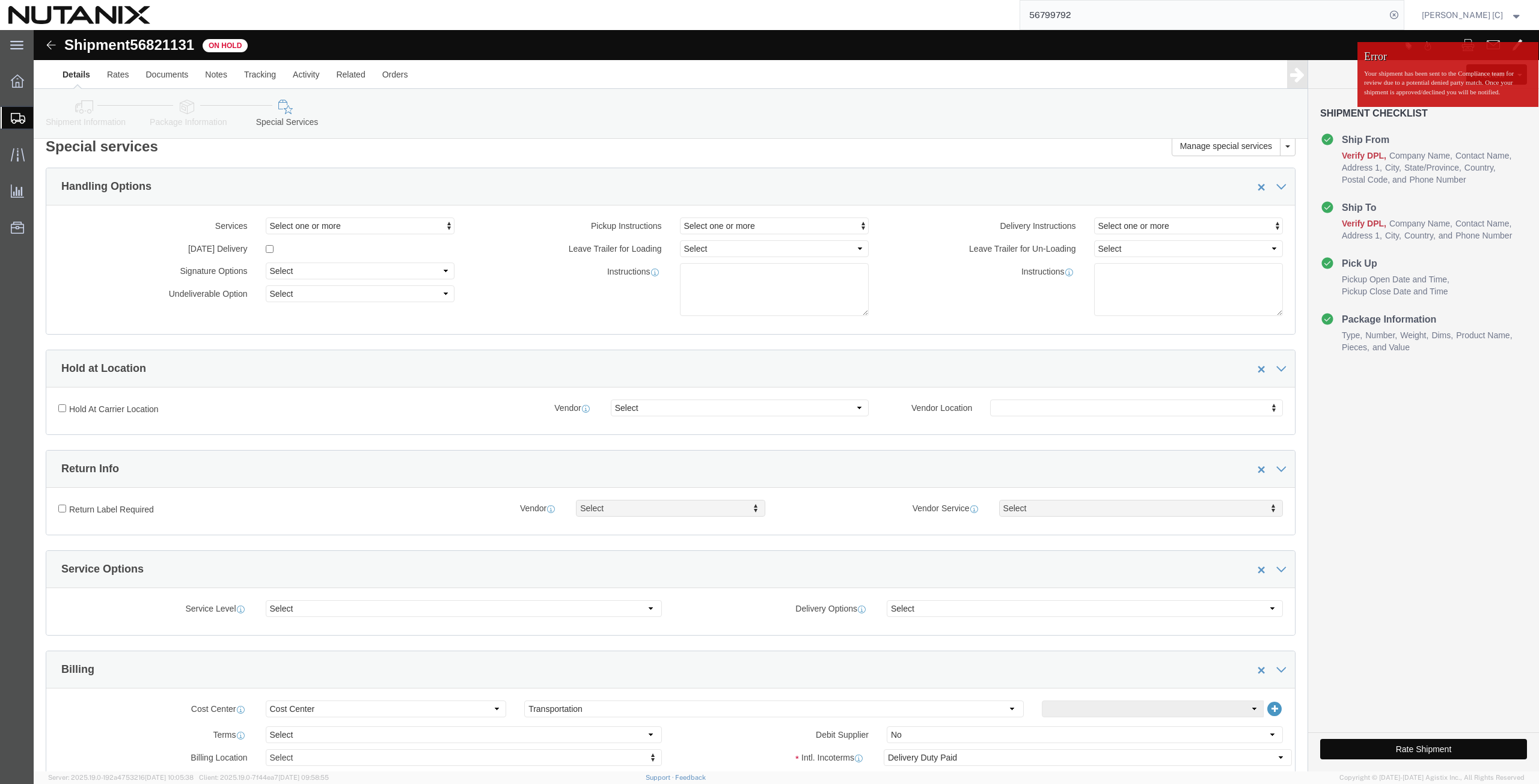
scroll to position [0, 0]
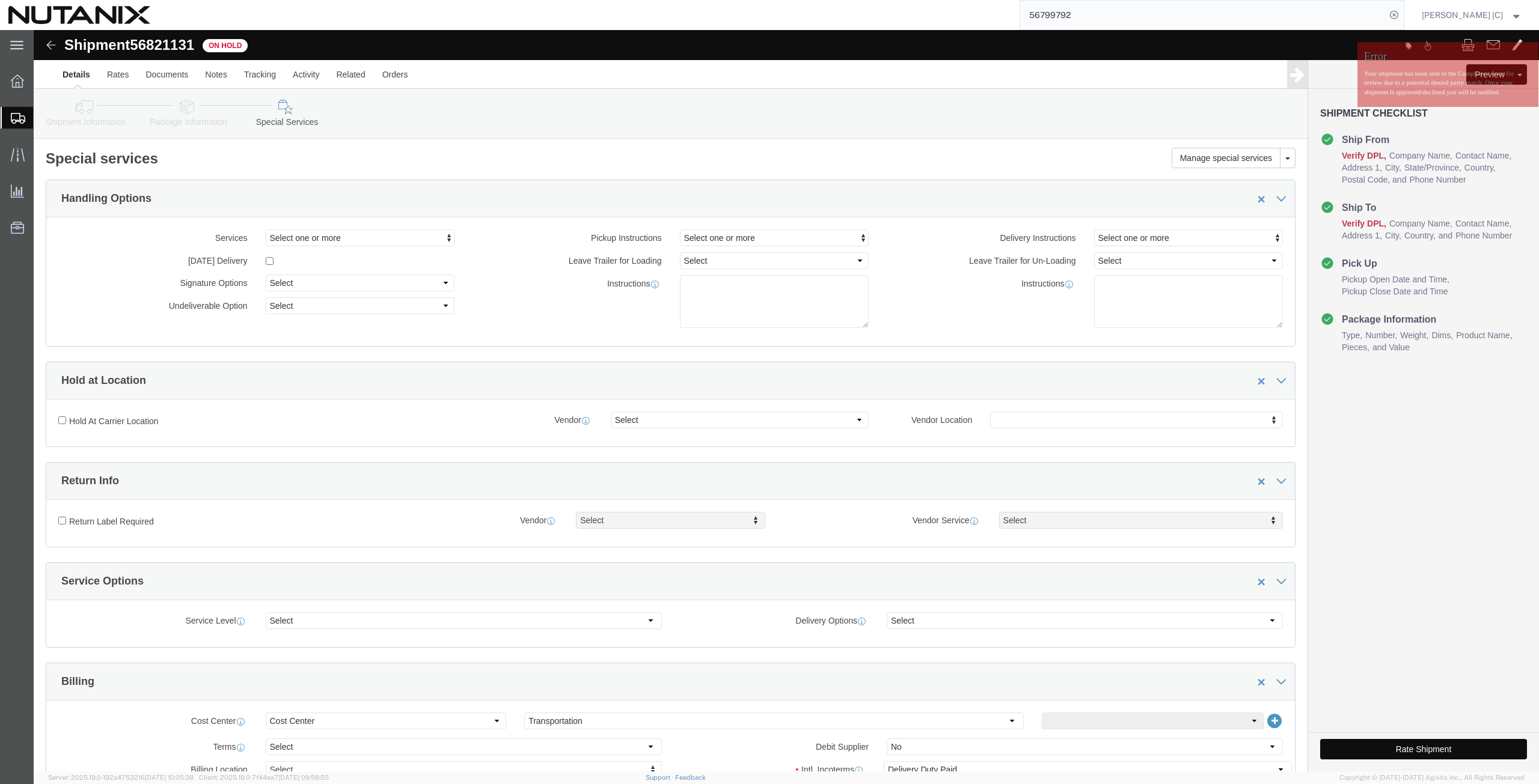
click icon
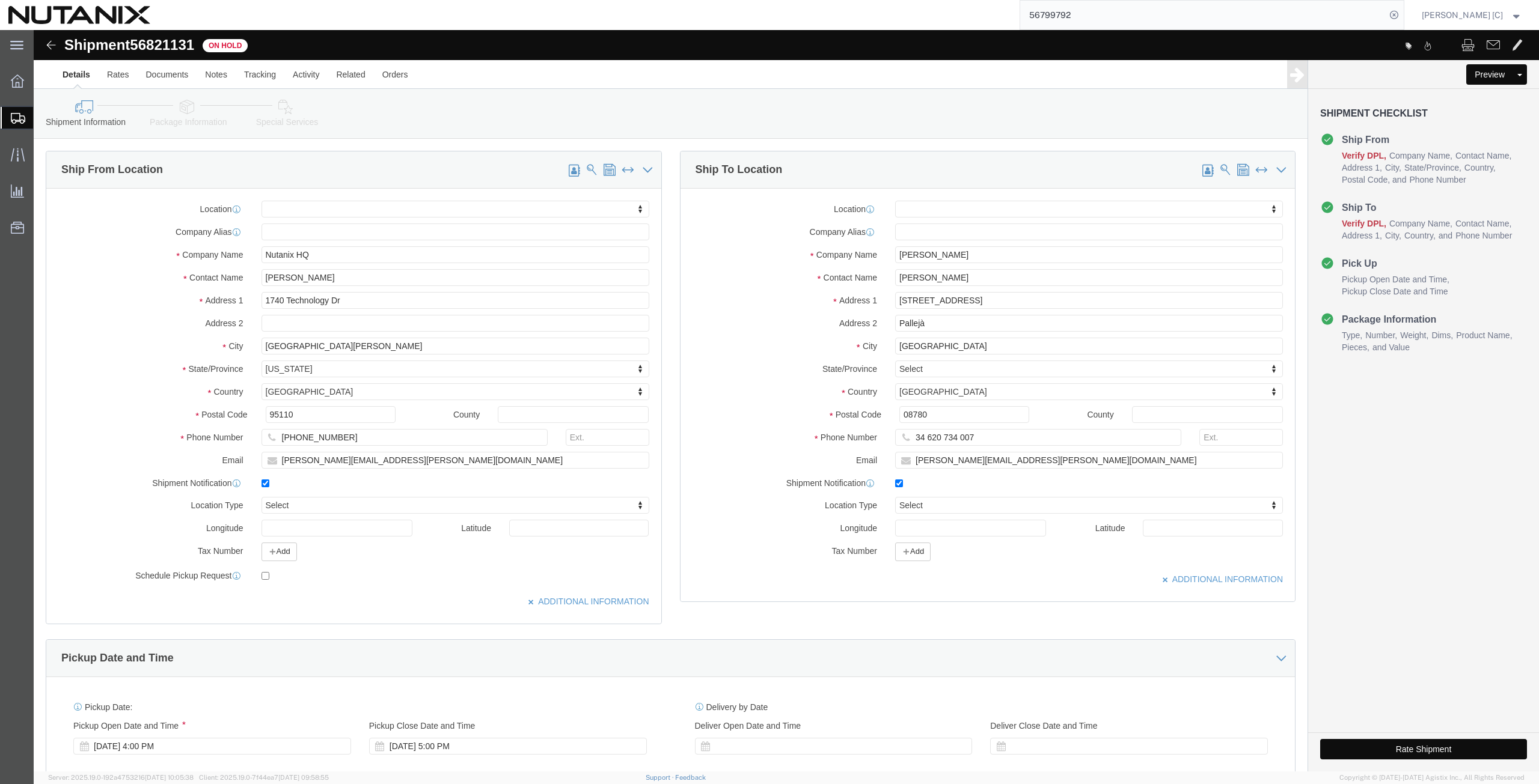
click button "Rate Shipment"
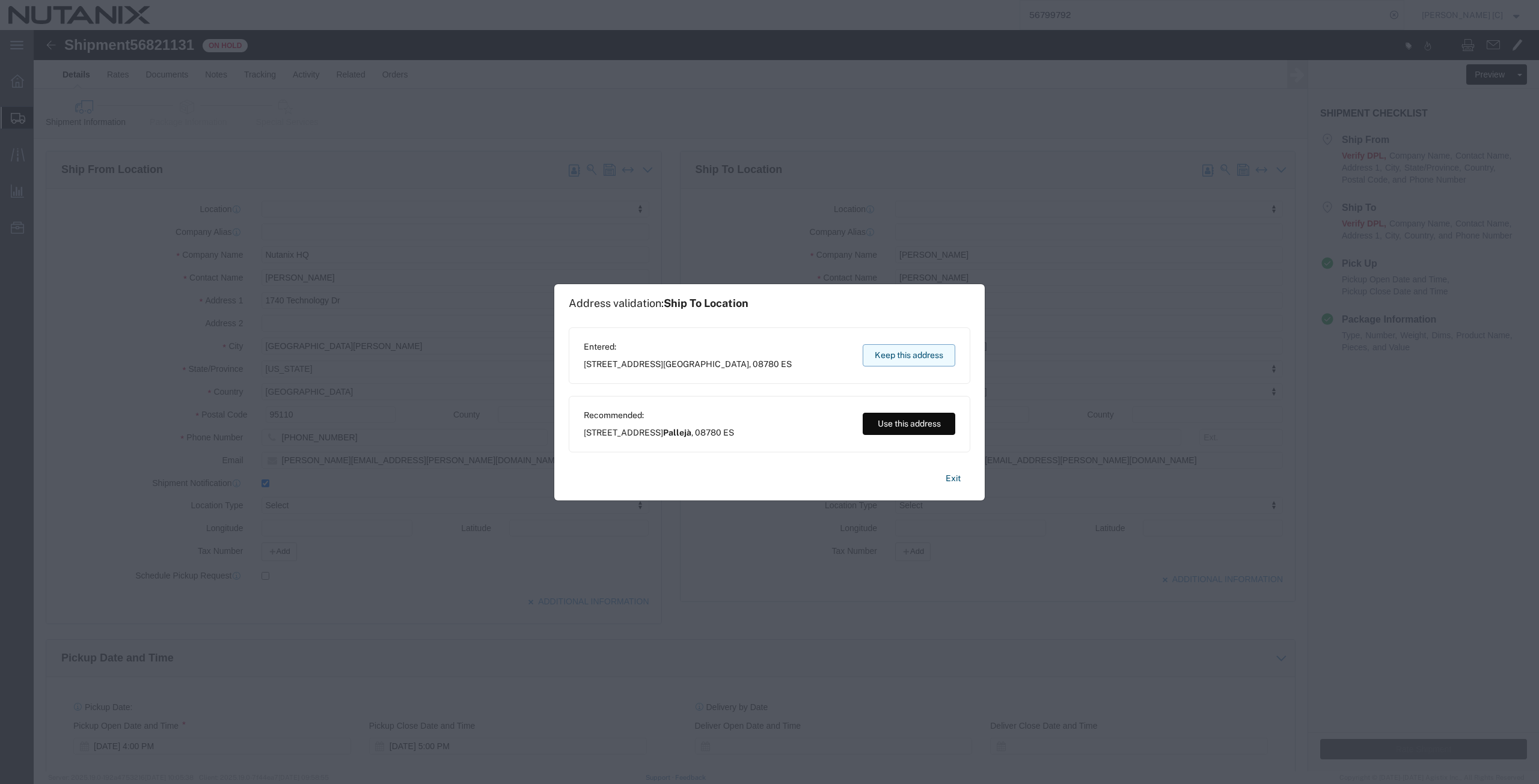
click at [875, 349] on button "Keep this address" at bounding box center [908, 356] width 93 height 22
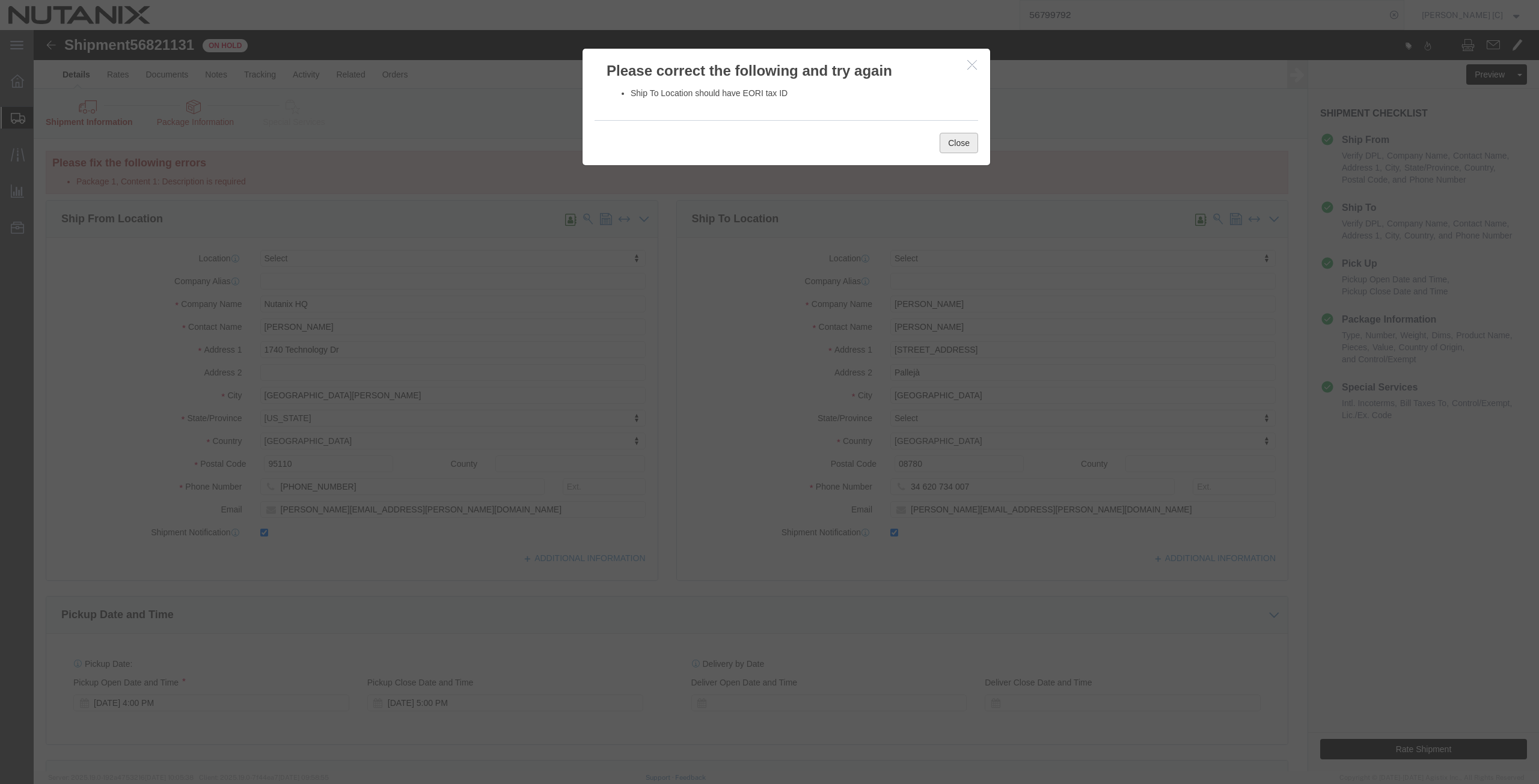
click button "Close"
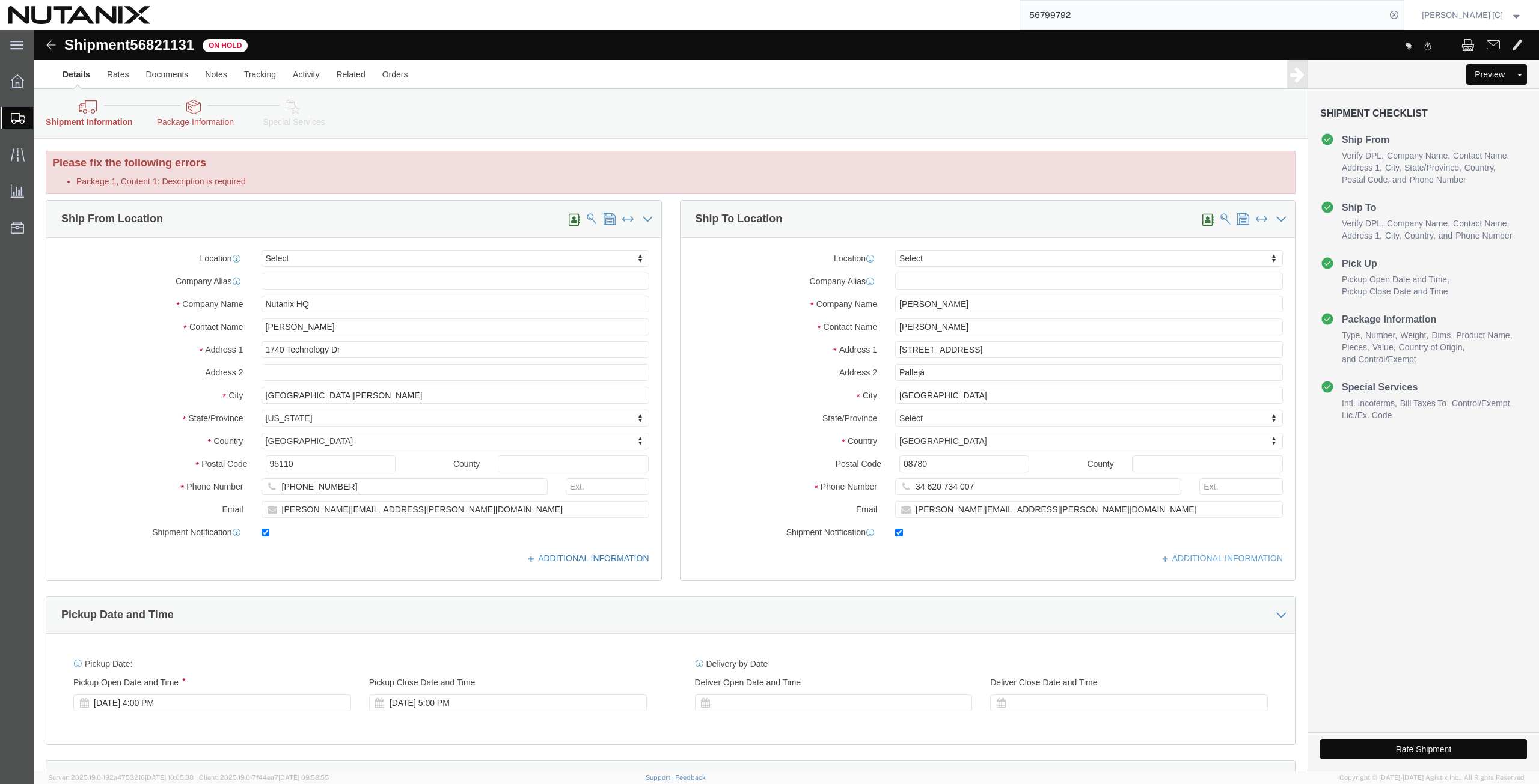
click icon
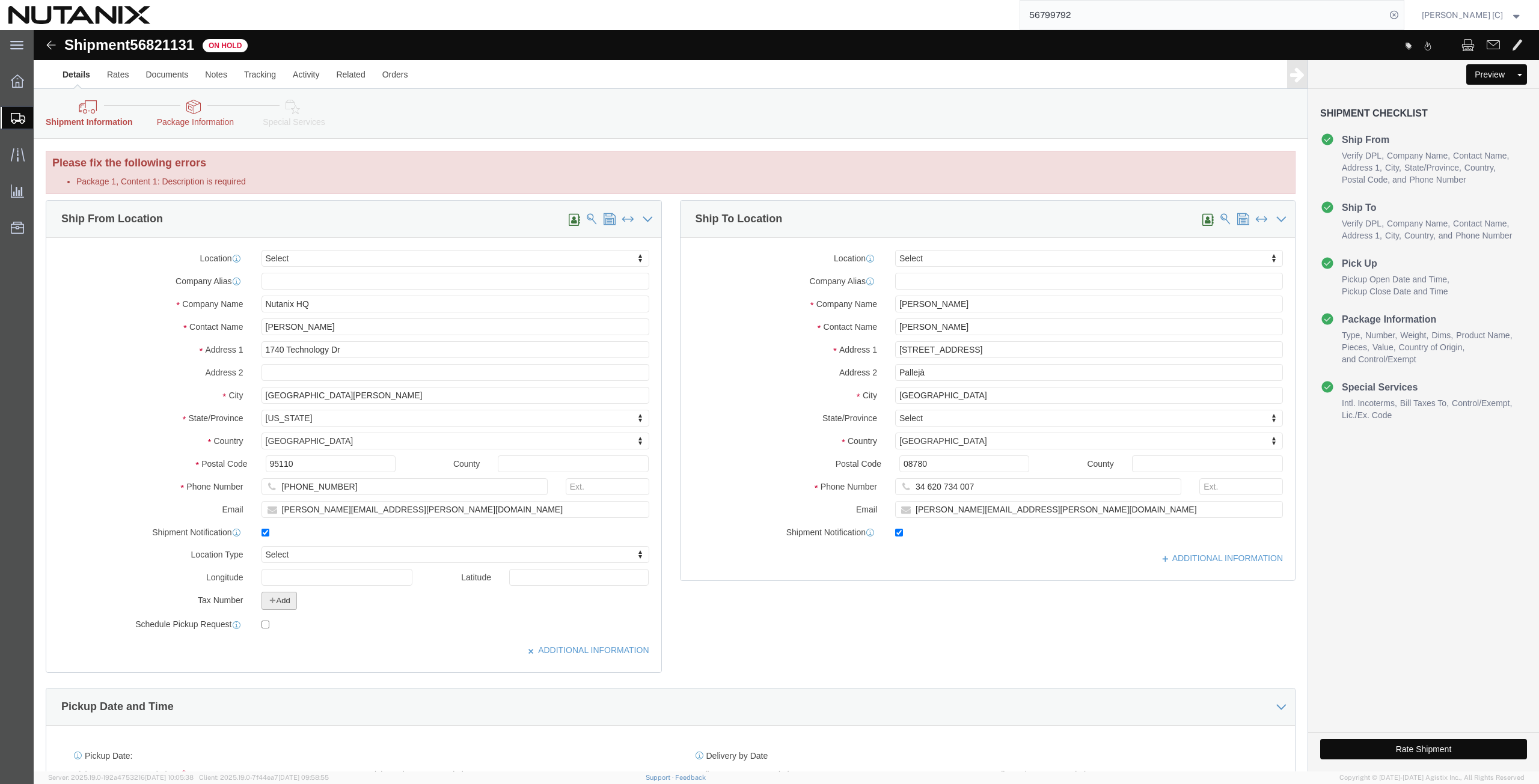
click icon "button"
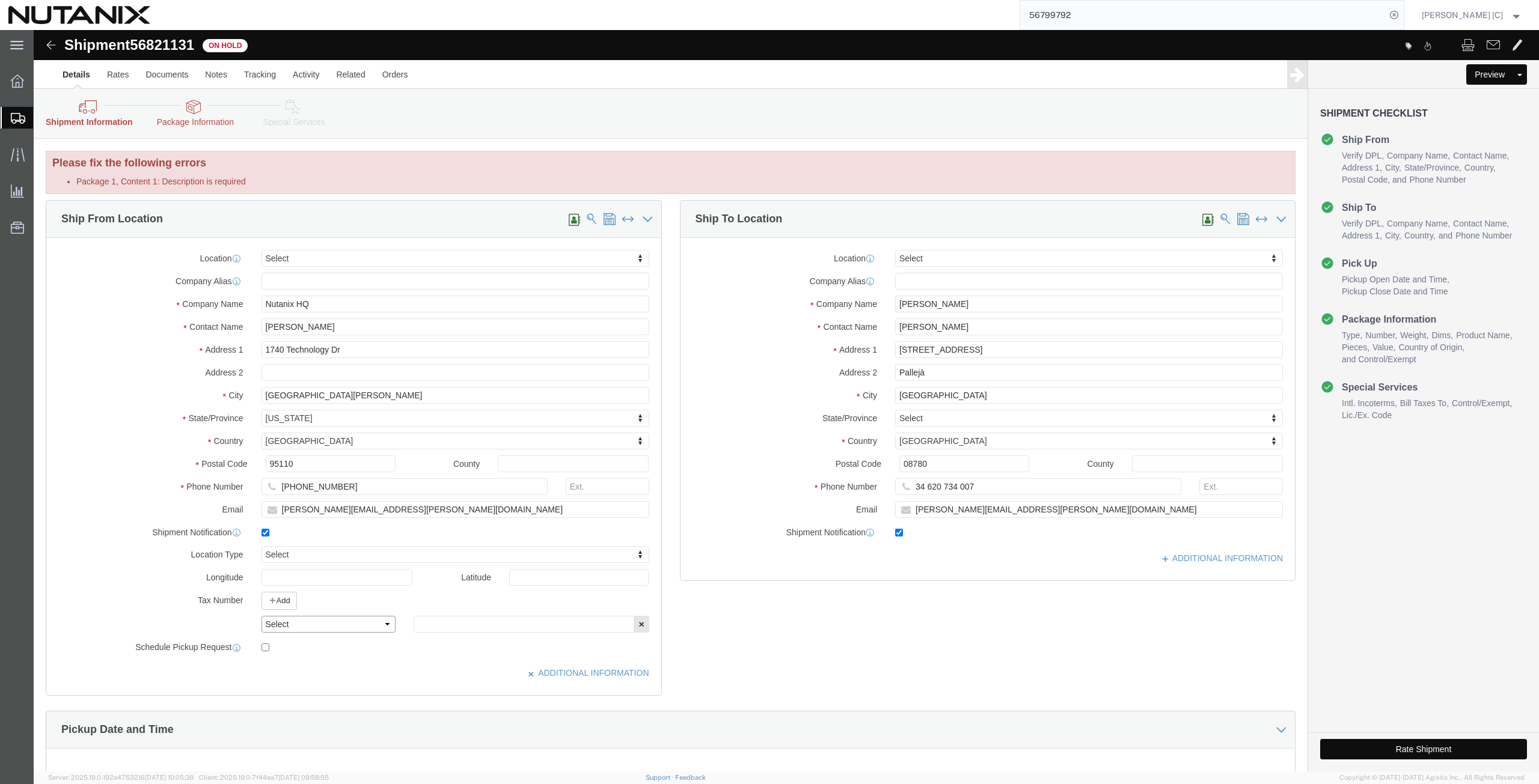
click select "Select EIN EORI TIN VAT Other"
select select "EIN"
click select "Select EIN EORI TIN VAT Other"
click input "text"
paste input "270989767"
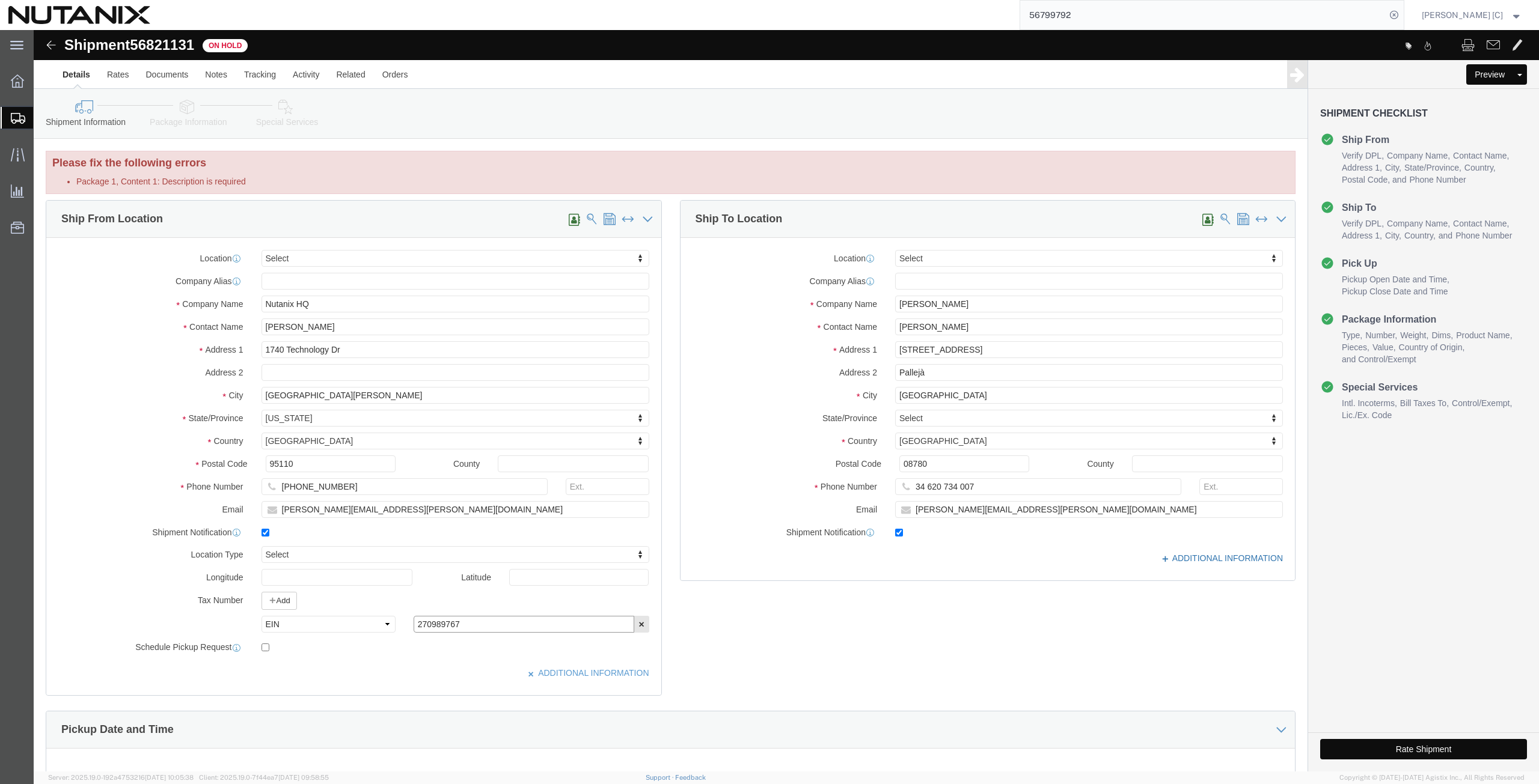
type input "270989767"
click icon
click icon "button"
click select "Select EIN EORI TIN VAT Other"
select select "EORI"
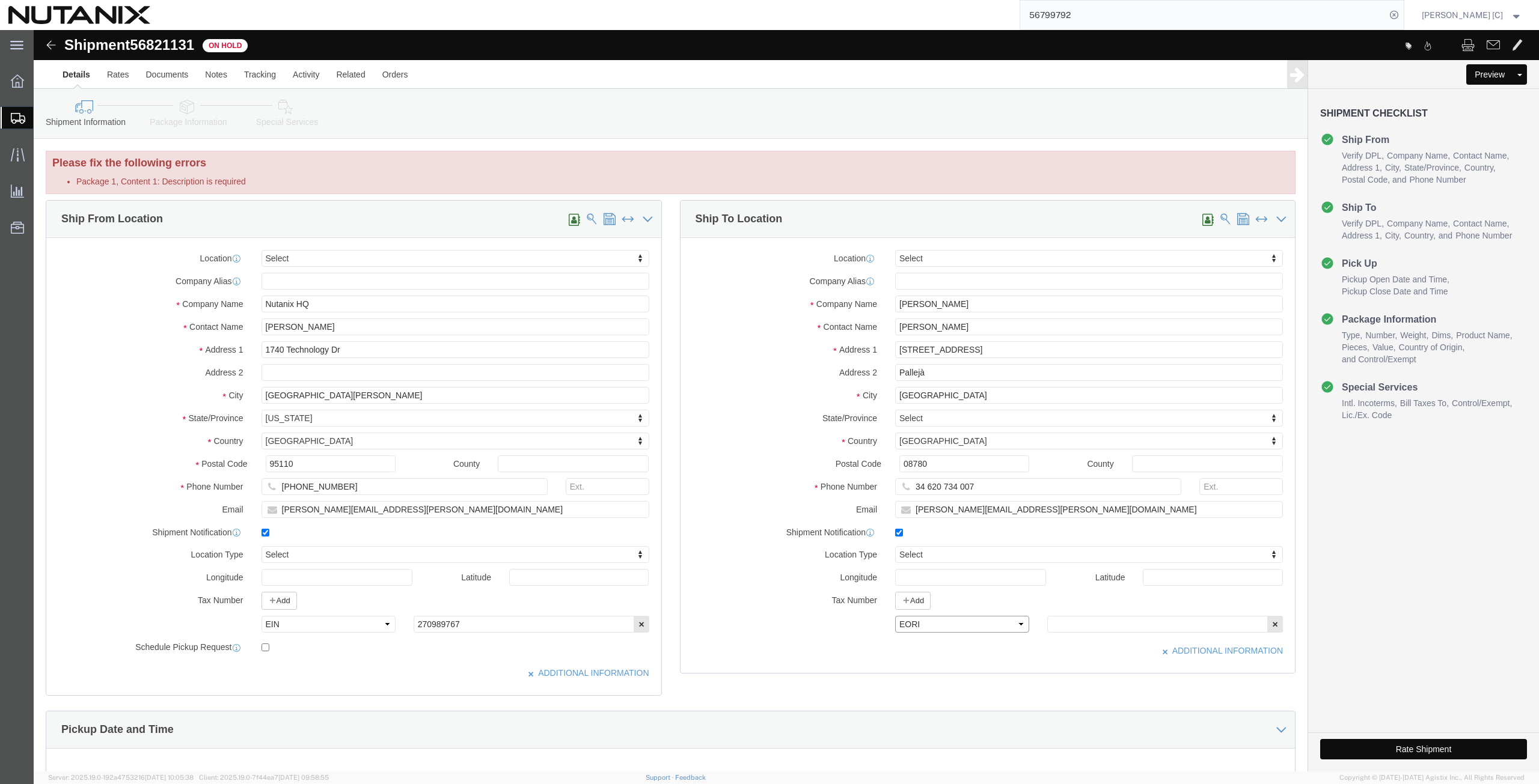
click select "Select EIN EORI TIN VAT Other"
click input "text"
paste input "NL853057746"
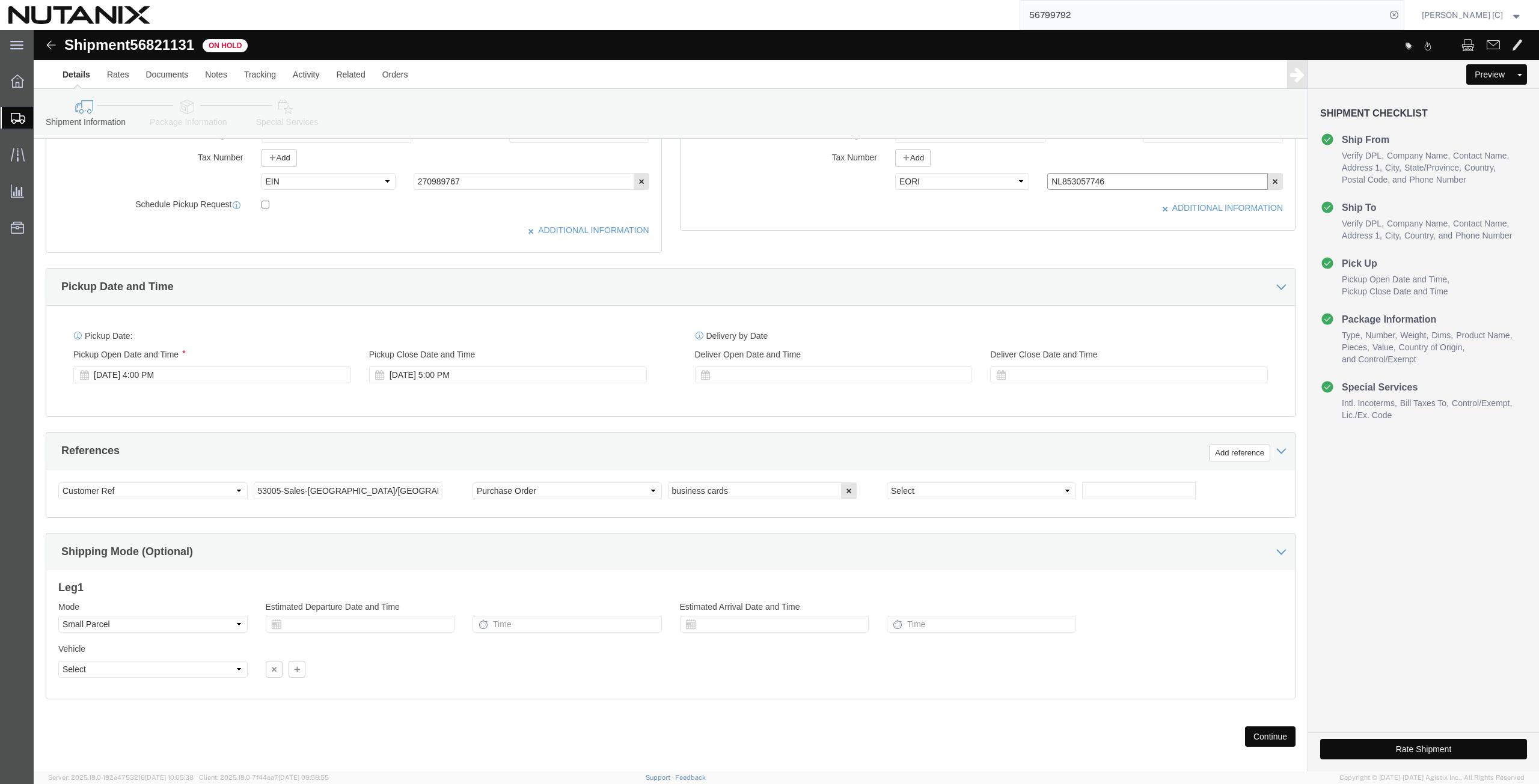
scroll to position [455, 0]
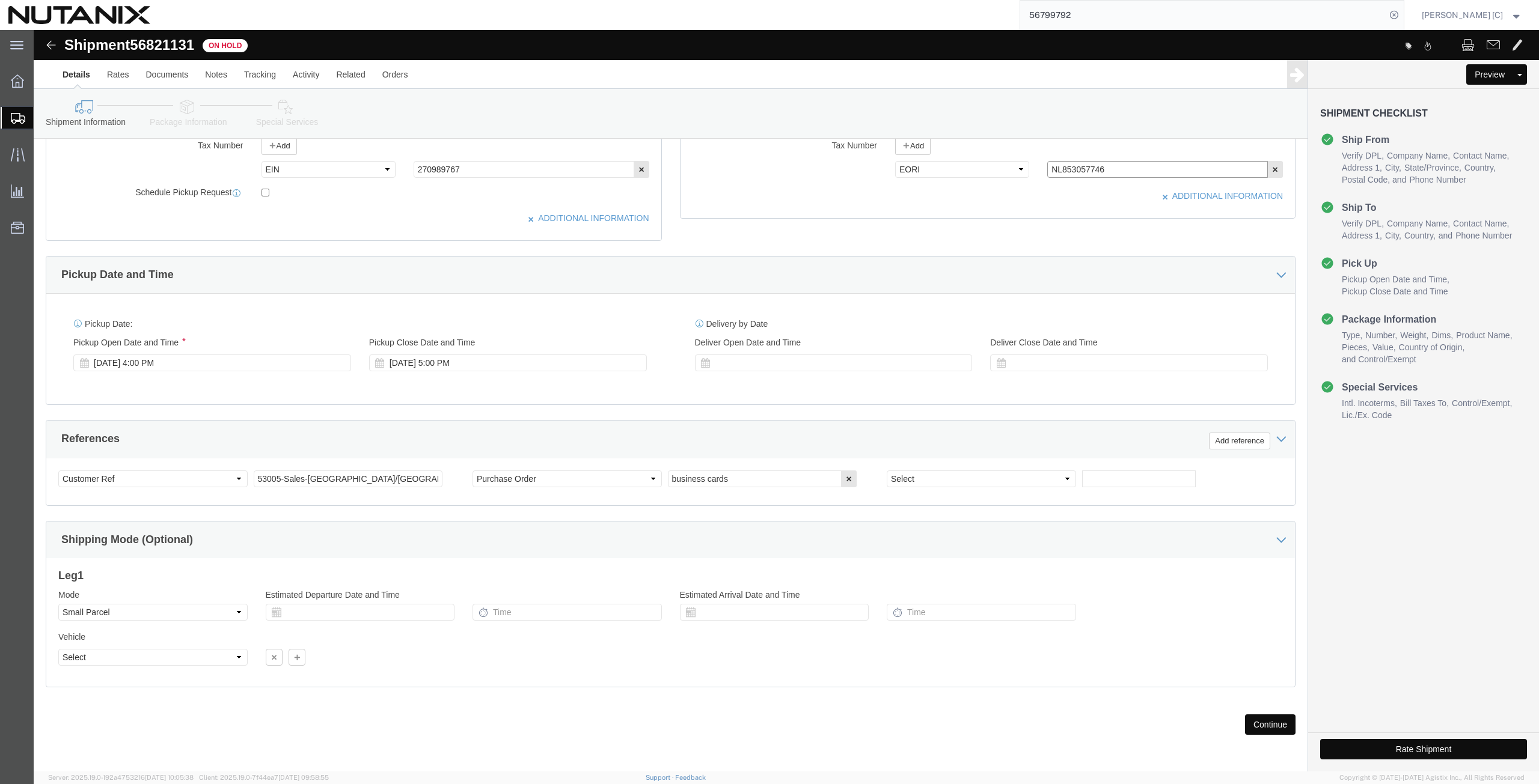
type input "NL853057746"
click button "Rate Shipment"
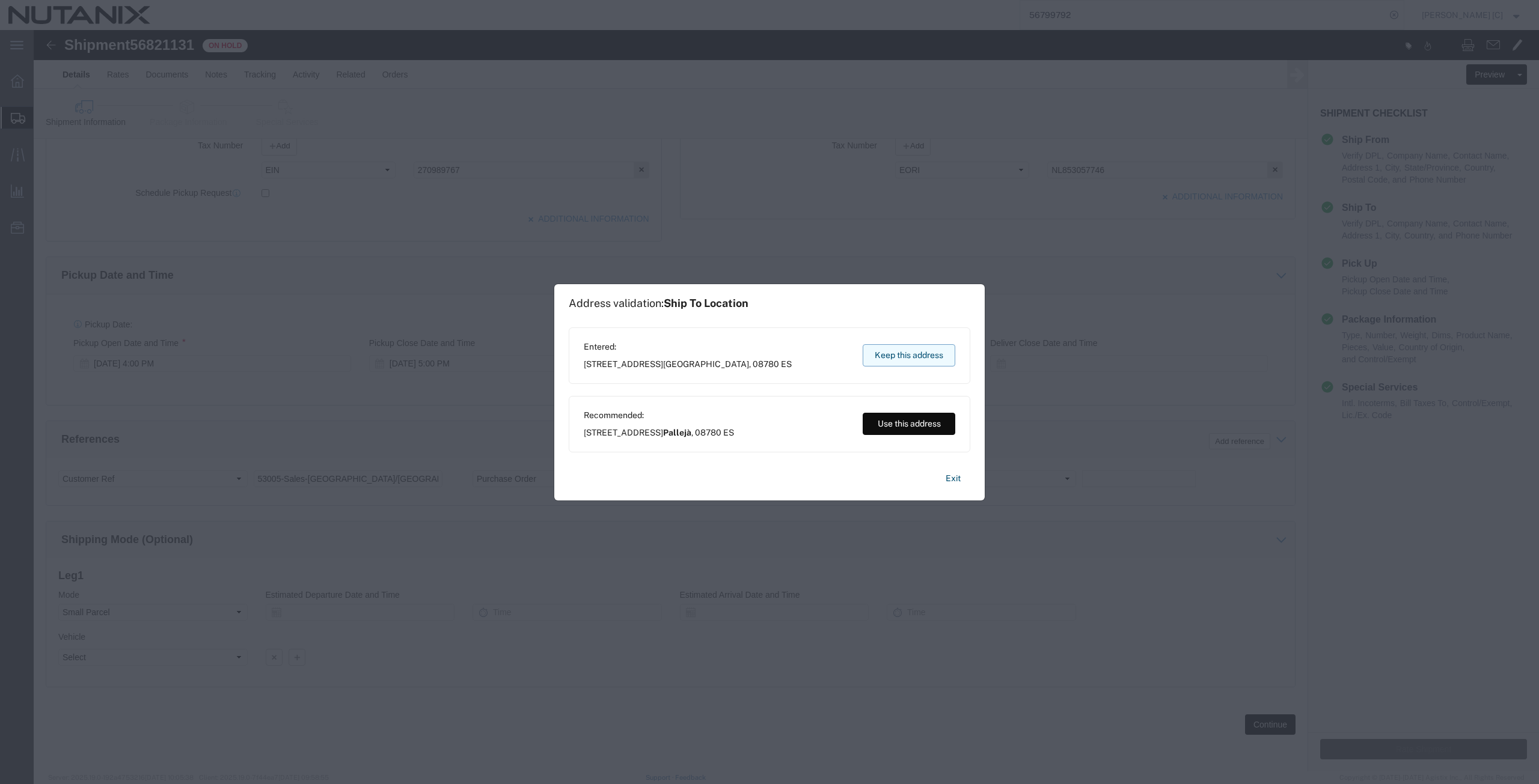
click at [918, 349] on button "Keep this address" at bounding box center [908, 356] width 93 height 22
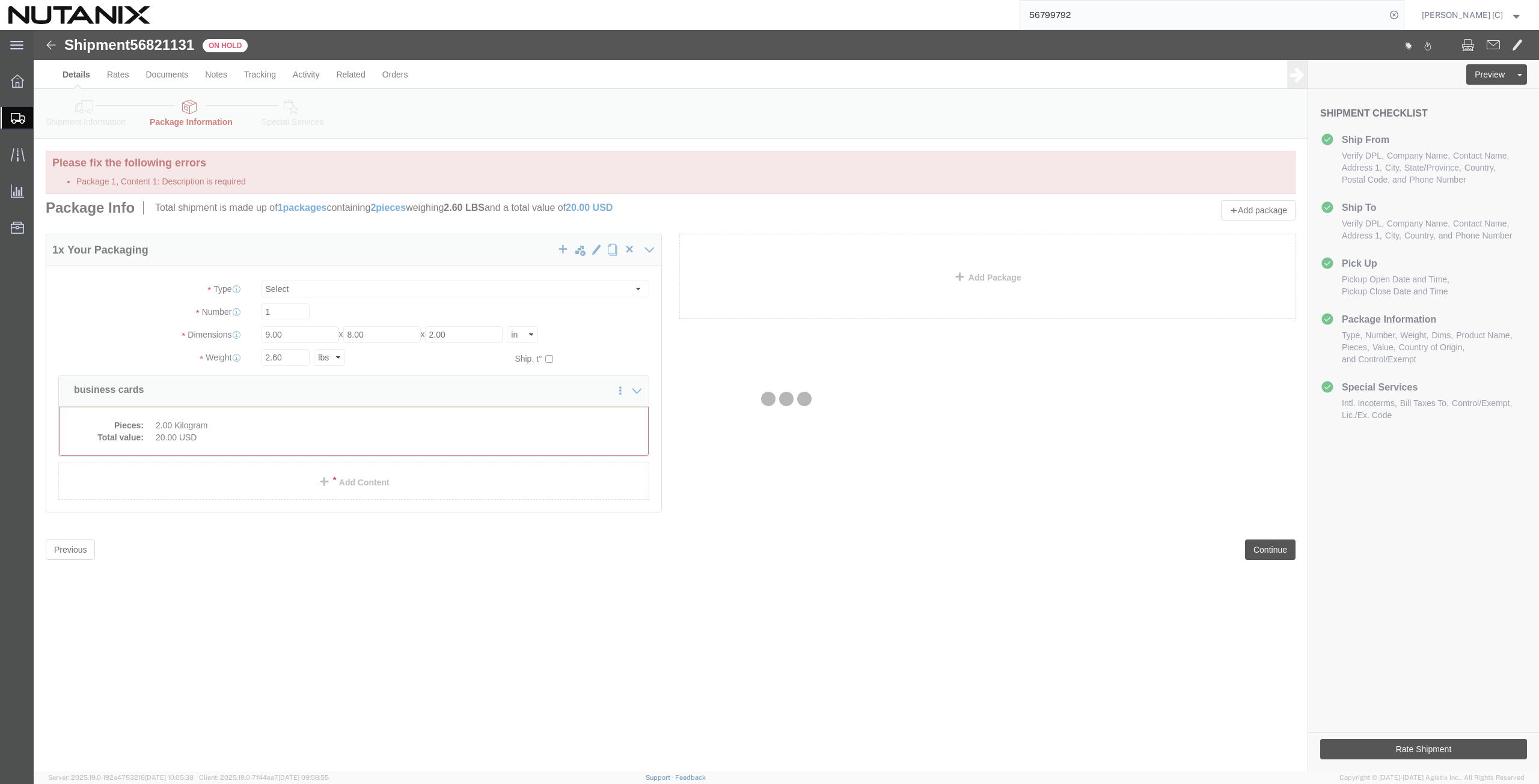
scroll to position [0, 0]
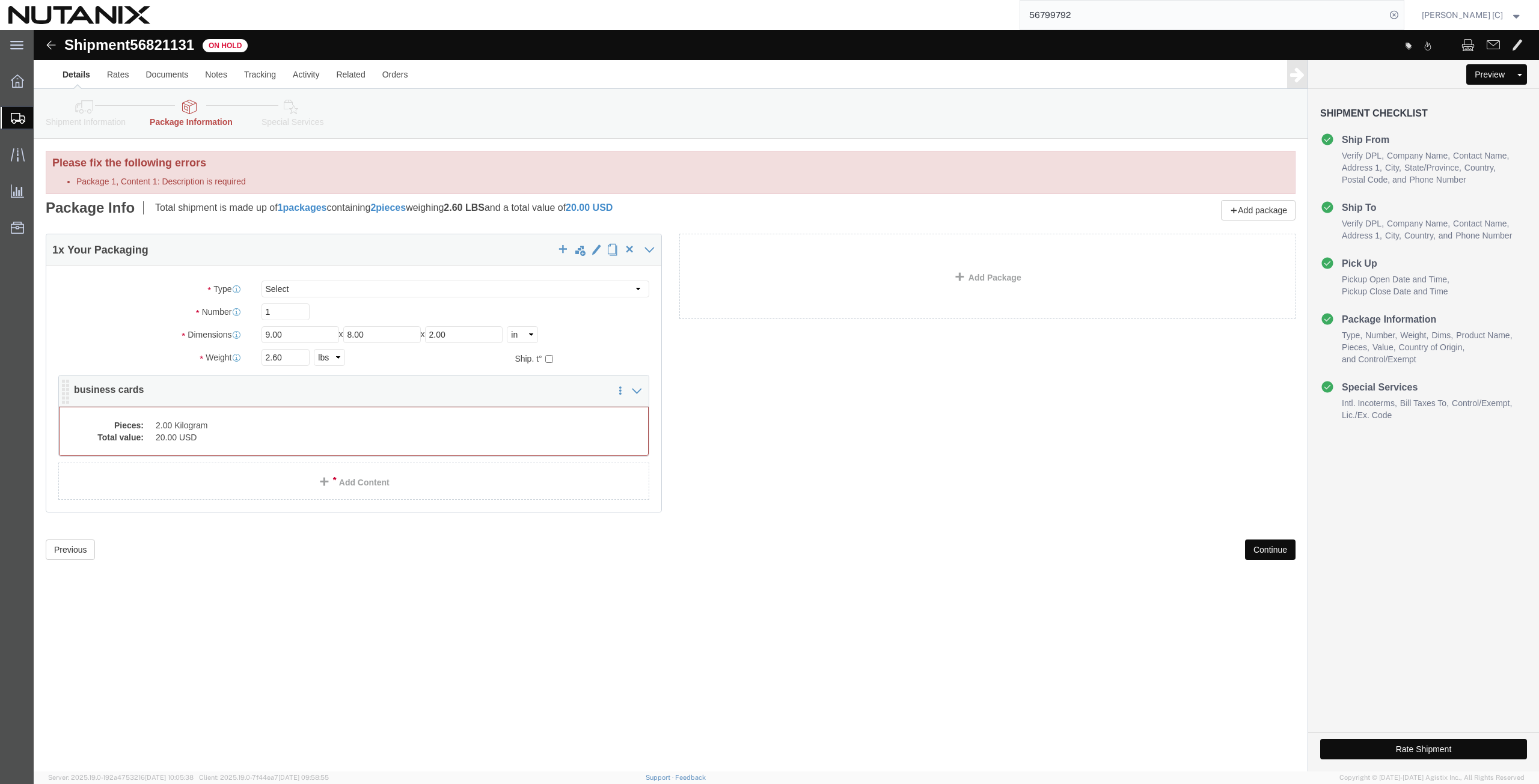
click dd "2.00 Kilogram"
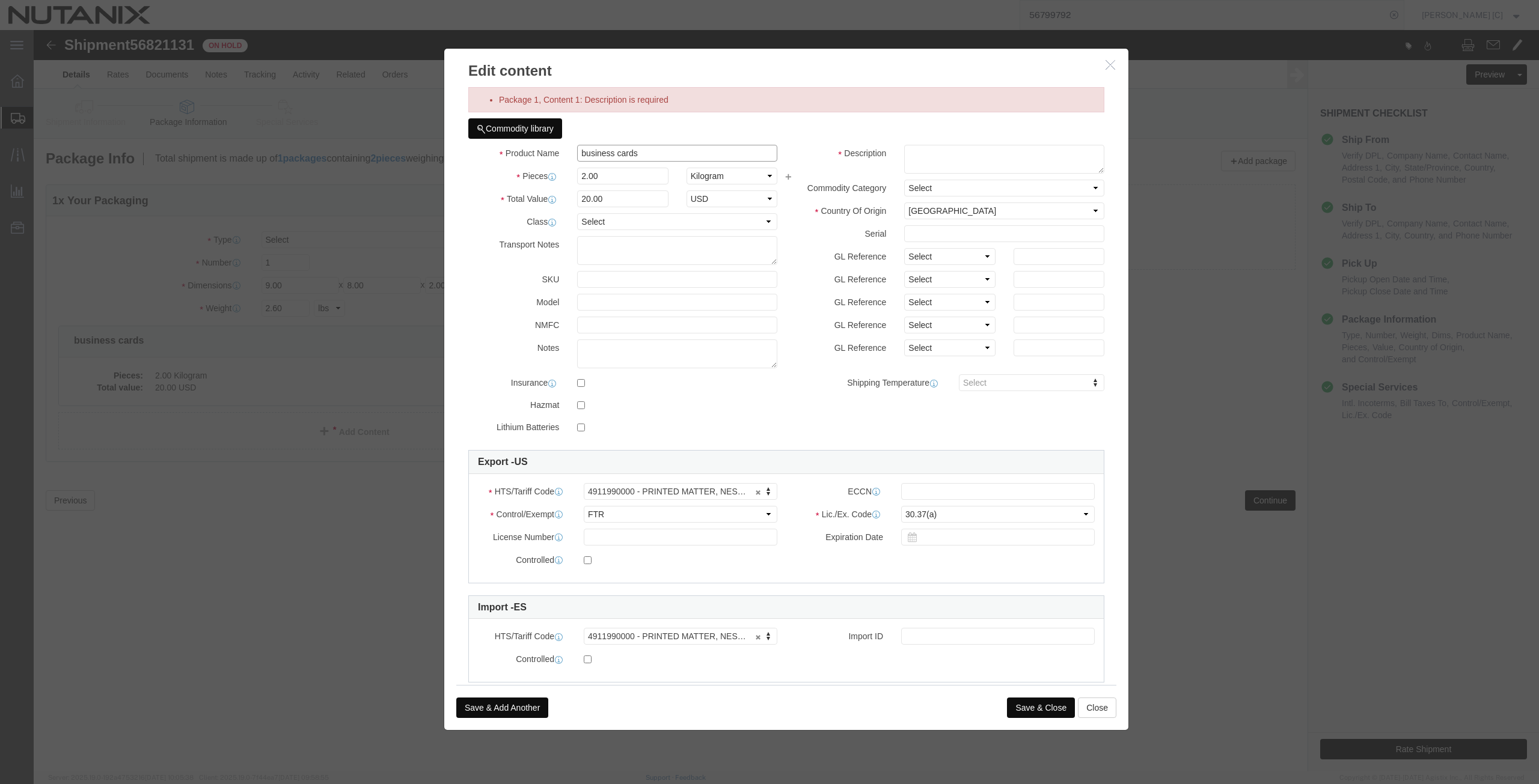
drag, startPoint x: 606, startPoint y: 126, endPoint x: 510, endPoint y: 118, distance: 96.3
click div "Product Name business cards"
click textarea
drag, startPoint x: 604, startPoint y: 126, endPoint x: 524, endPoint y: 135, distance: 80.5
click div "Product Name business cards Pieces 2.00 Select Bag Barrels 100Board Feet Bottle…"
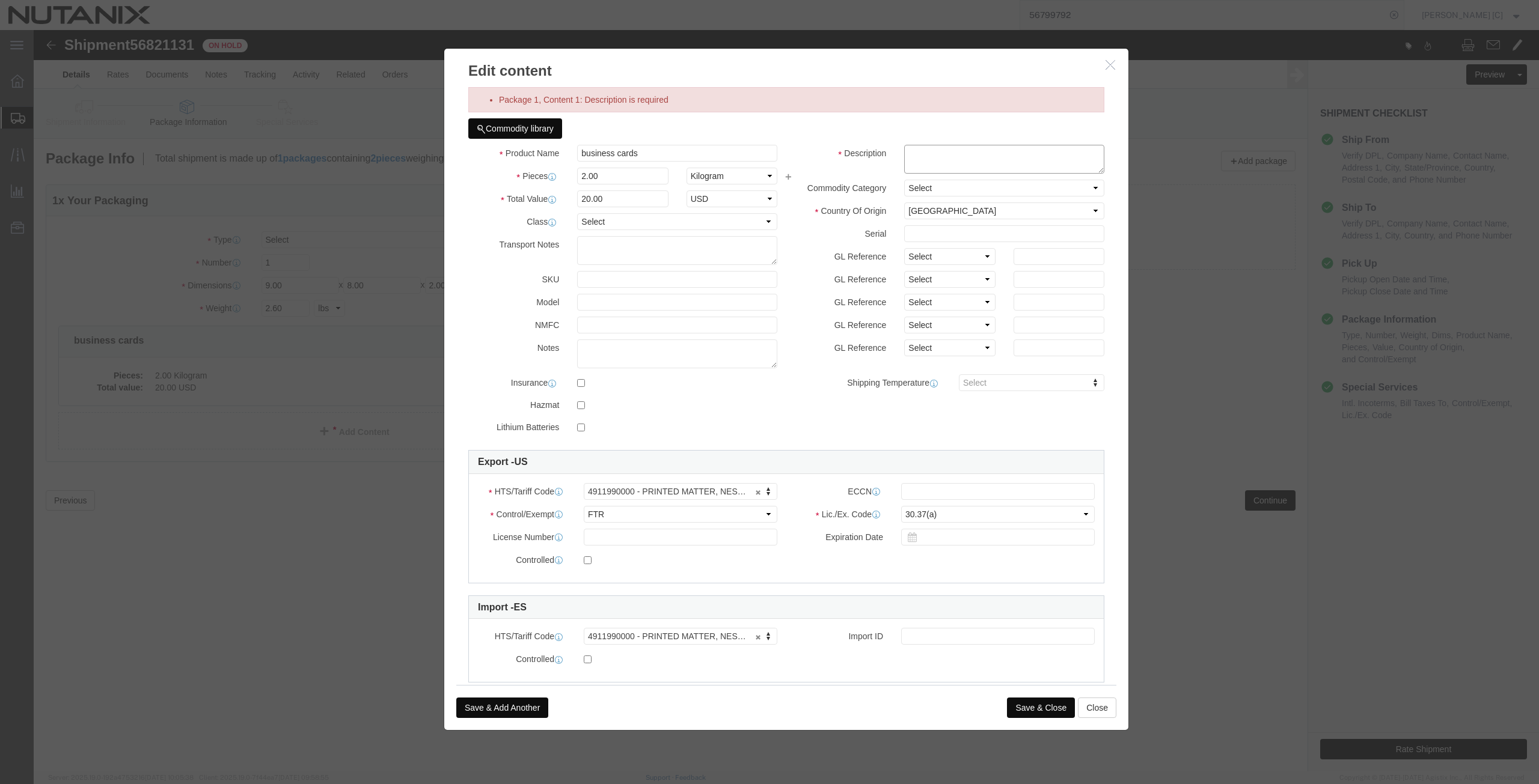
click textarea
paste textarea "business cards"
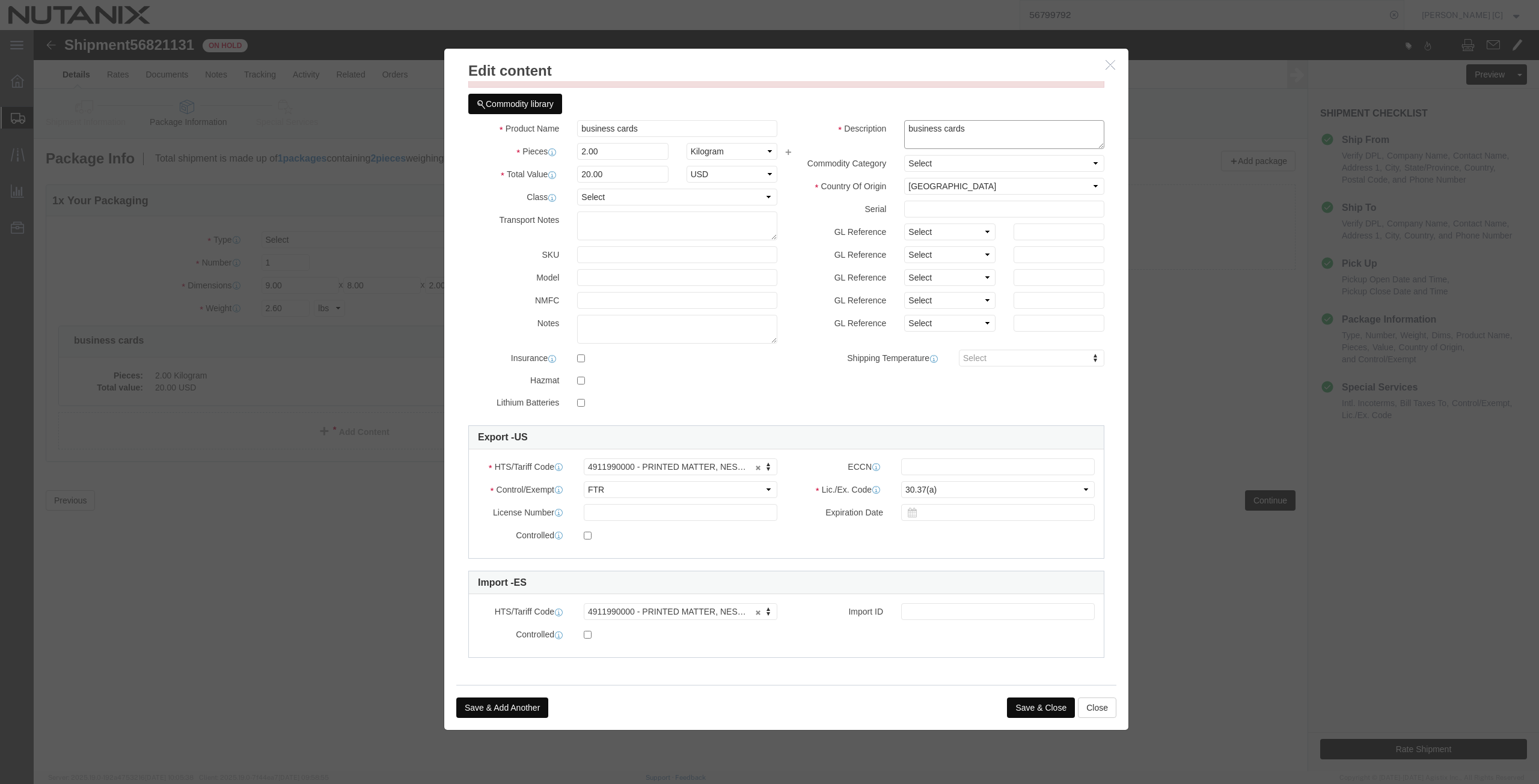
type textarea "business cards"
click button "Save & Close"
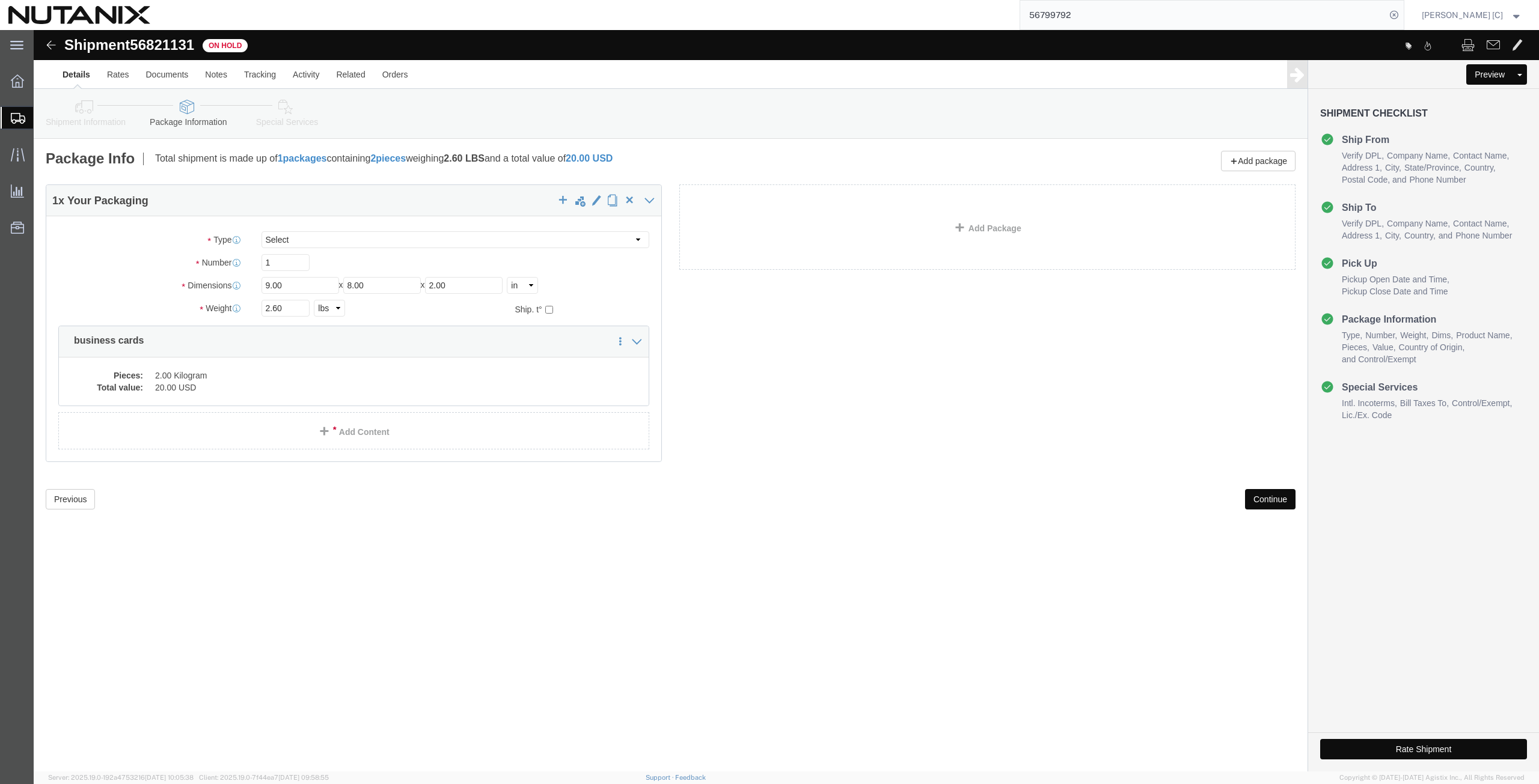
click button "Rate Shipment"
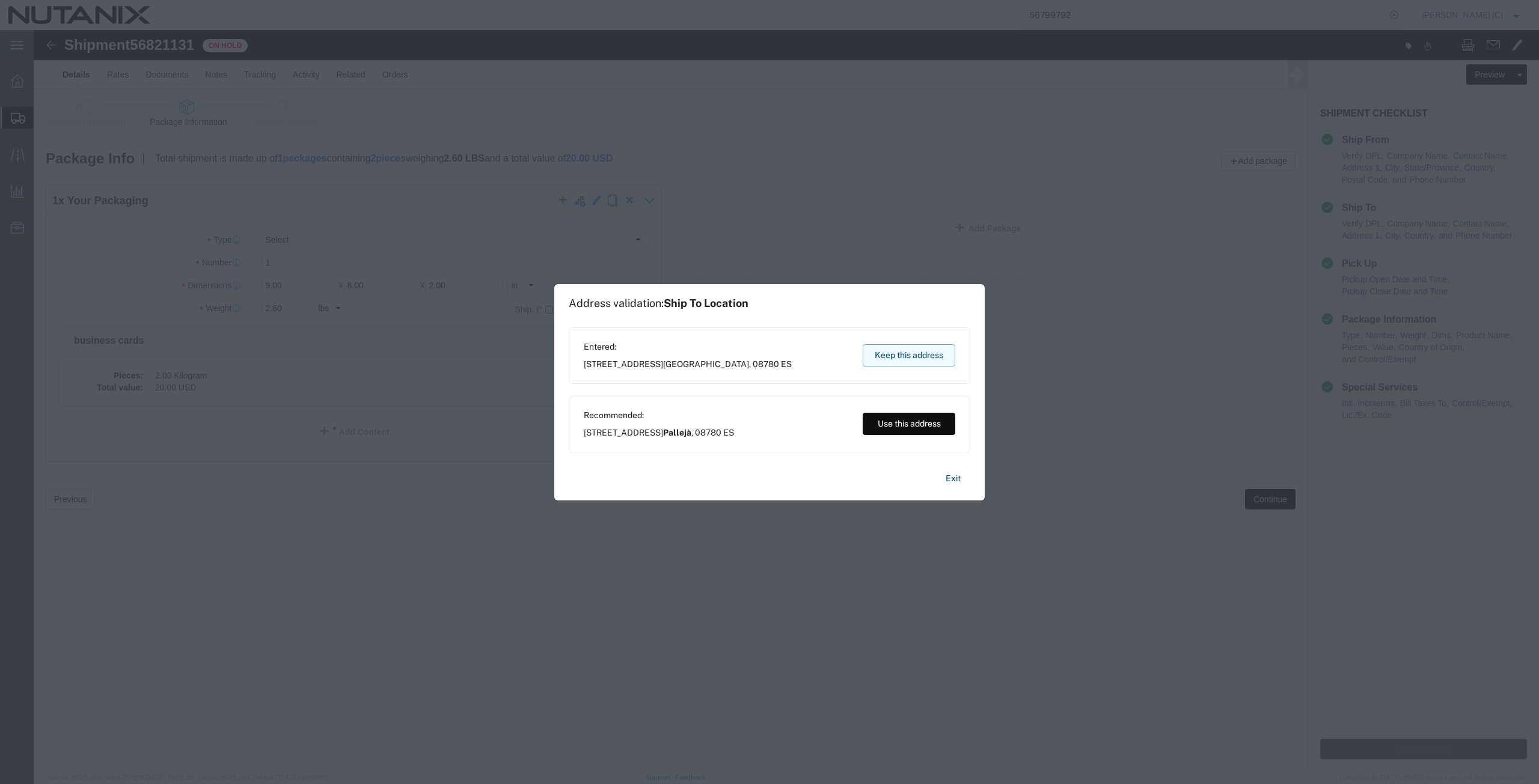
click at [910, 350] on button "Keep this address" at bounding box center [908, 356] width 93 height 22
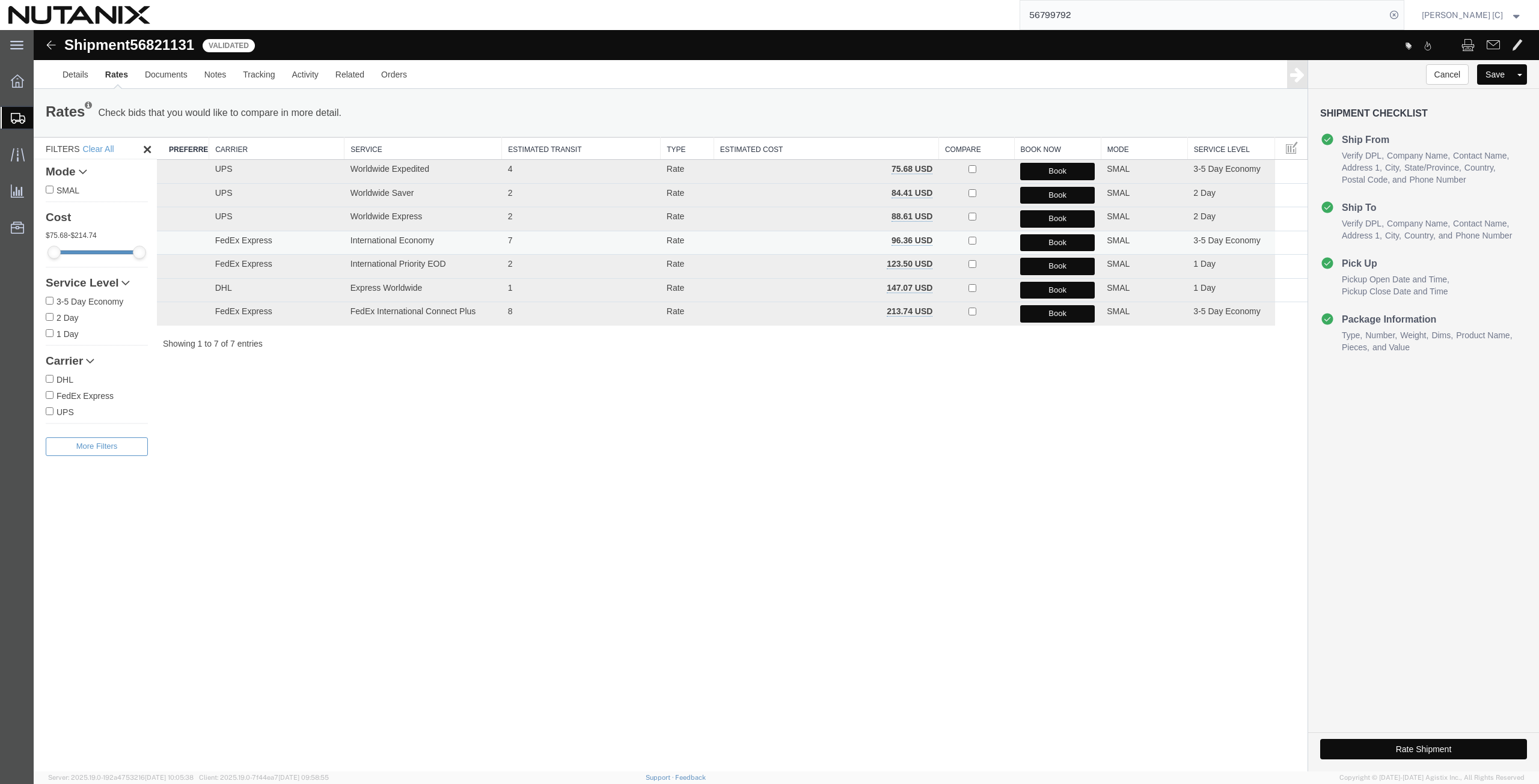
click at [1039, 237] on button "Book" at bounding box center [1057, 243] width 75 height 17
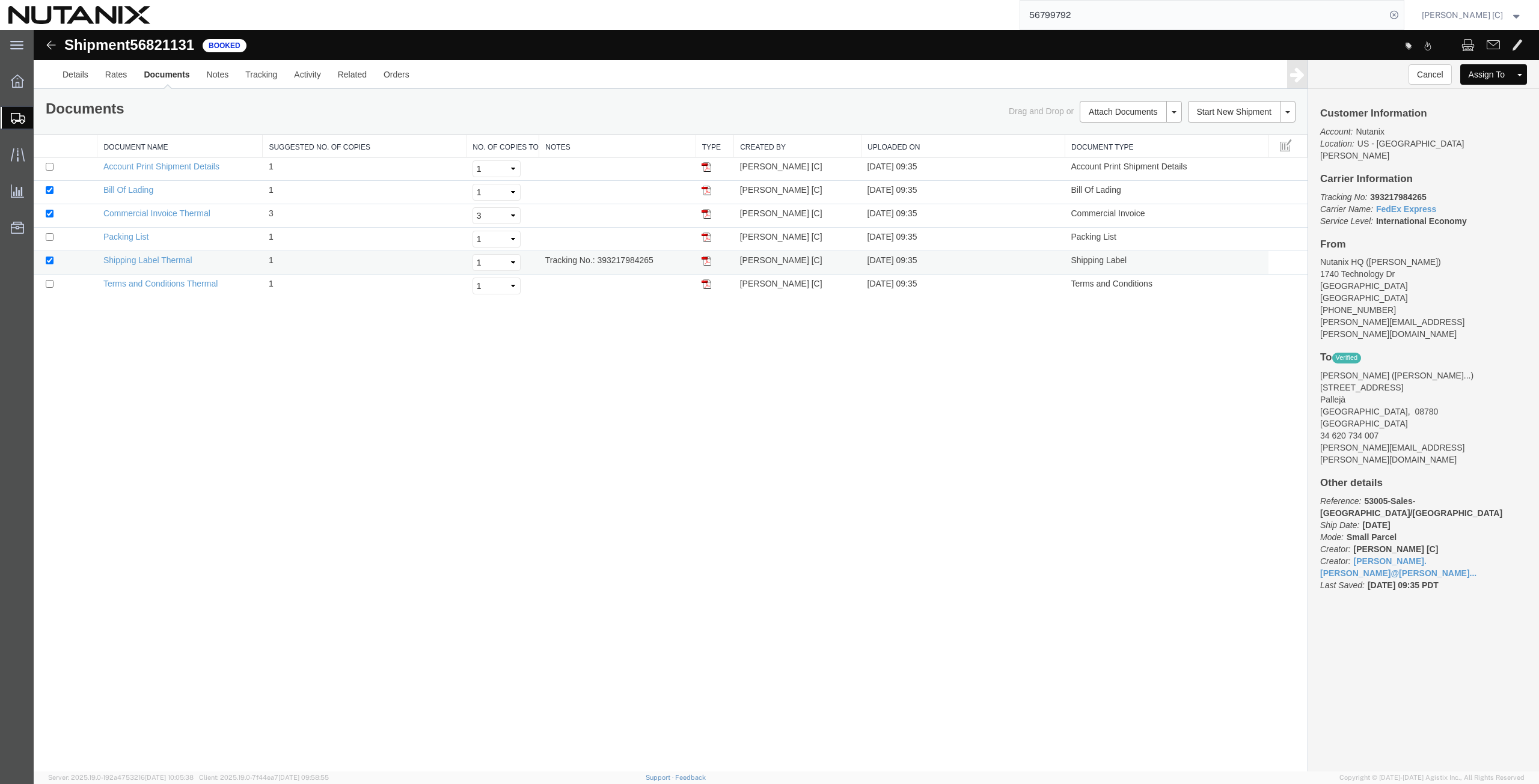
drag, startPoint x: 655, startPoint y: 262, endPoint x: 598, endPoint y: 259, distance: 57.1
click at [598, 259] on td "Tracking No.: 393217984265" at bounding box center [617, 263] width 156 height 24
copy td "393217984265"
click at [1480, 93] on link "Clone Shipment" at bounding box center [1474, 94] width 104 height 18
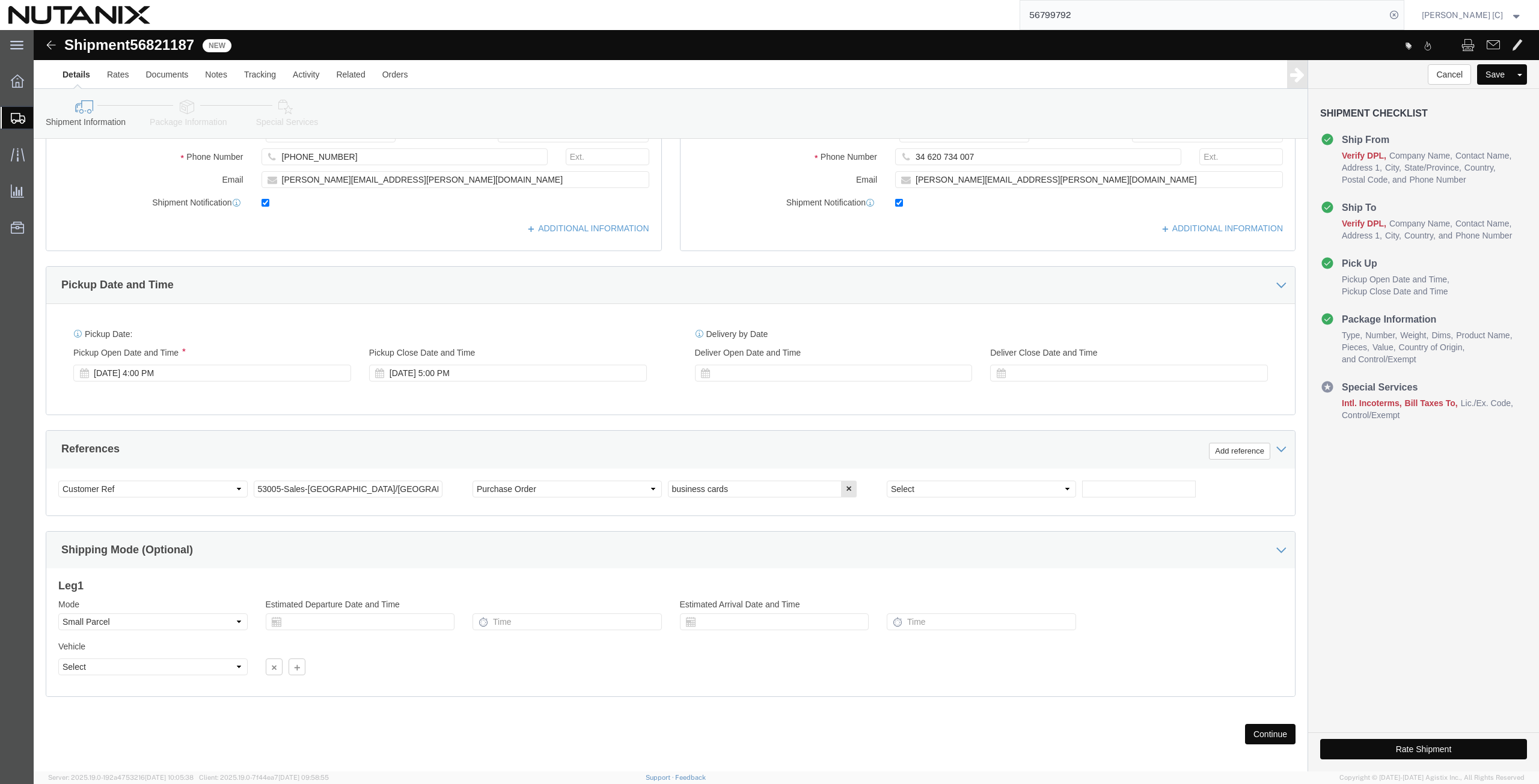
scroll to position [290, 0]
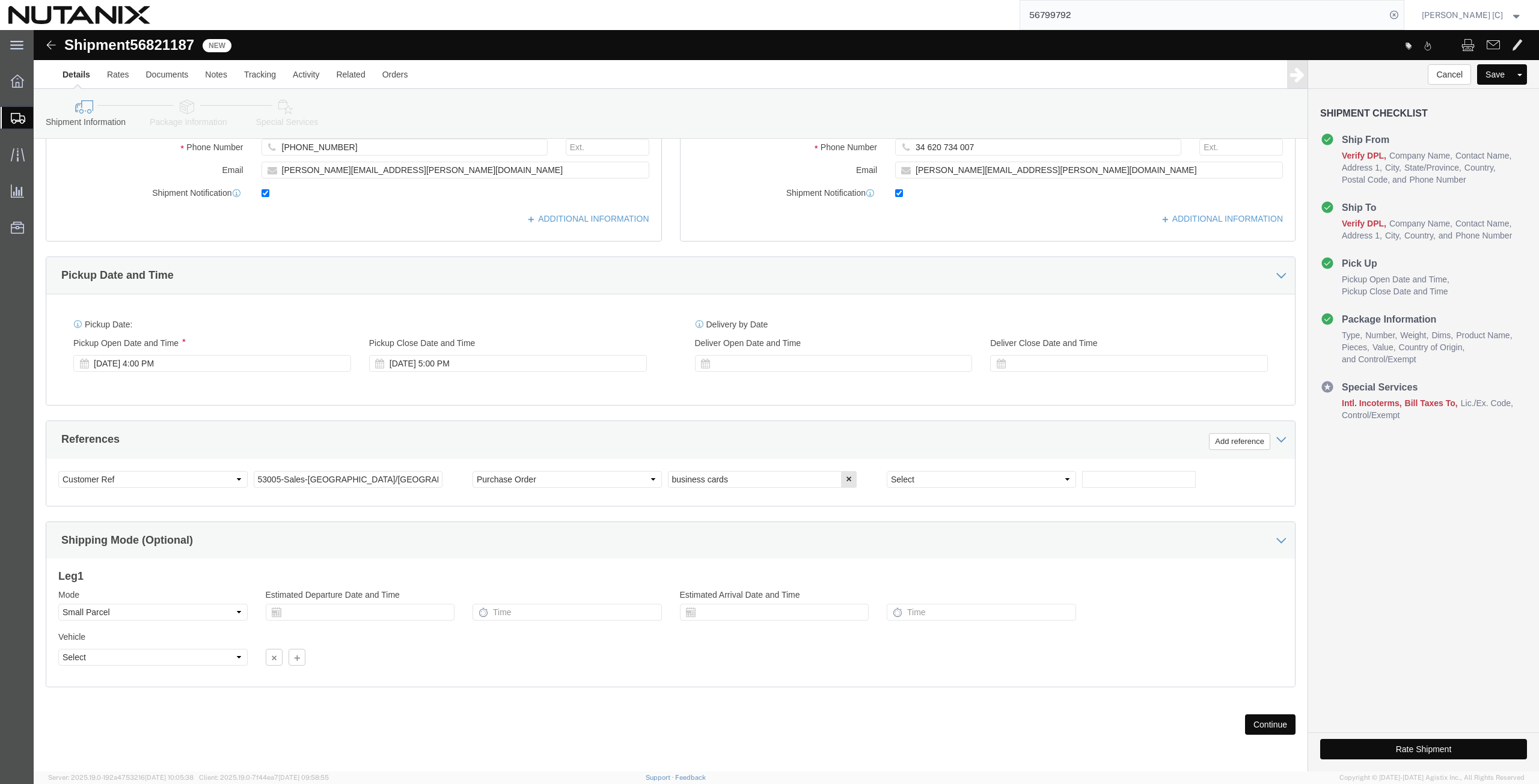
click button "Continue"
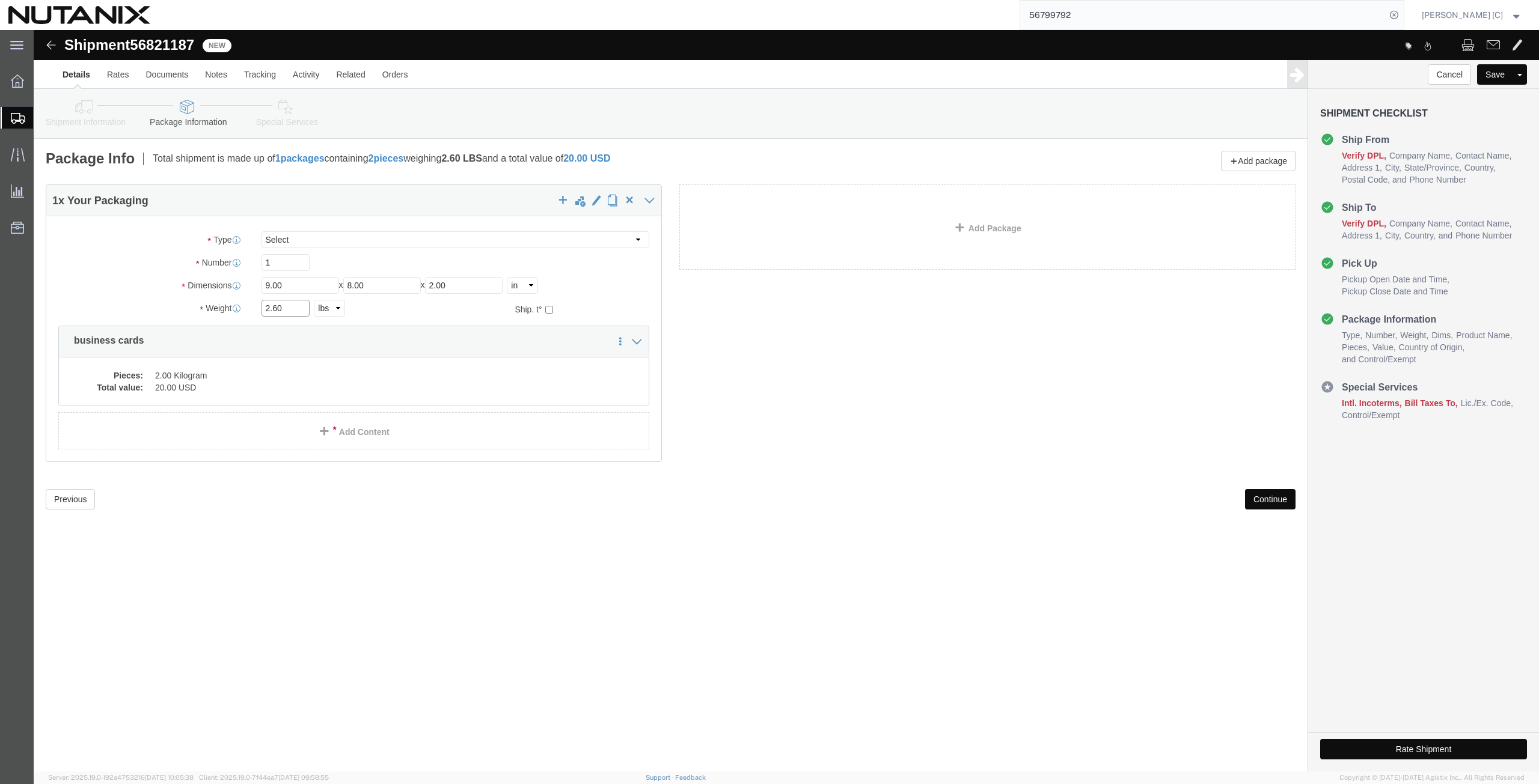
drag, startPoint x: 253, startPoint y: 281, endPoint x: 199, endPoint y: 279, distance: 54.0
click div "Weight 2.60 Select kgs lbs Ship. t°"
type input "1.4"
click dd "20.00 USD"
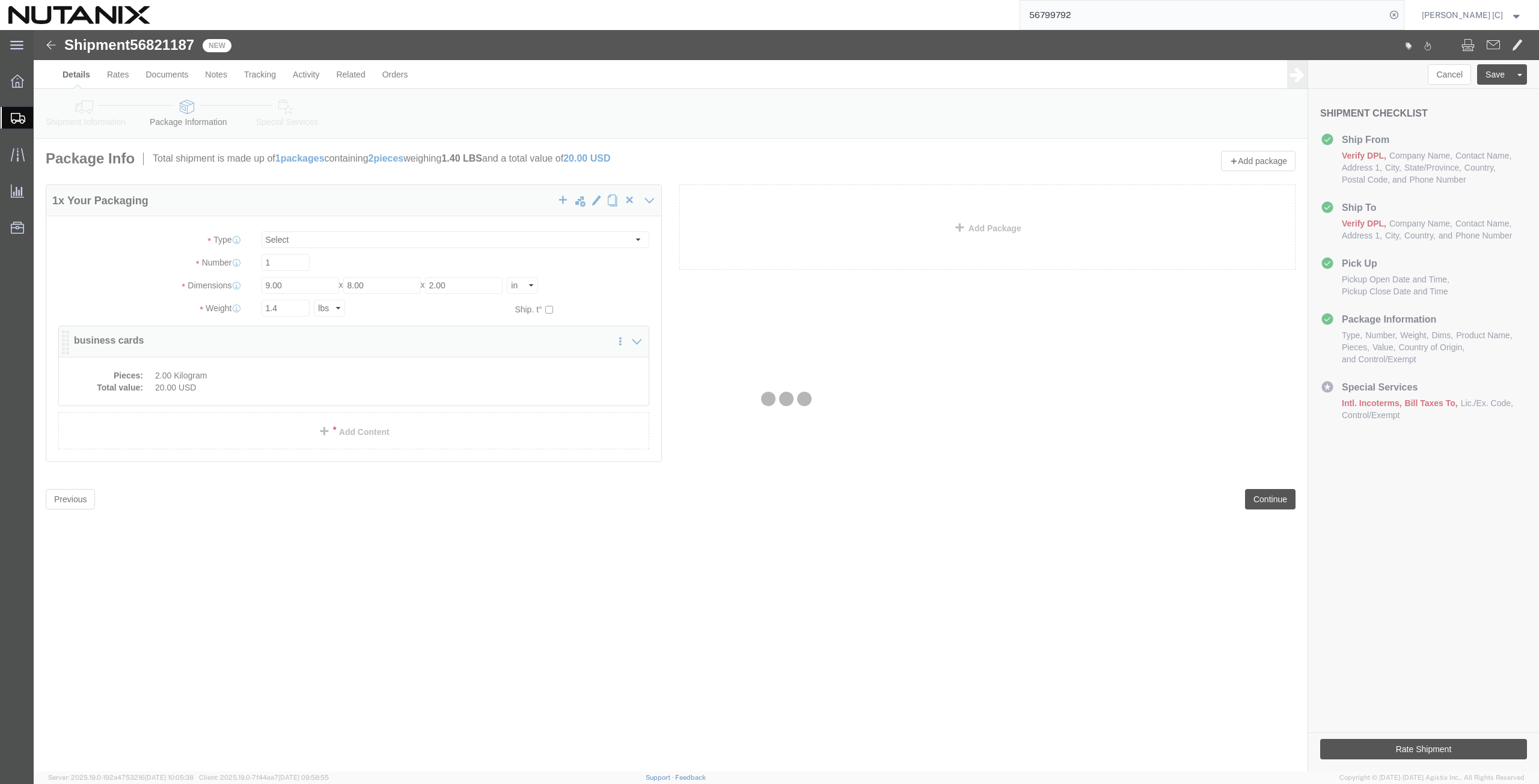
click div
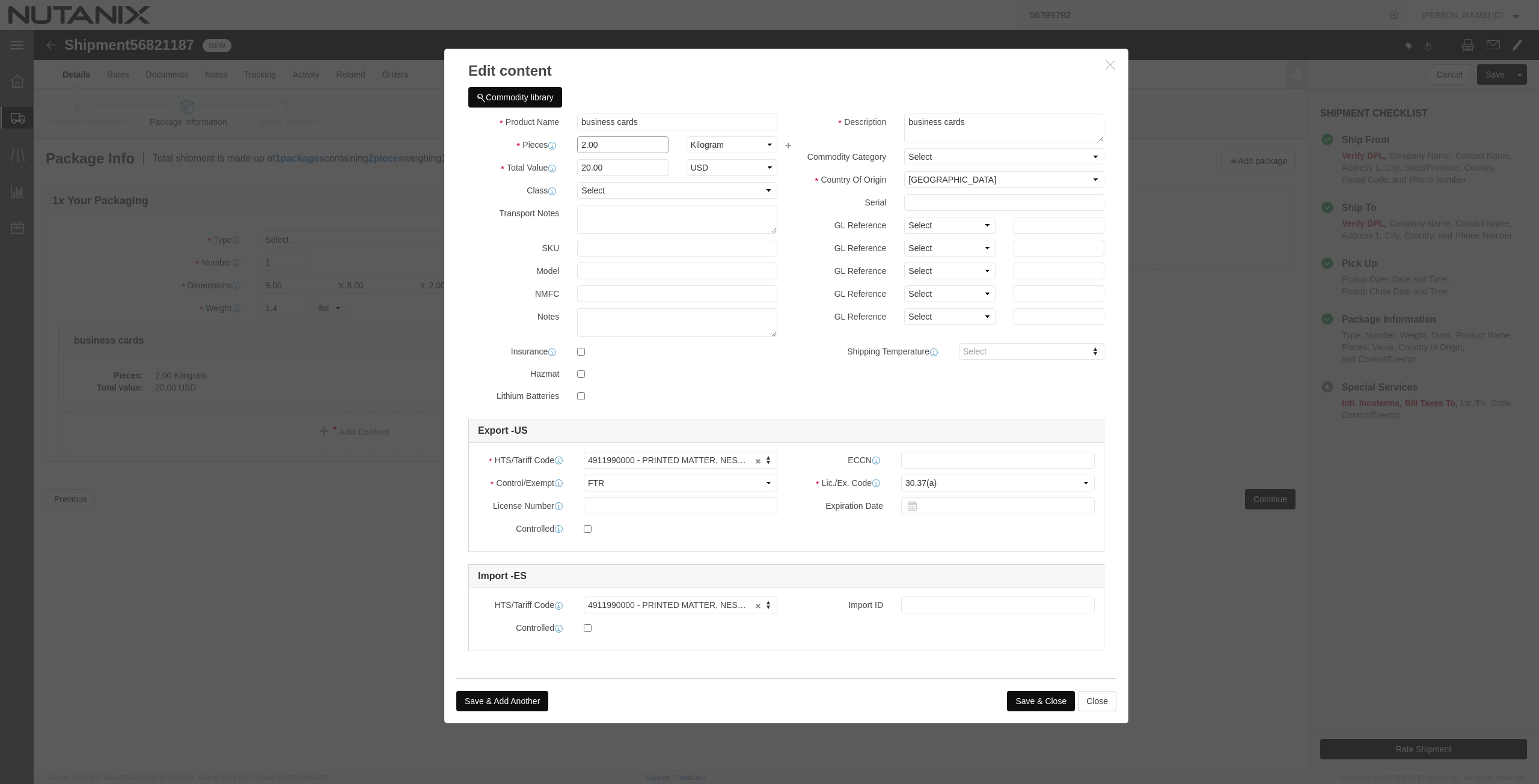
drag, startPoint x: 569, startPoint y: 113, endPoint x: 464, endPoint y: 106, distance: 105.2
click div "Pieces 2.00 Select Bag Barrels 100Board Feet Bottle Box Blister Pack Carats Can…"
type input "1"
type input "10"
click label "Class"
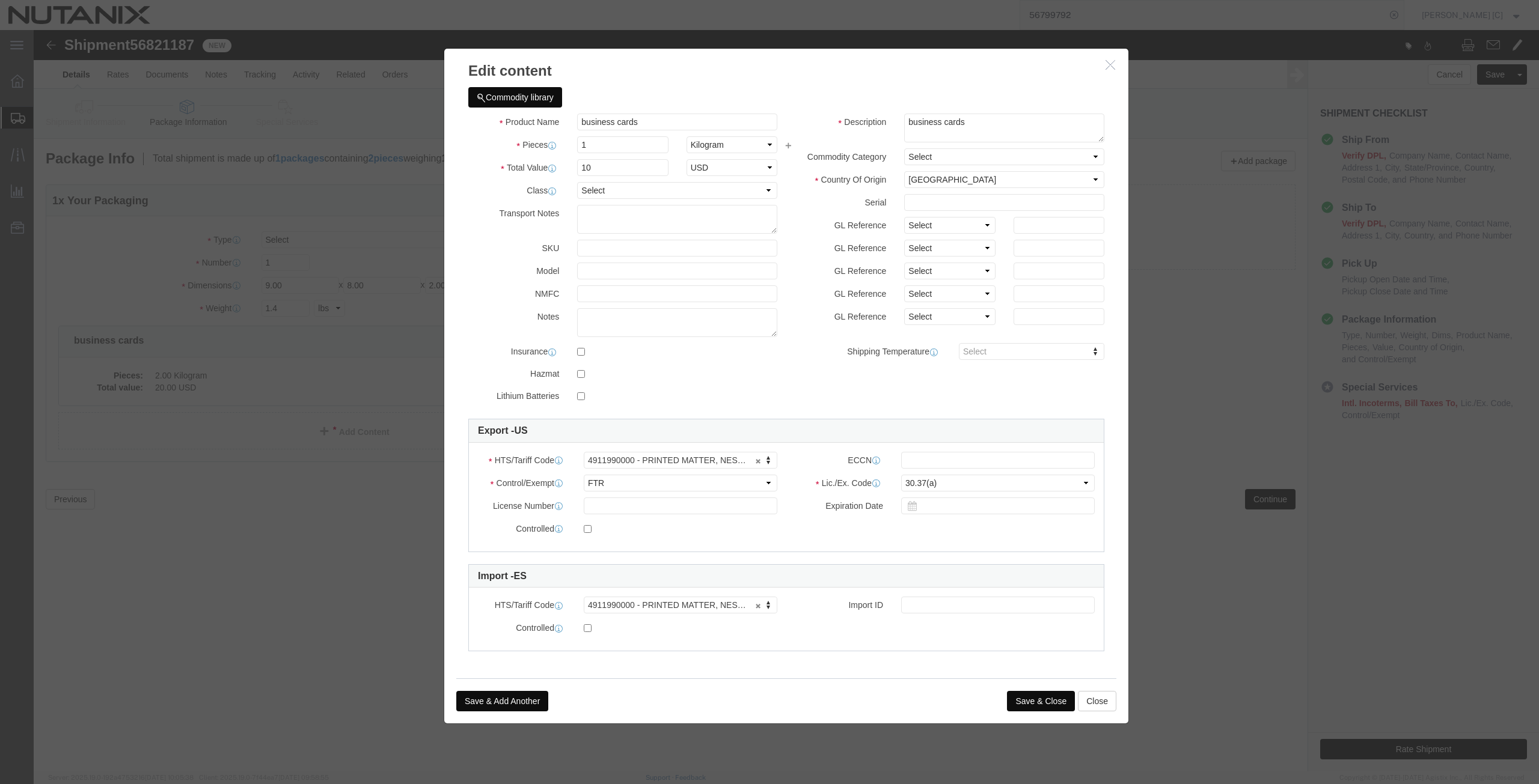
click button "Save & Close"
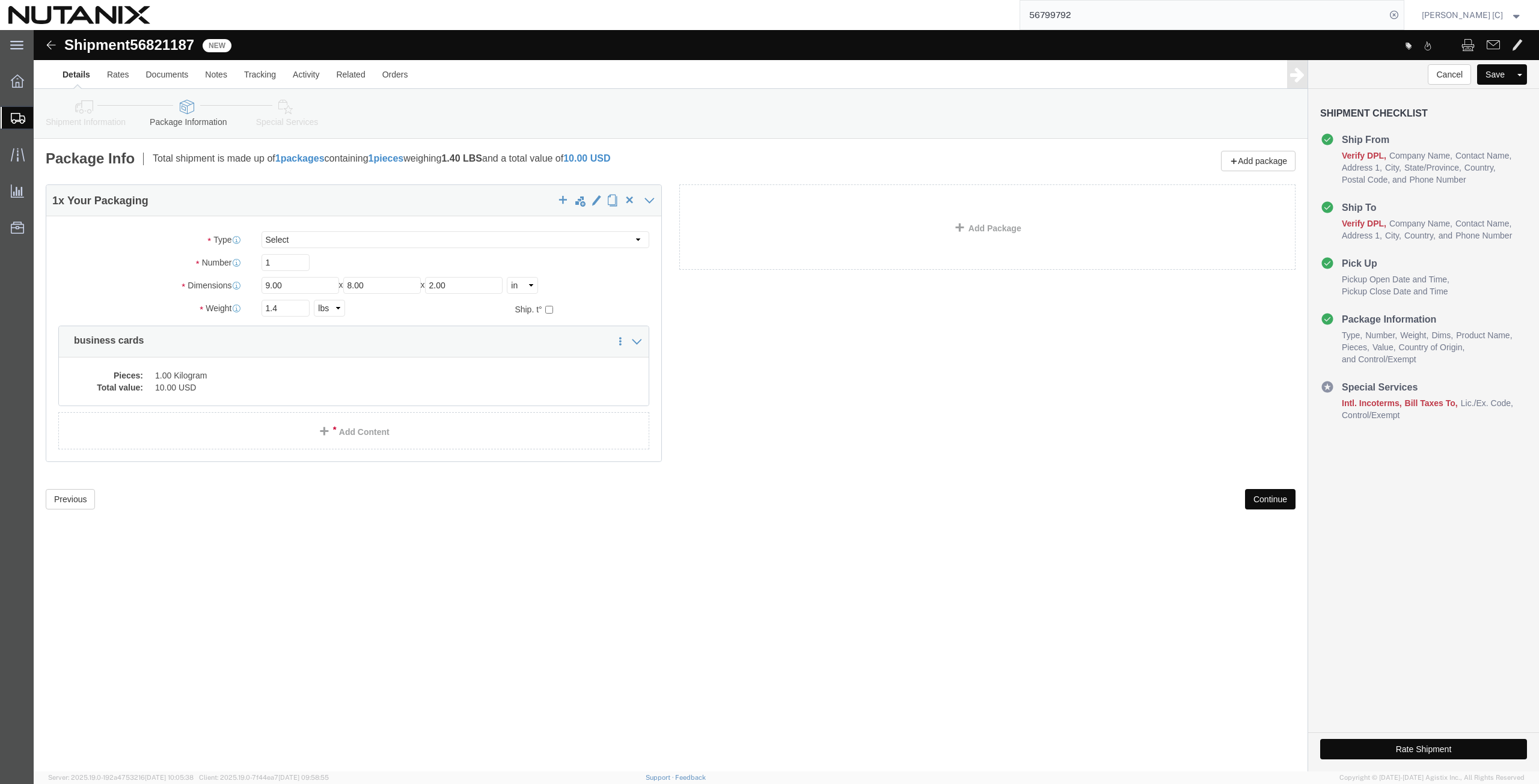
click button "Continue"
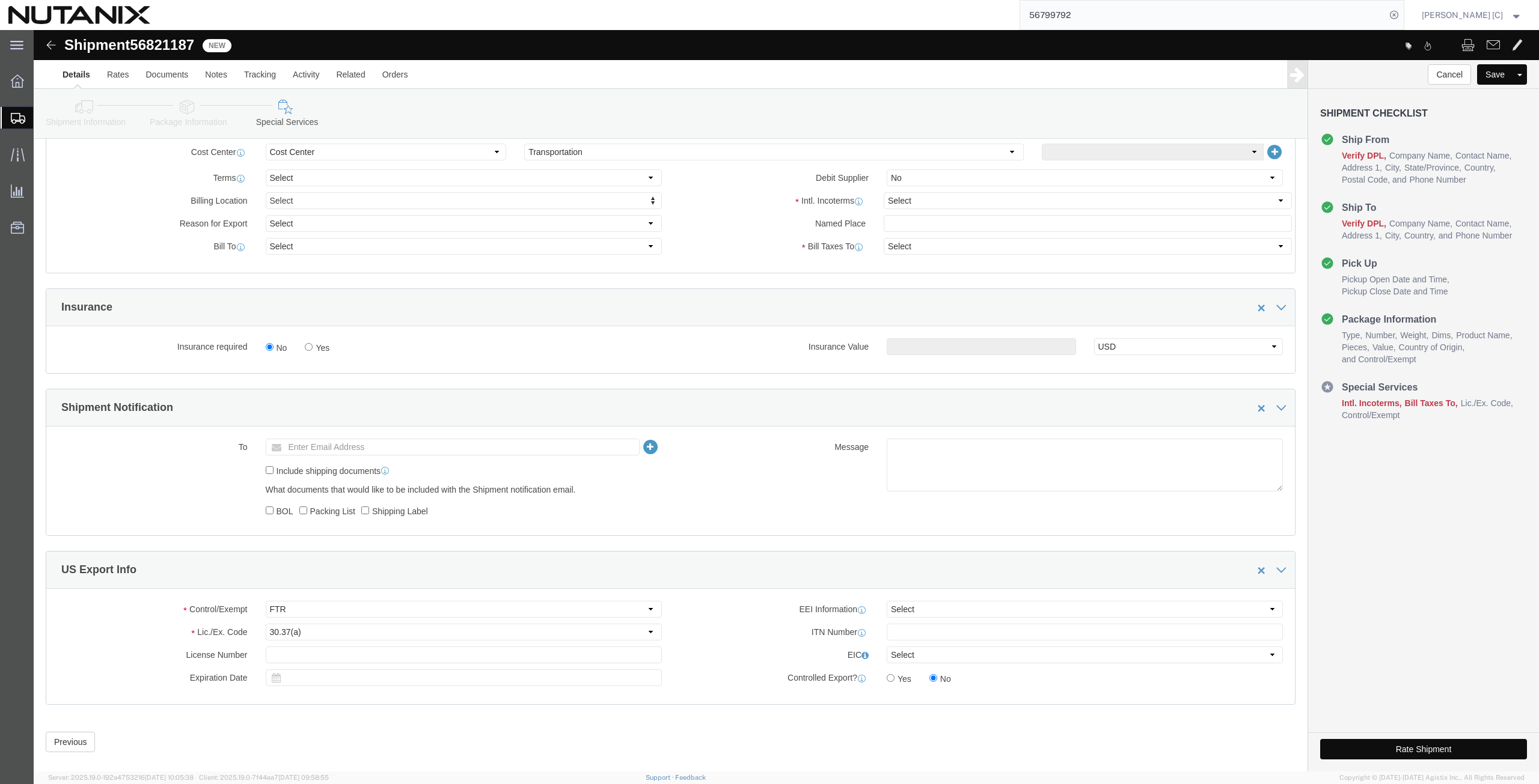
scroll to position [587, 0]
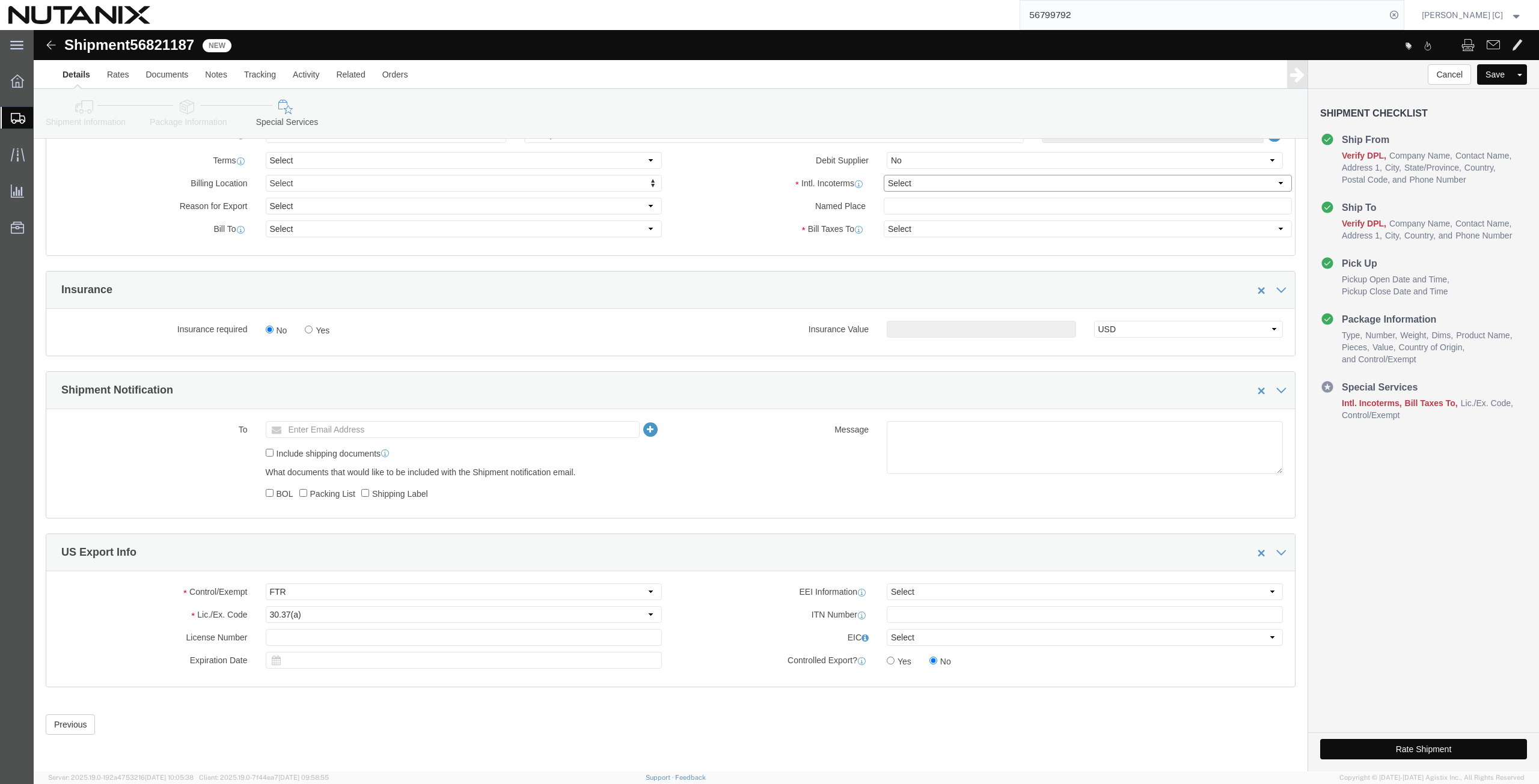
click select "Select Carriage Insurance Paid Carriage Paid To Cost and Freight Cost Insurance…"
select select "DDP"
click select "Select Carriage Insurance Paid Carriage Paid To Cost and Freight Cost Insurance…"
select select "SHIP"
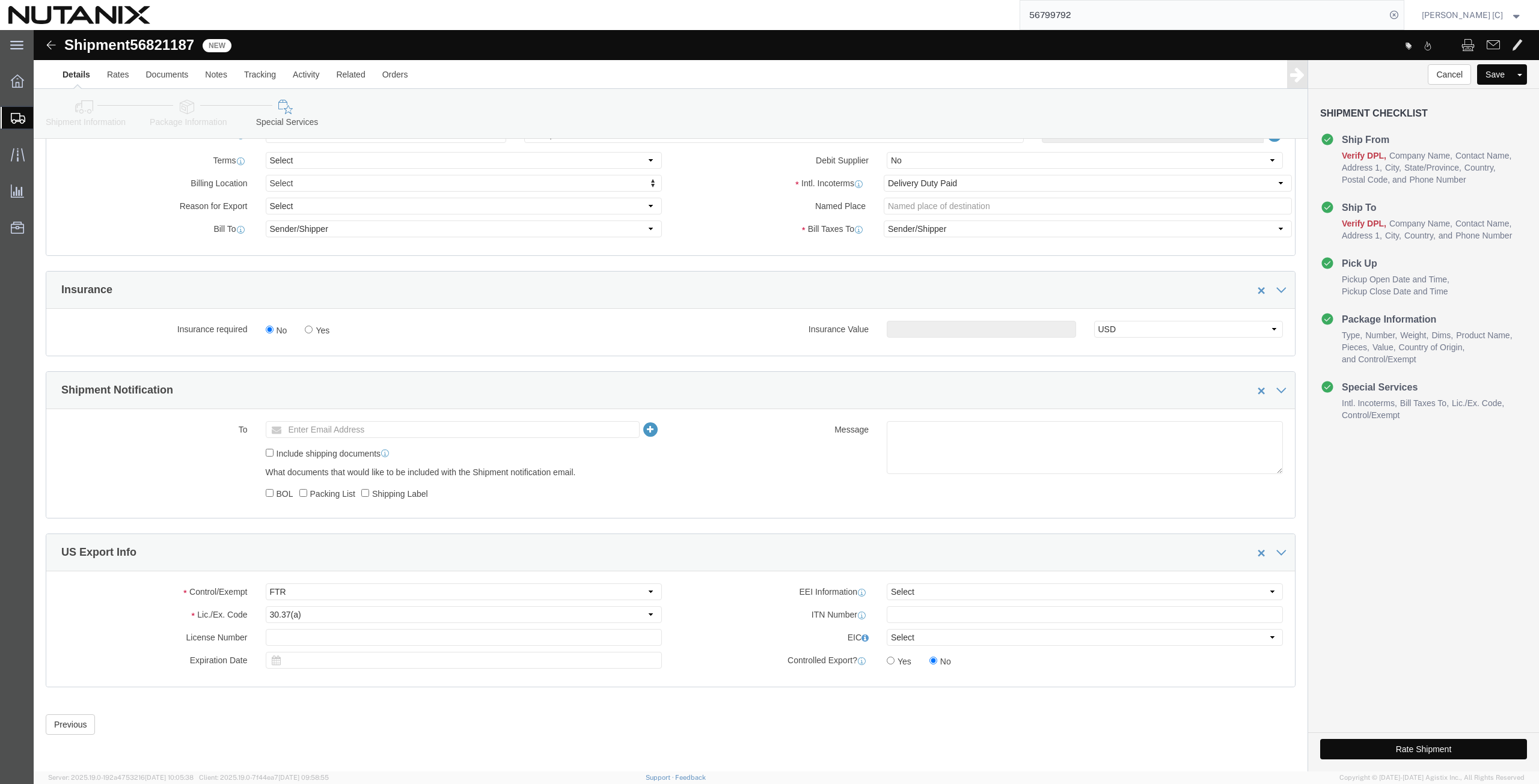
click icon
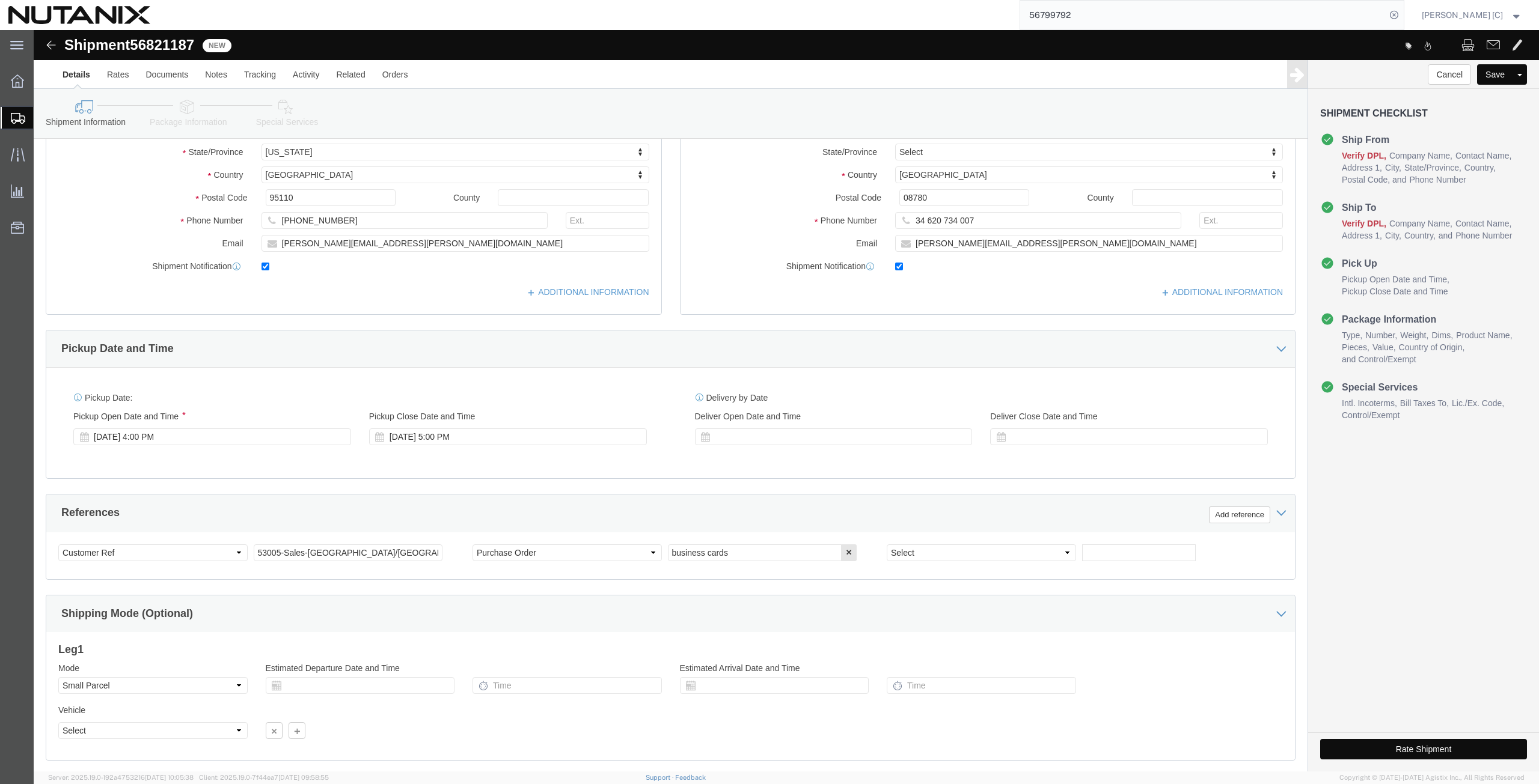
scroll to position [290, 0]
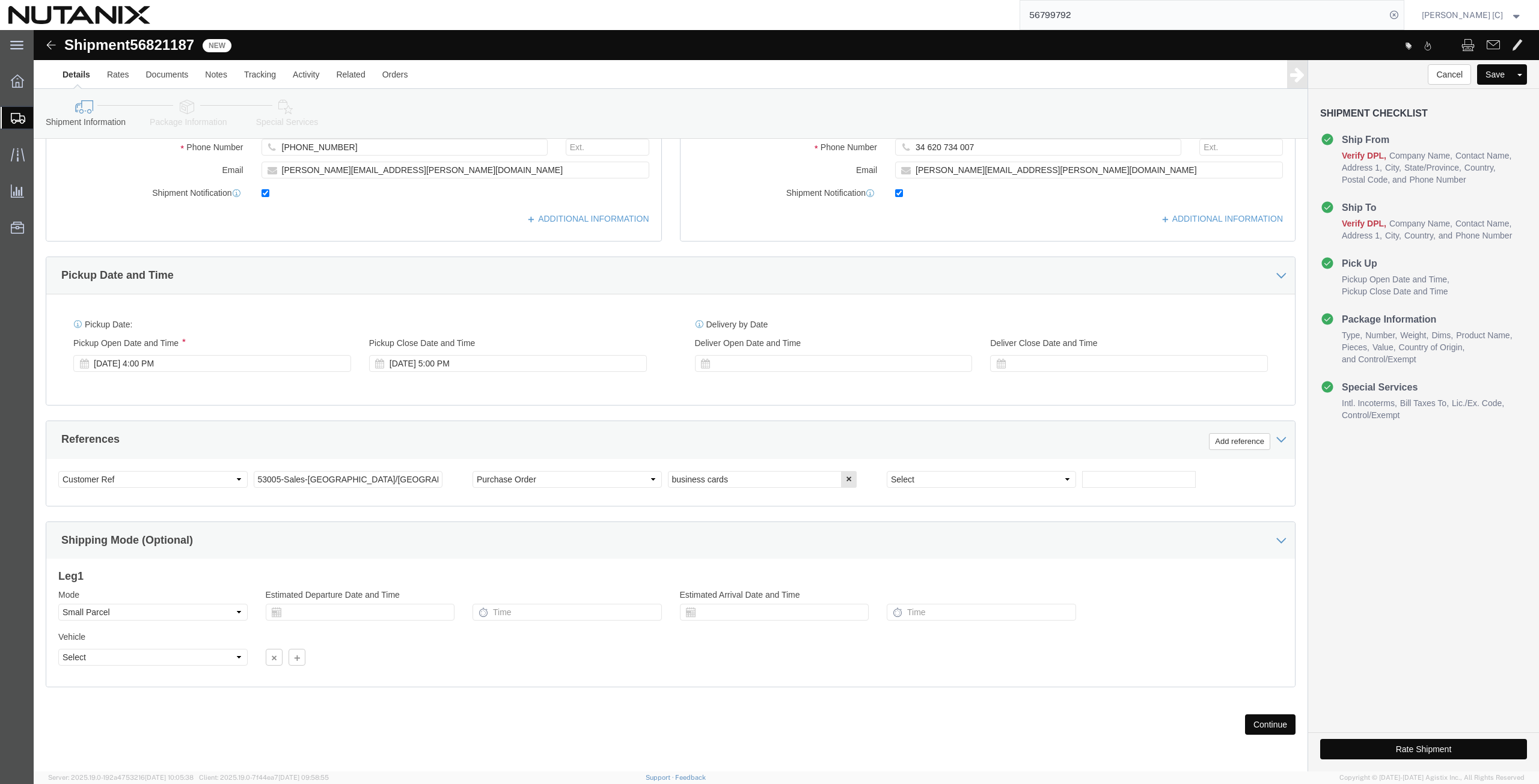
click button "Rate Shipment"
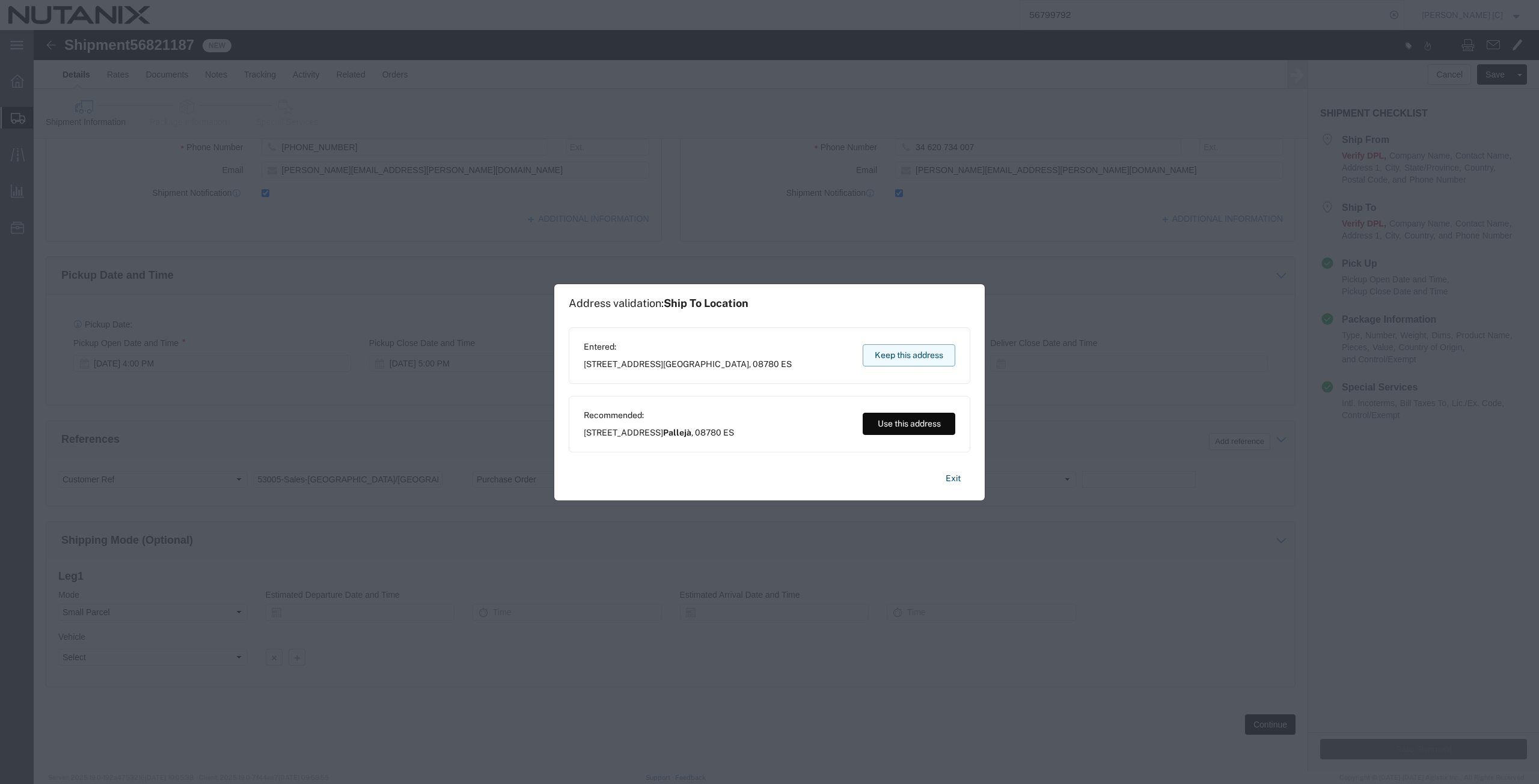
click at [898, 355] on button "Keep this address" at bounding box center [908, 356] width 93 height 22
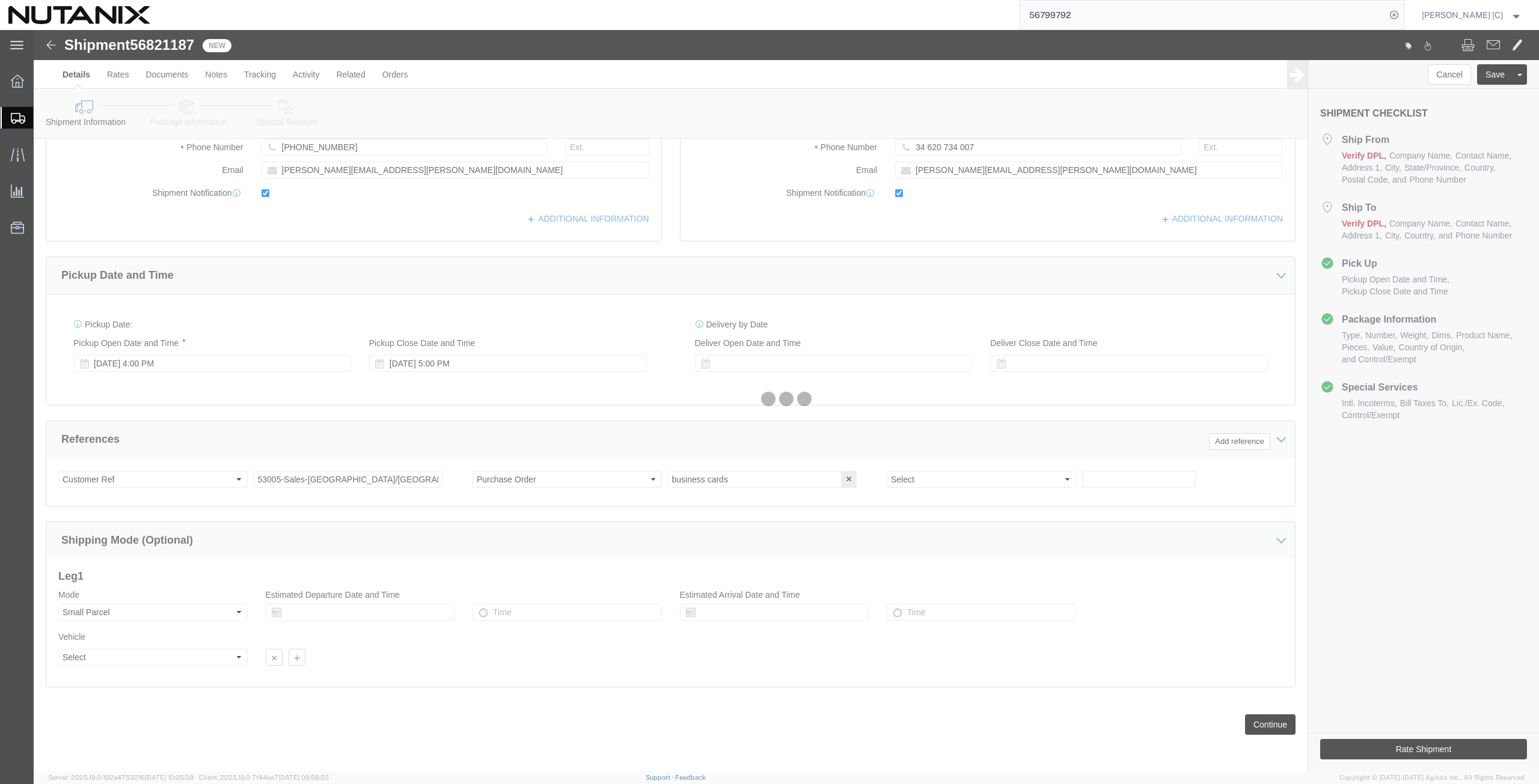
scroll to position [0, 0]
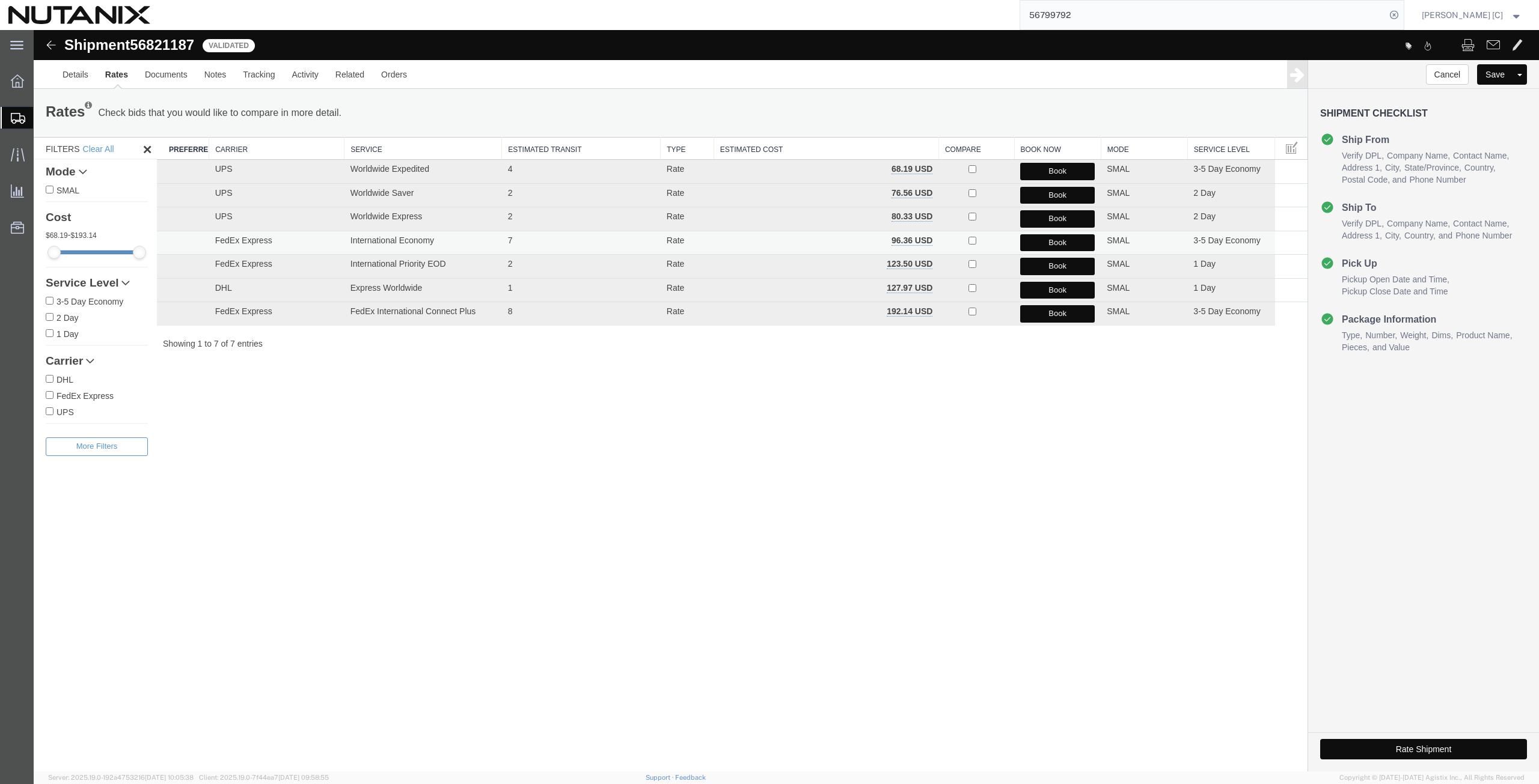
click at [1033, 239] on button "Book" at bounding box center [1057, 243] width 75 height 17
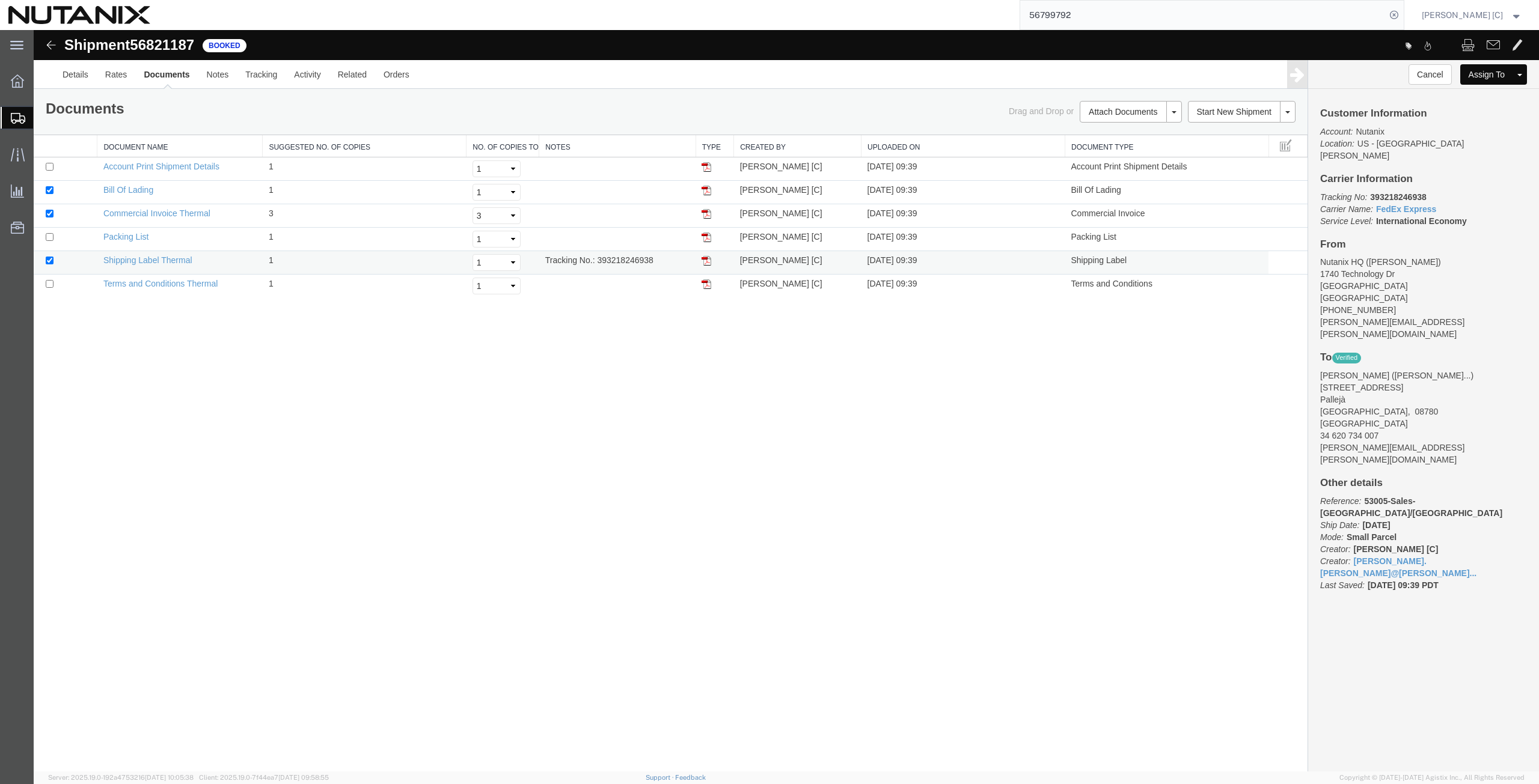
drag, startPoint x: 657, startPoint y: 264, endPoint x: 646, endPoint y: 272, distance: 13.6
click at [632, 270] on td "Tracking No.: 393218246938" at bounding box center [617, 263] width 156 height 24
click at [633, 300] on div "Shipment 56821187 6 of 6 Booked Details Rates Documents Notes Tracking Activity…" at bounding box center [786, 400] width 1505 height 742
drag, startPoint x: 654, startPoint y: 260, endPoint x: 597, endPoint y: 265, distance: 57.2
click at [597, 265] on td "Tracking No.: 393218246938" at bounding box center [617, 263] width 156 height 24
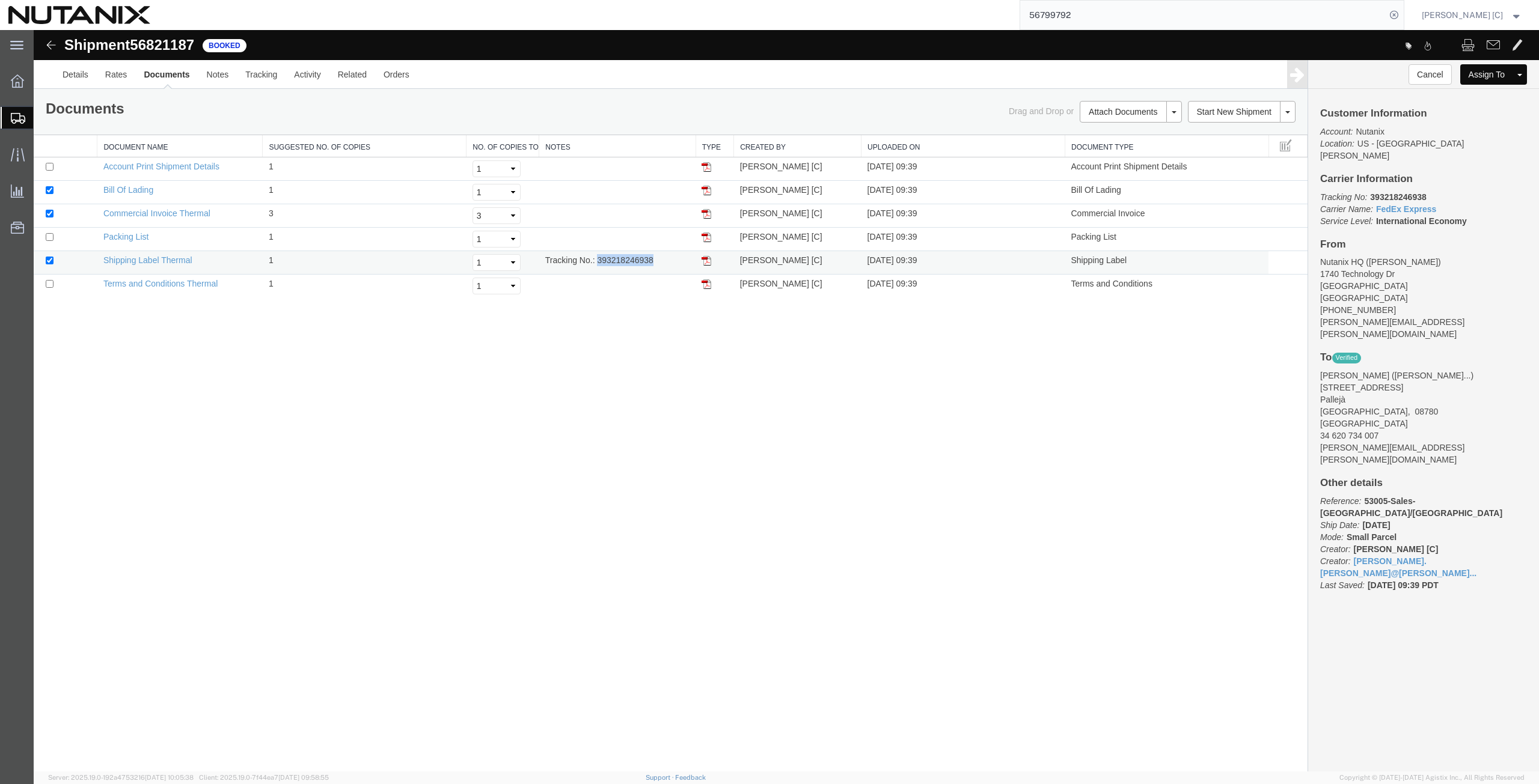
copy td "393218246938"
click at [19, 154] on icon at bounding box center [17, 154] width 14 height 14
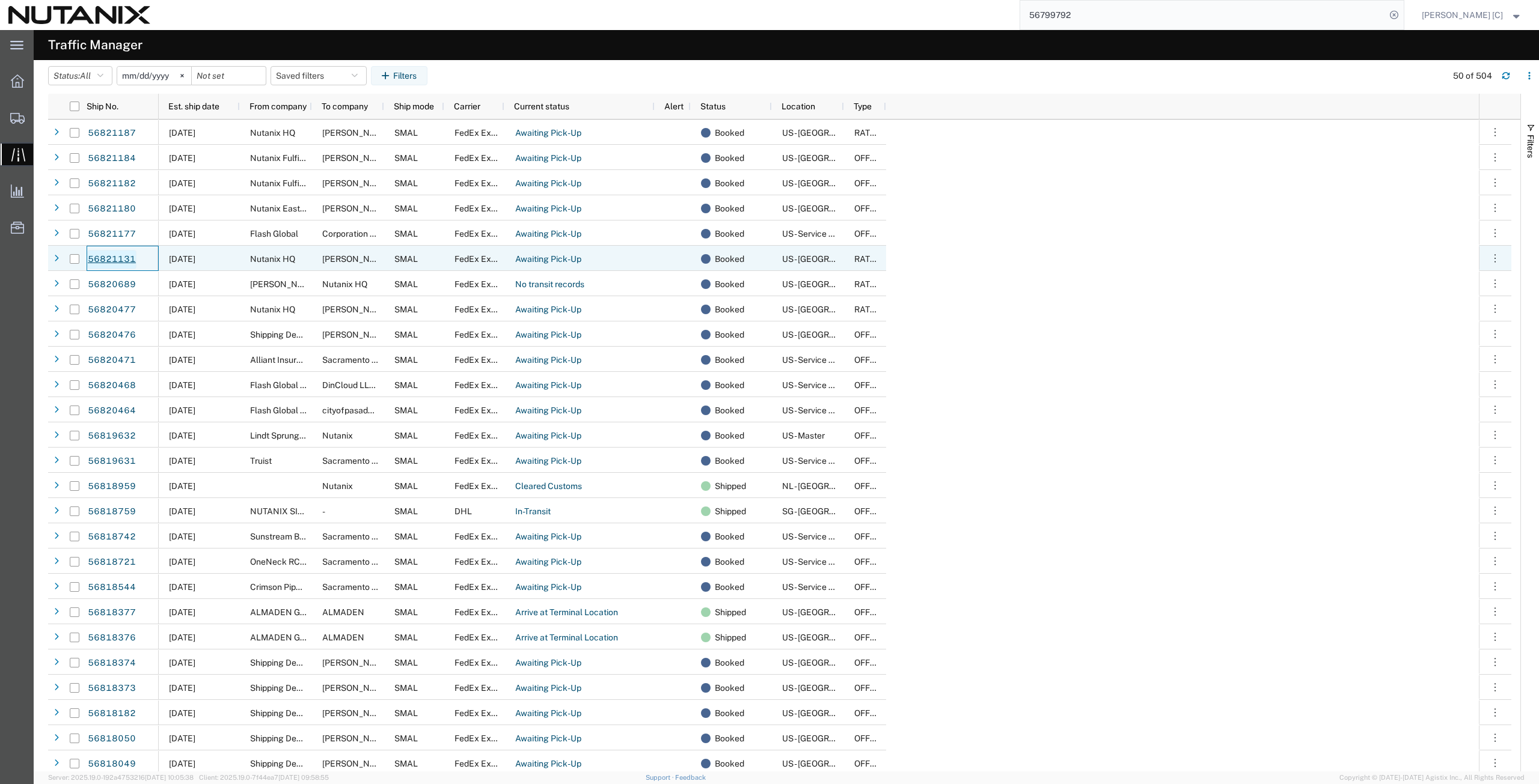
click at [117, 258] on link "56821131" at bounding box center [112, 259] width 49 height 19
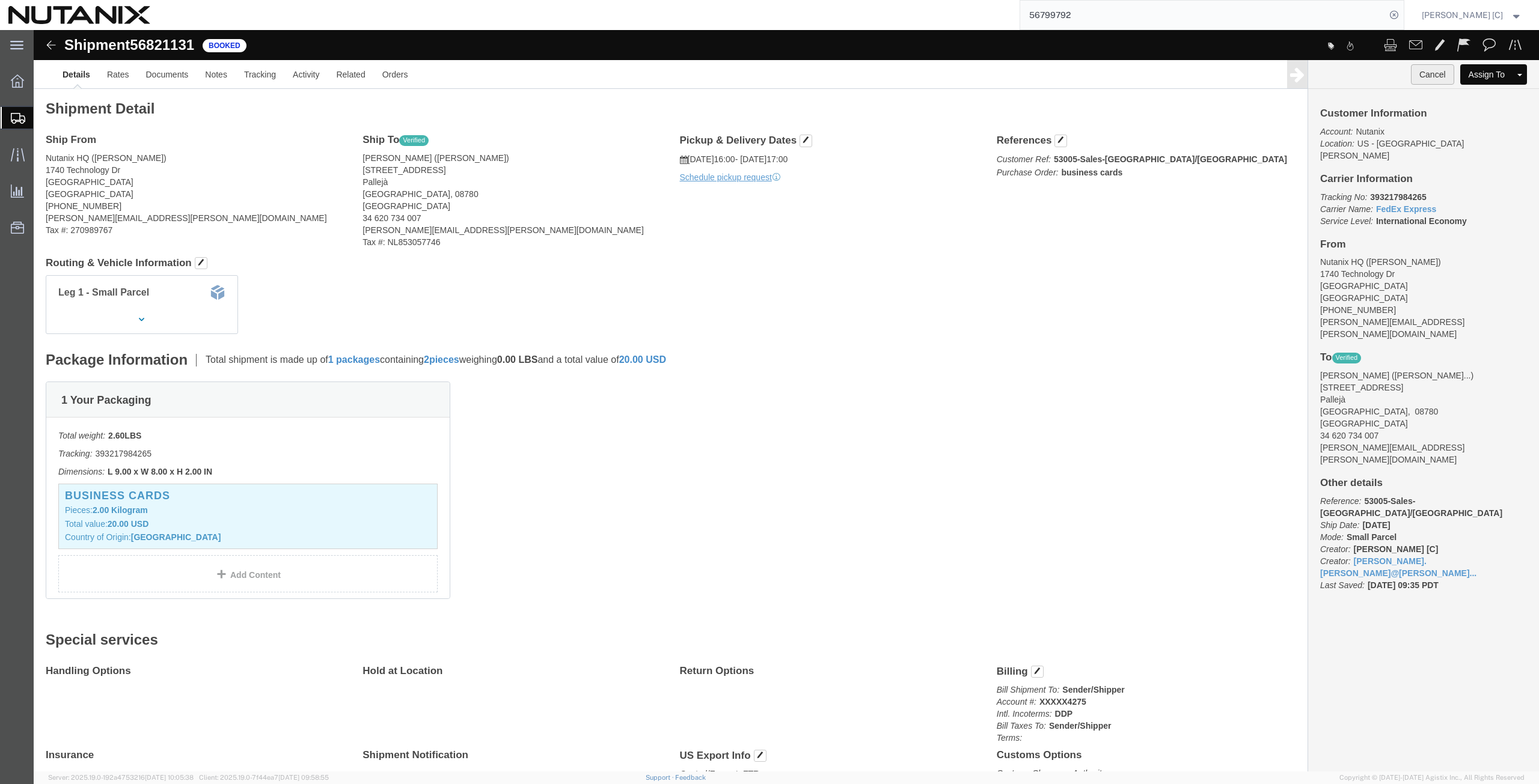
click button "Cancel"
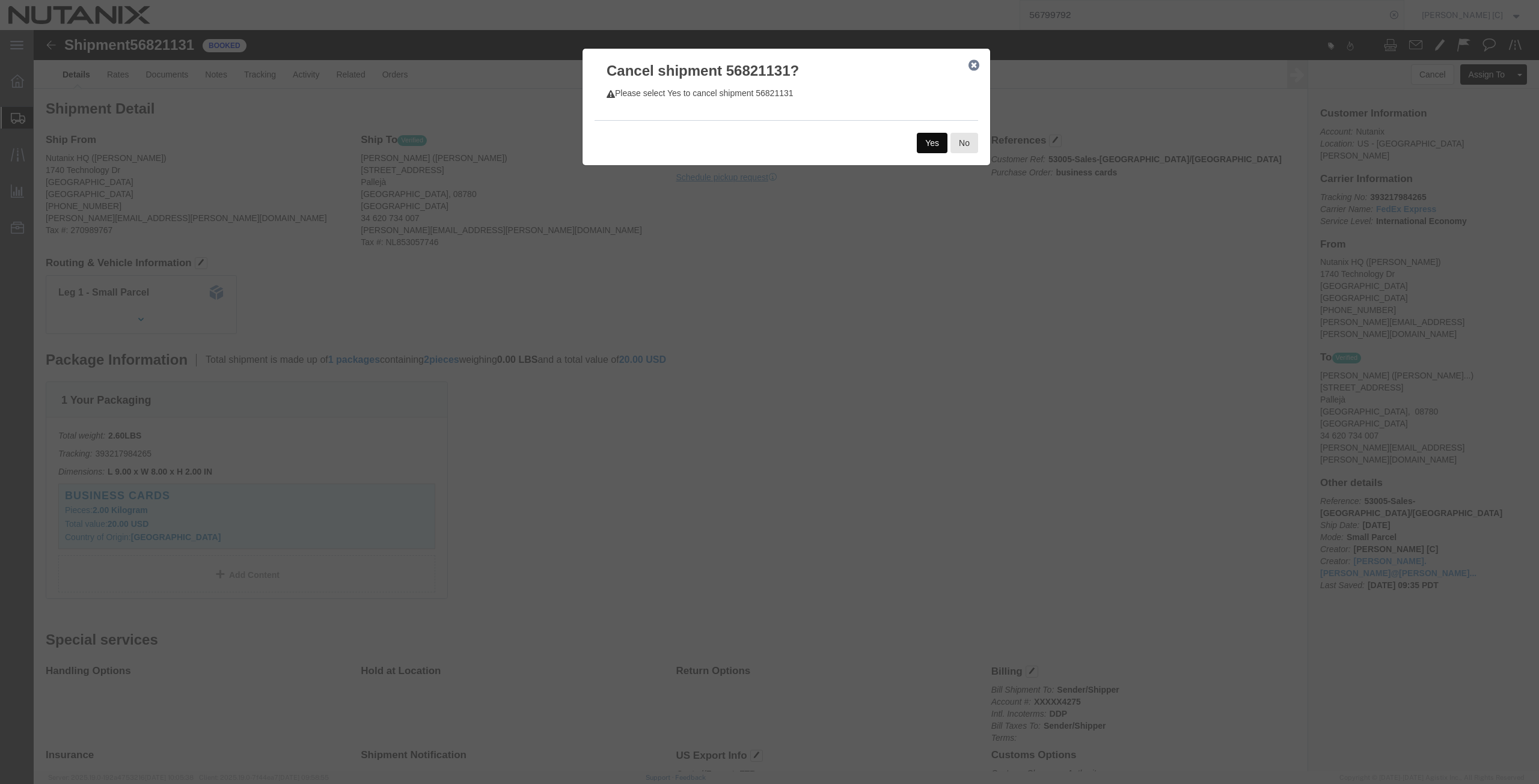
click button "Yes"
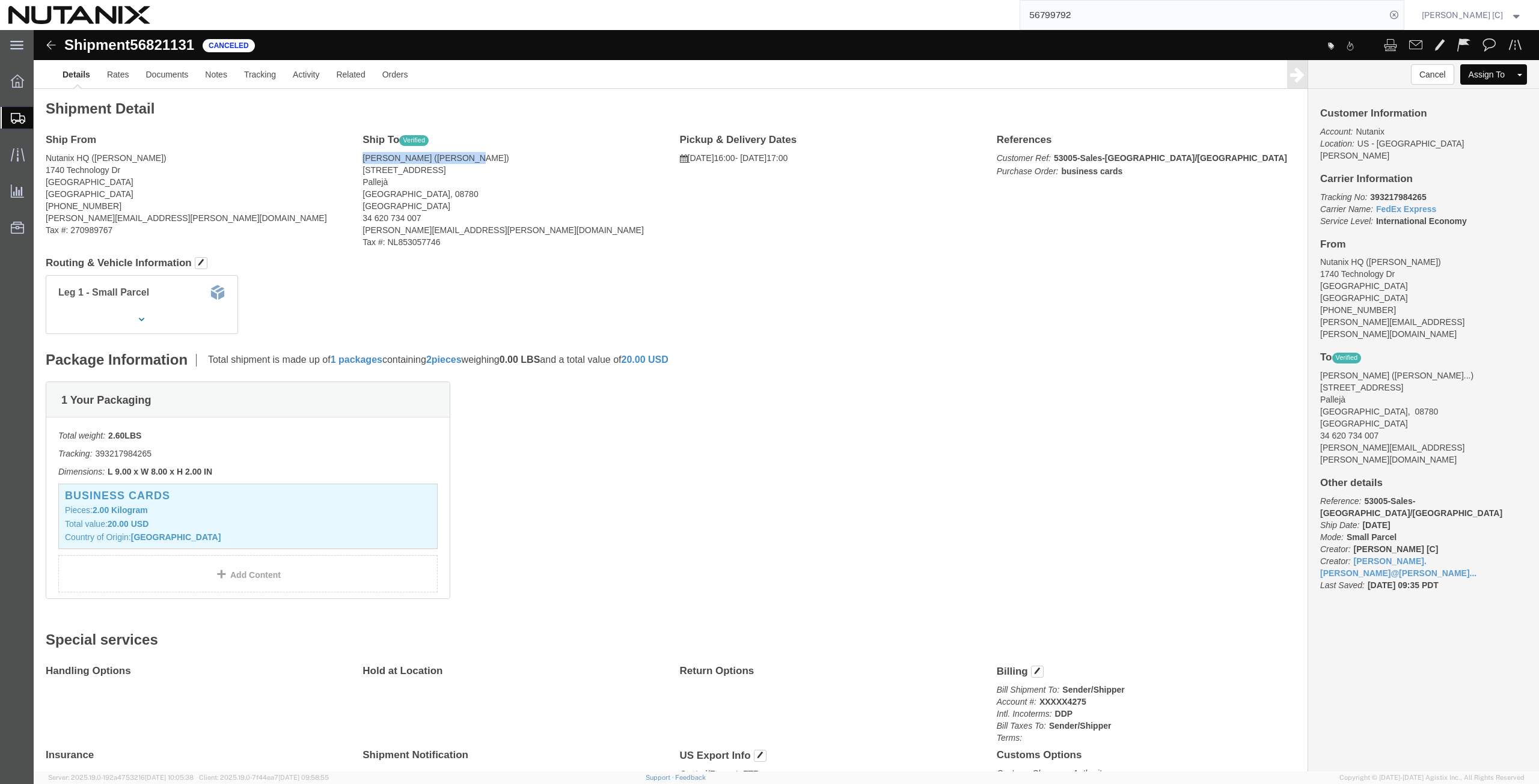
drag, startPoint x: 328, startPoint y: 128, endPoint x: 426, endPoint y: 133, distance: 98.1
click address "[PERSON_NAME] ([PERSON_NAME]) [STREET_ADDRESS] 34 620 734 007 [PERSON_NAME][EMA…"
copy address "[PERSON_NAME]"
